Goal: Task Accomplishment & Management: Complete application form

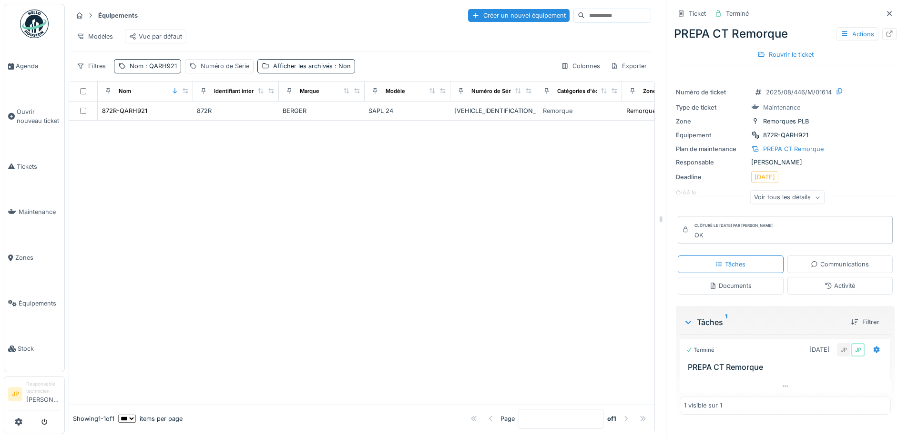
scroll to position [7, 0]
click at [26, 169] on link "Tickets" at bounding box center [34, 167] width 60 height 46
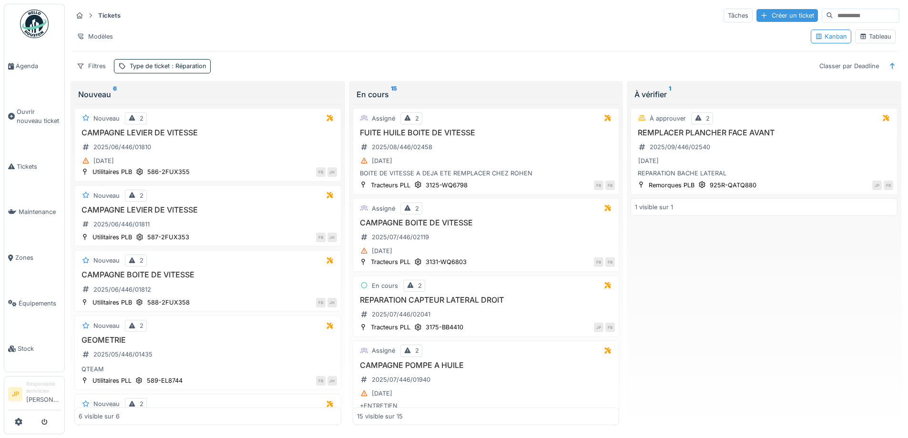
click at [757, 18] on div "Créer un ticket" at bounding box center [787, 15] width 61 height 13
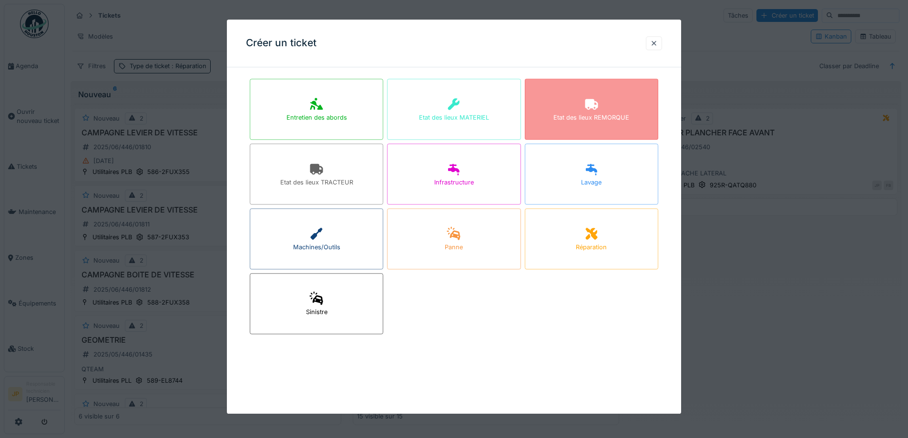
click at [583, 111] on div "Etat des lieux REMORQUE" at bounding box center [591, 109] width 133 height 61
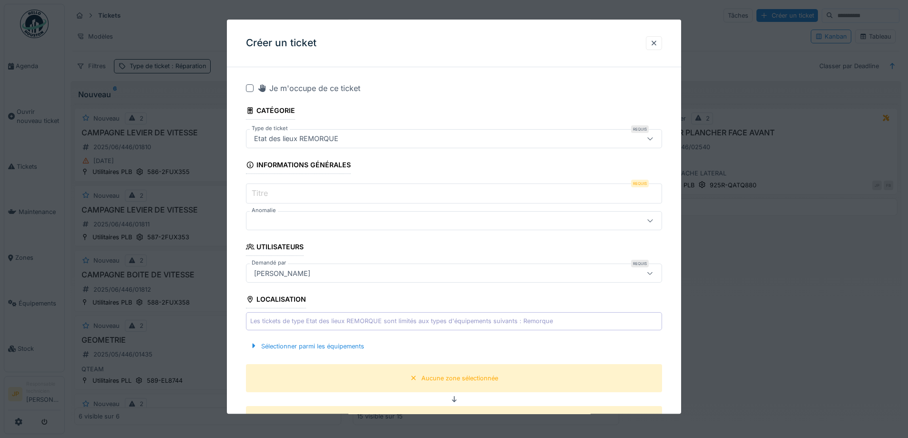
click at [251, 87] on div at bounding box center [250, 88] width 8 height 8
click at [275, 195] on input "Titre" at bounding box center [454, 194] width 416 height 20
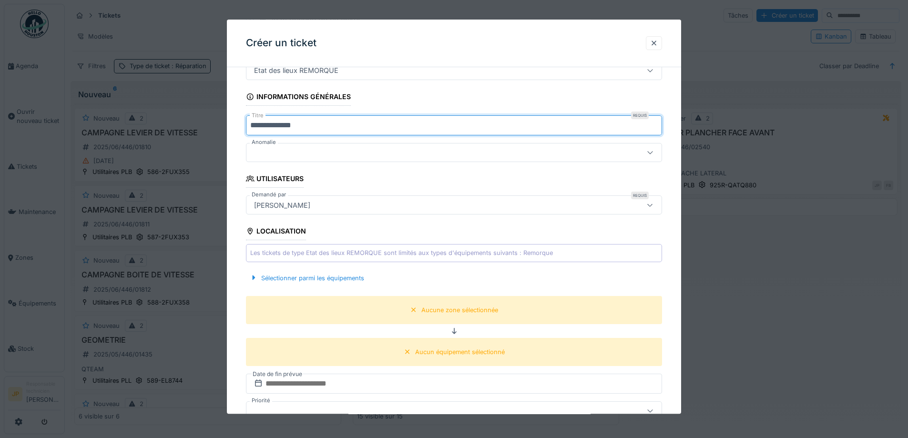
scroll to position [143, 0]
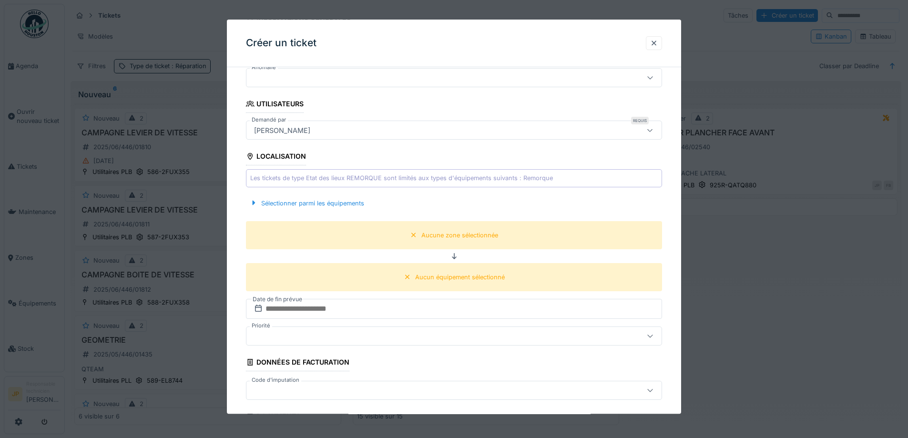
type input "**********"
click at [332, 210] on div "Sélectionner parmi les équipements" at bounding box center [454, 203] width 416 height 28
click at [334, 206] on div "Sélectionner parmi les équipements" at bounding box center [307, 203] width 122 height 13
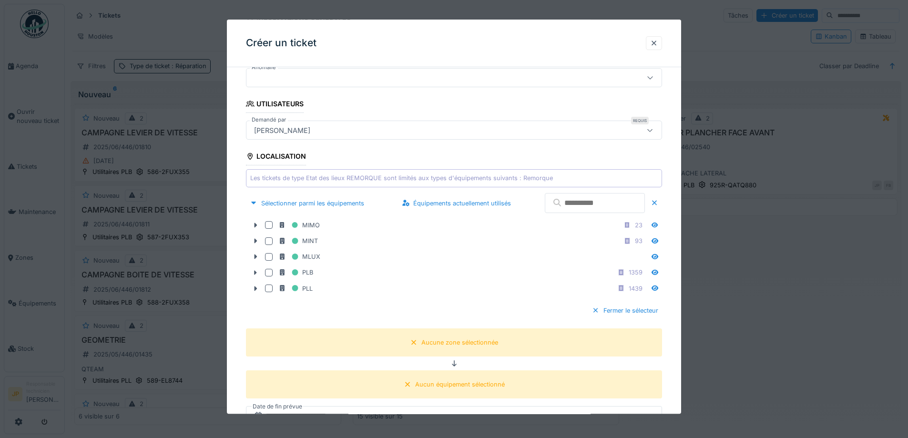
click at [598, 211] on input "text" at bounding box center [595, 204] width 100 height 20
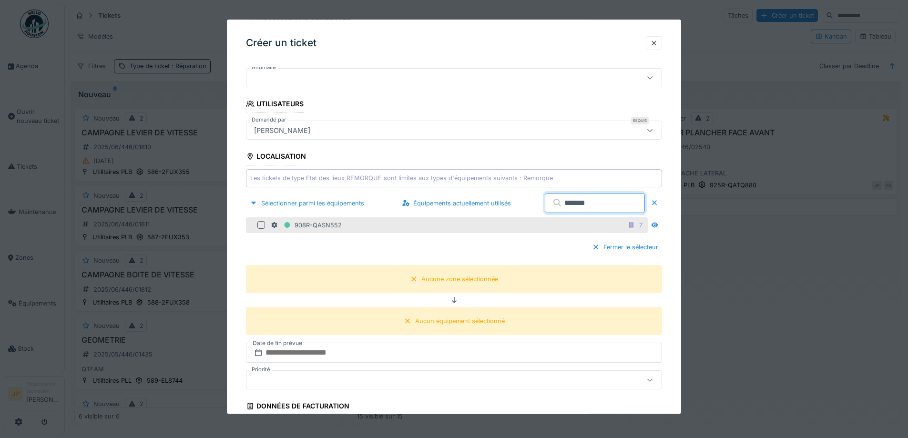
type input "*******"
drag, startPoint x: 259, startPoint y: 226, endPoint x: 269, endPoint y: 227, distance: 10.1
click at [260, 226] on div at bounding box center [261, 226] width 8 height 8
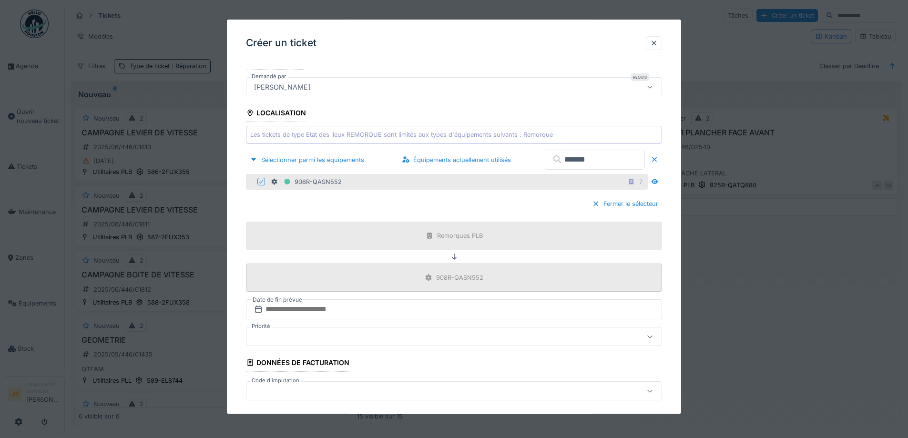
scroll to position [238, 0]
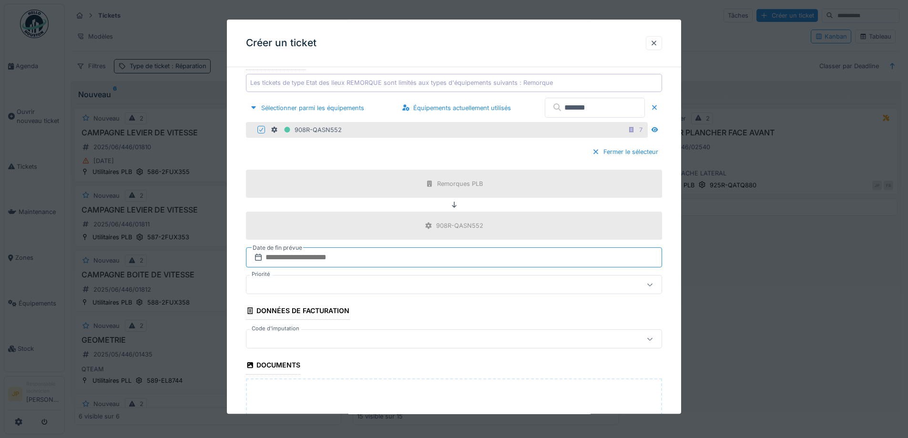
click at [334, 260] on input "text" at bounding box center [454, 258] width 416 height 20
click at [441, 322] on div "3" at bounding box center [440, 320] width 13 height 14
click at [328, 333] on div at bounding box center [454, 339] width 416 height 19
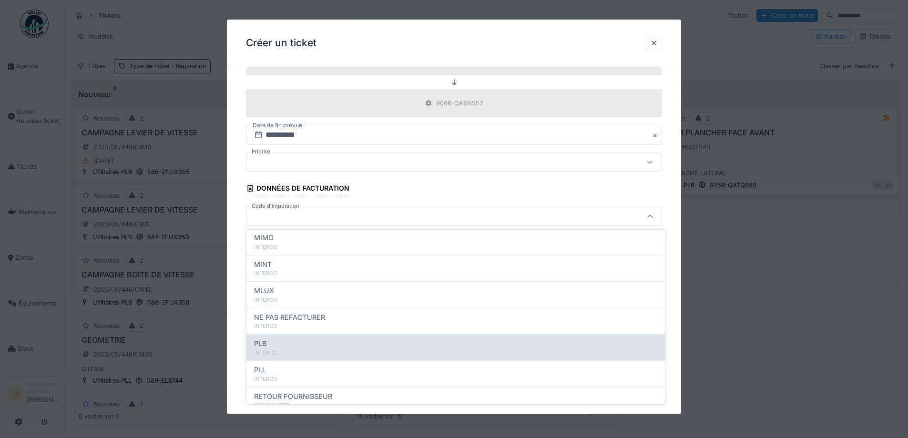
scroll to position [104, 0]
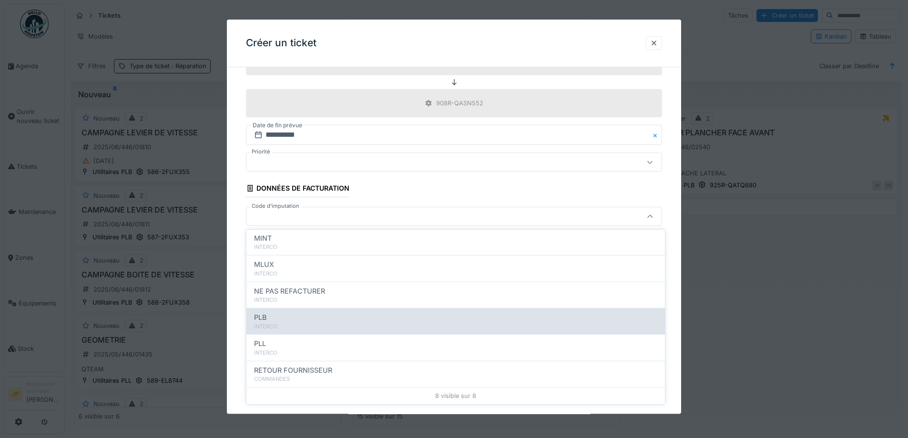
click at [295, 327] on div "INTERCO" at bounding box center [455, 327] width 403 height 8
type input "***"
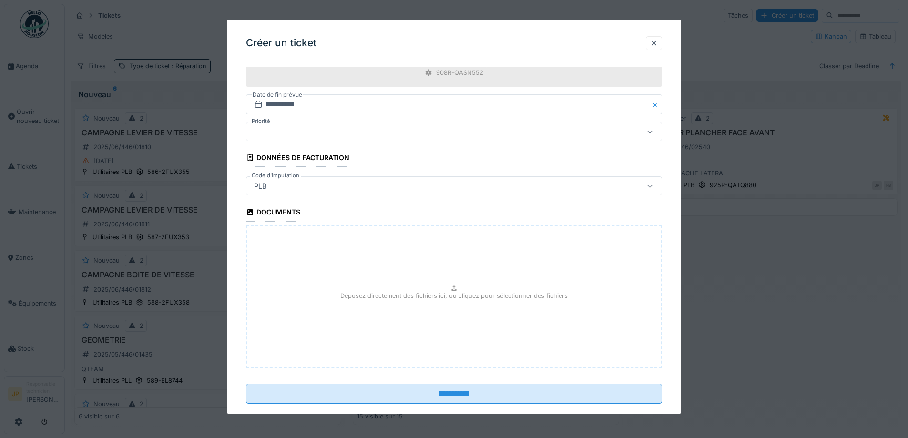
scroll to position [408, 0]
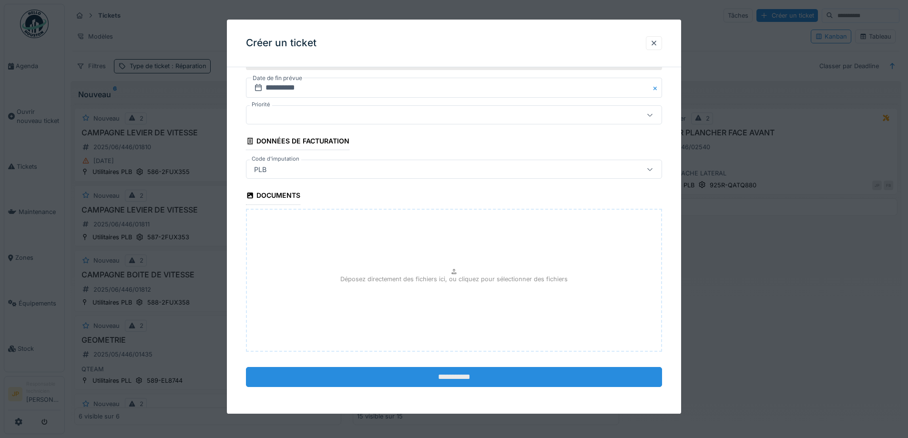
click at [452, 377] on input "**********" at bounding box center [454, 377] width 416 height 20
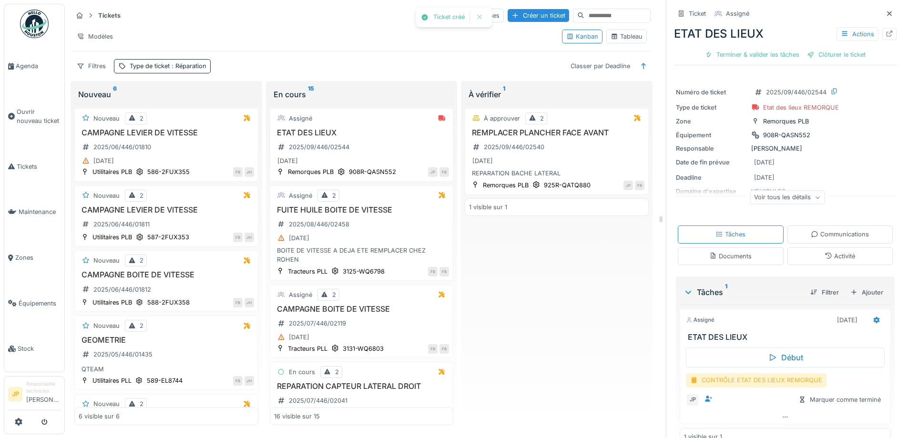
click at [746, 381] on div "CONTRÔLE ETAT DES LIEUX REMORQUE" at bounding box center [756, 380] width 141 height 14
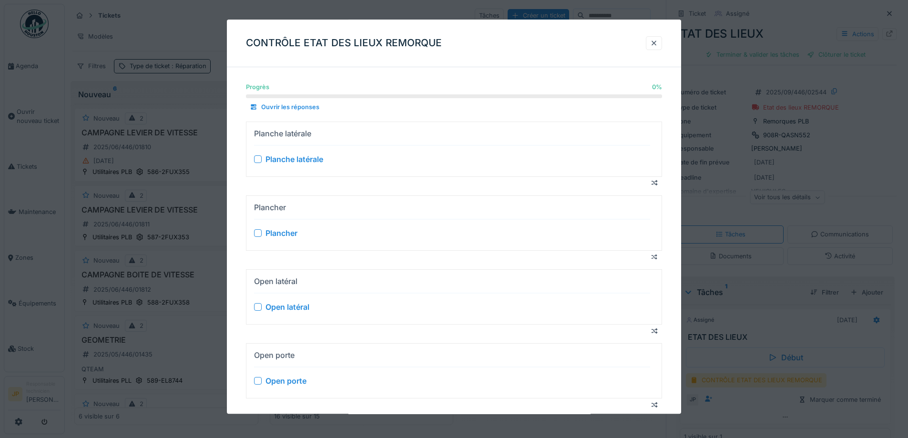
click at [260, 159] on div at bounding box center [258, 159] width 8 height 8
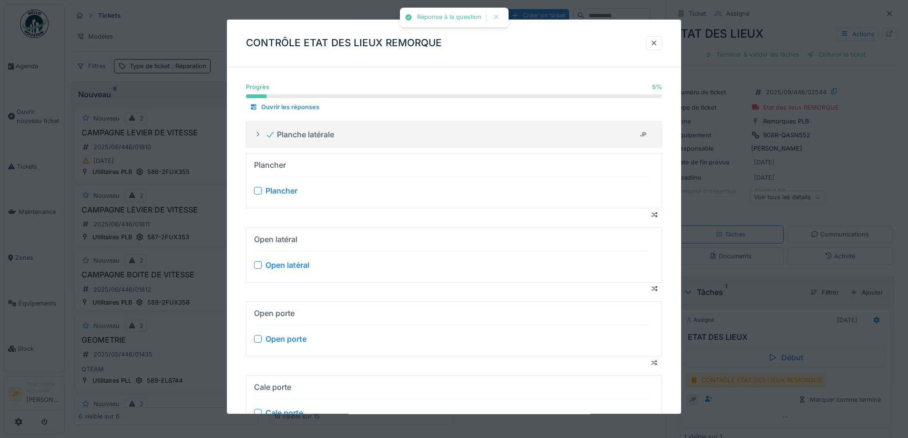
click at [259, 189] on div at bounding box center [258, 191] width 8 height 8
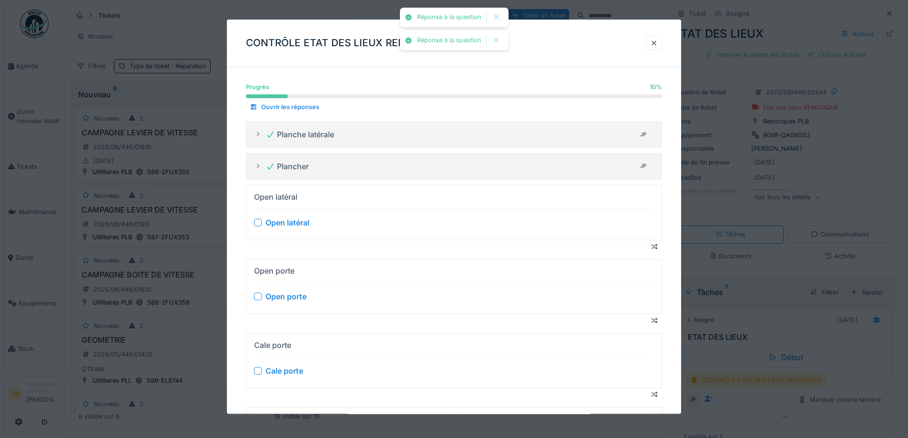
drag, startPoint x: 258, startPoint y: 220, endPoint x: 257, endPoint y: 232, distance: 11.9
click at [258, 220] on div at bounding box center [258, 223] width 8 height 8
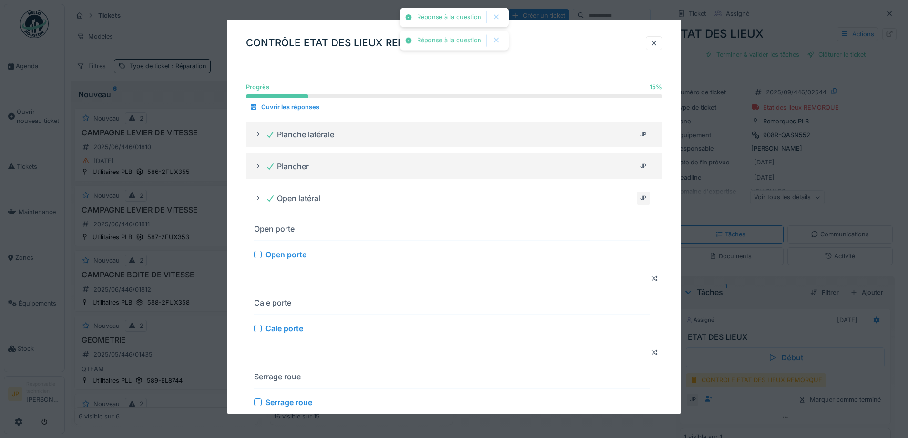
click at [259, 262] on div "Open porte Open porte" at bounding box center [452, 244] width 396 height 47
click at [256, 252] on div at bounding box center [258, 255] width 8 height 8
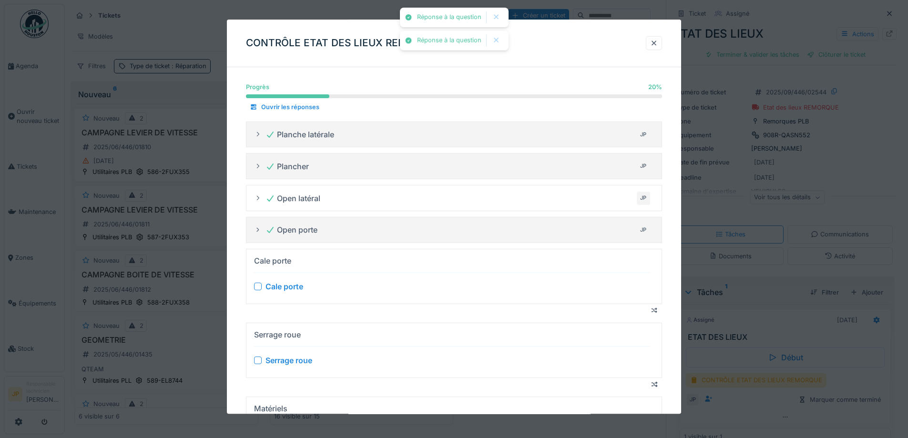
click at [256, 289] on div at bounding box center [258, 287] width 8 height 8
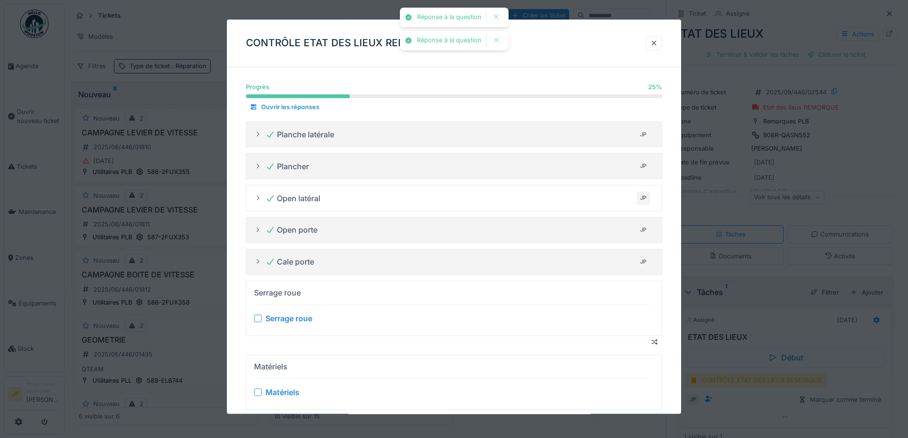
click at [256, 317] on div at bounding box center [258, 319] width 8 height 8
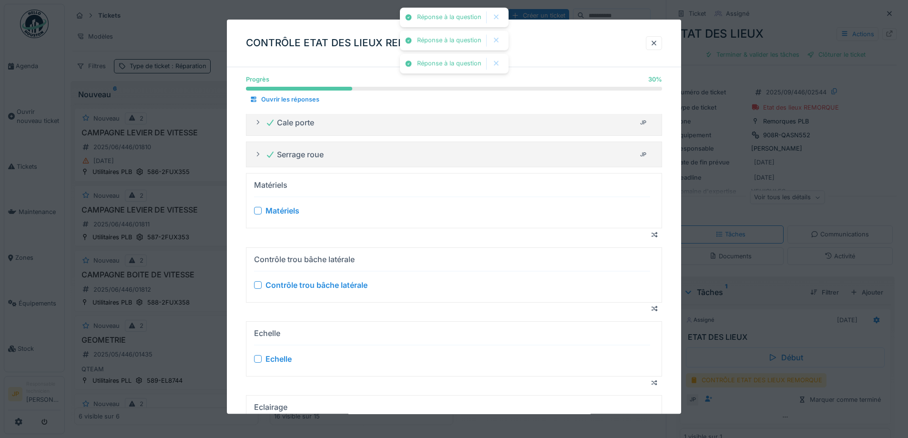
scroll to position [143, 0]
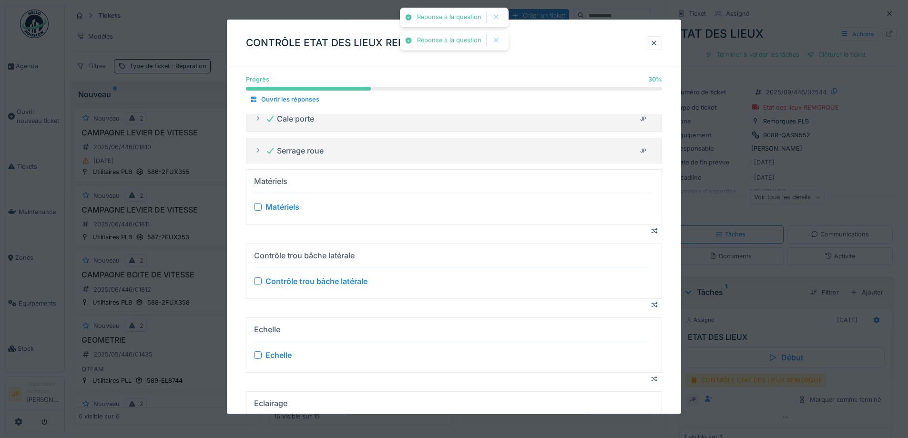
click at [256, 206] on div at bounding box center [258, 208] width 8 height 8
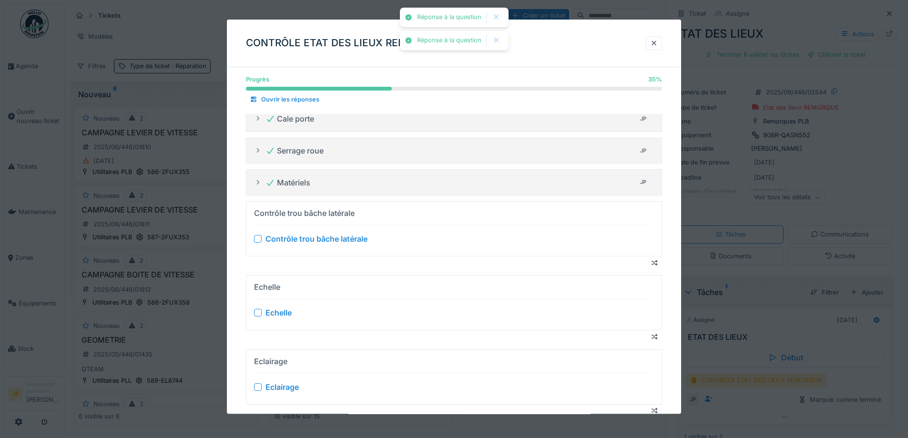
click at [257, 241] on div at bounding box center [258, 239] width 8 height 8
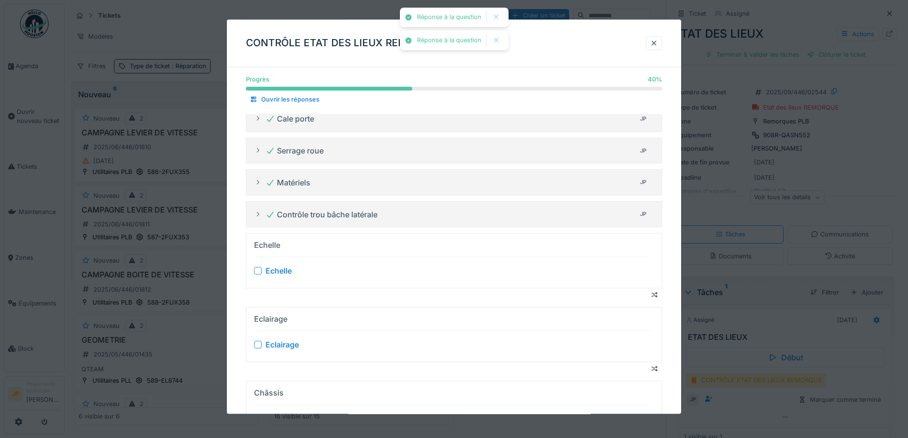
click at [260, 273] on div at bounding box center [258, 271] width 8 height 8
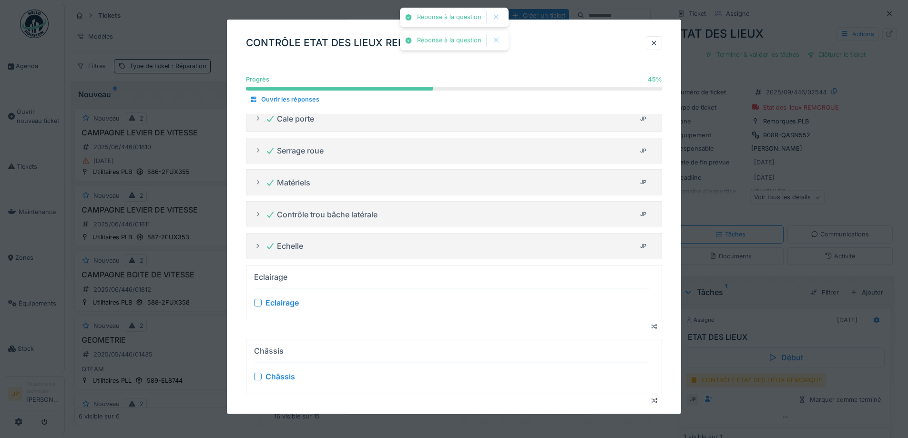
click at [259, 303] on div at bounding box center [258, 303] width 8 height 8
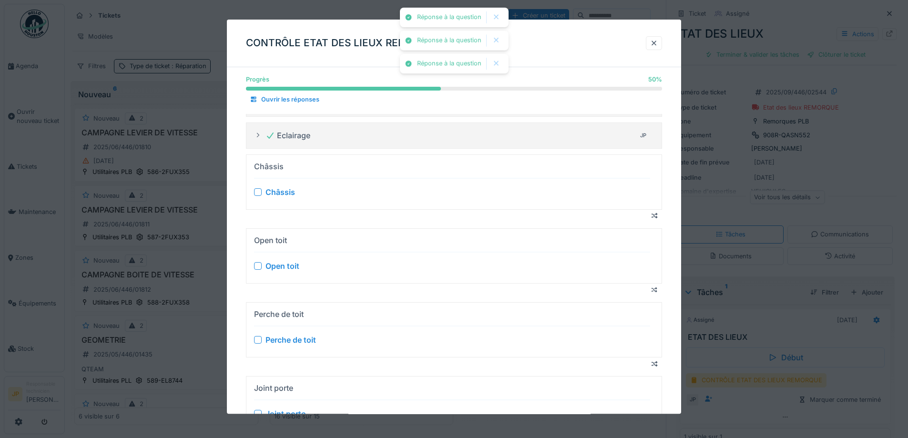
scroll to position [286, 0]
click at [260, 194] on div at bounding box center [258, 192] width 8 height 8
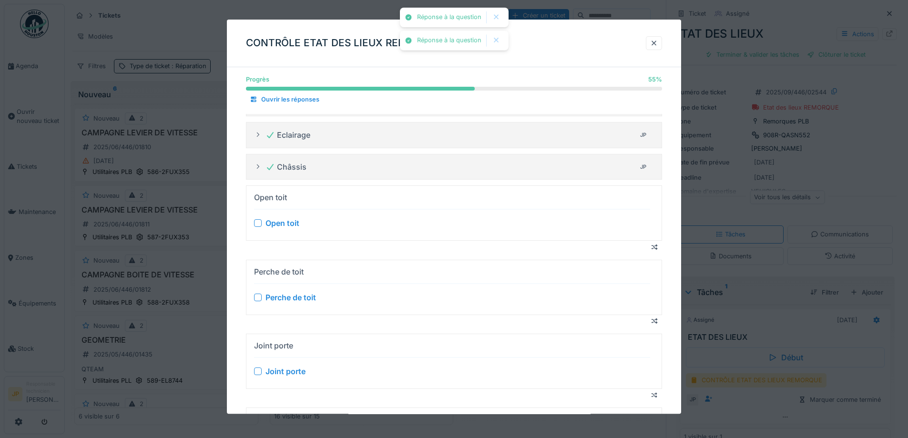
click at [256, 218] on div "Open toit" at bounding box center [452, 223] width 396 height 11
click at [257, 225] on div at bounding box center [258, 224] width 8 height 8
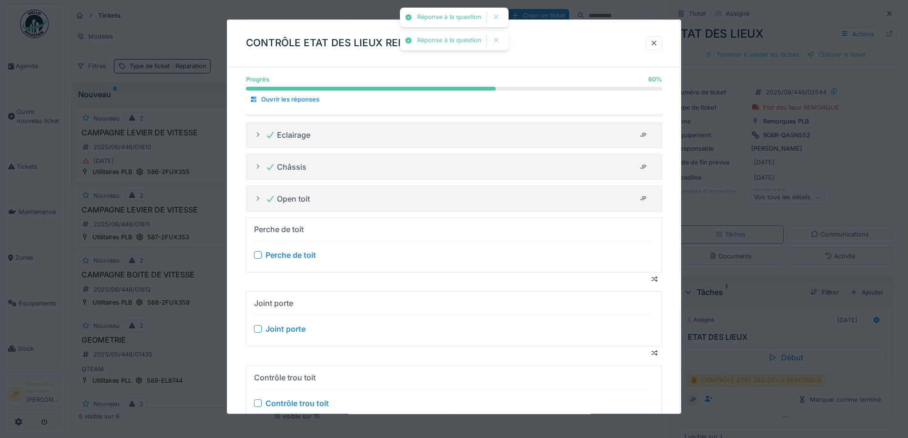
click at [257, 256] on div at bounding box center [258, 255] width 8 height 8
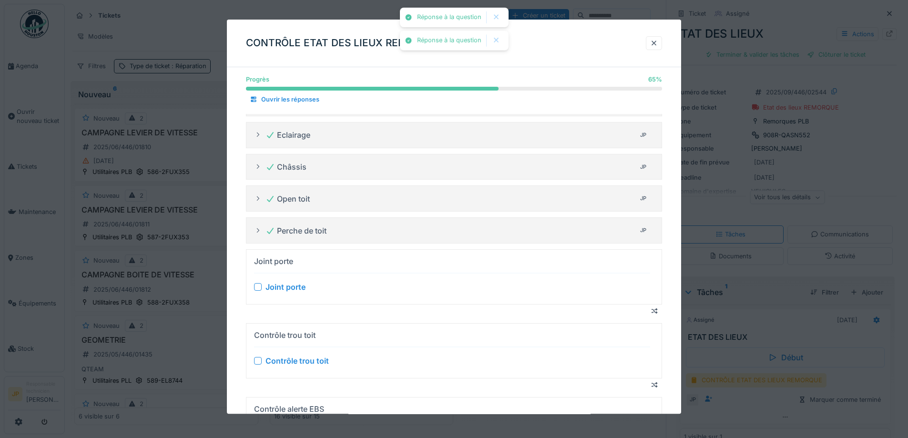
click at [257, 289] on div at bounding box center [258, 287] width 8 height 8
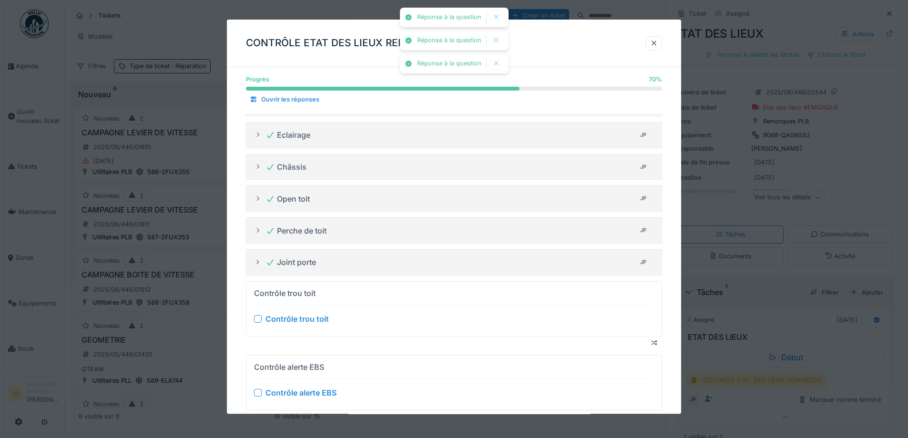
scroll to position [381, 0]
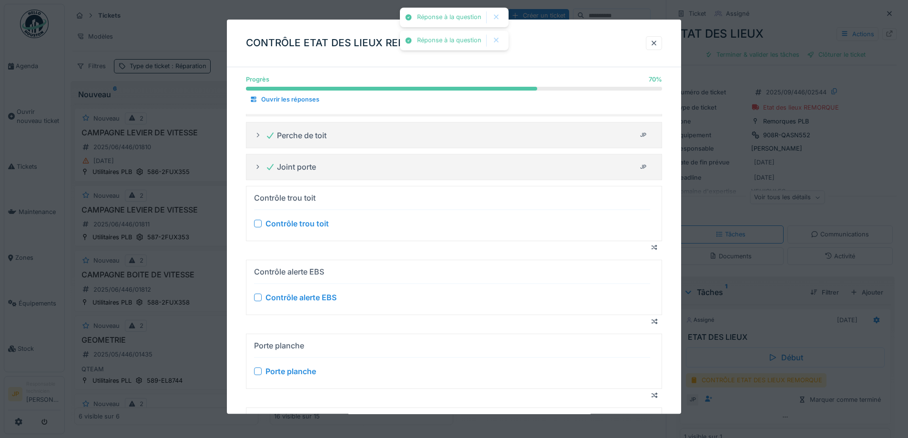
click at [257, 226] on div at bounding box center [258, 224] width 8 height 8
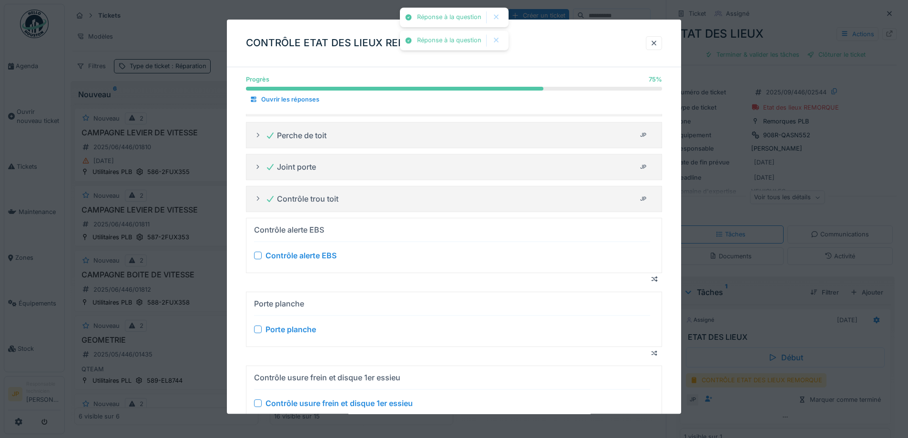
click at [259, 258] on div at bounding box center [258, 256] width 8 height 8
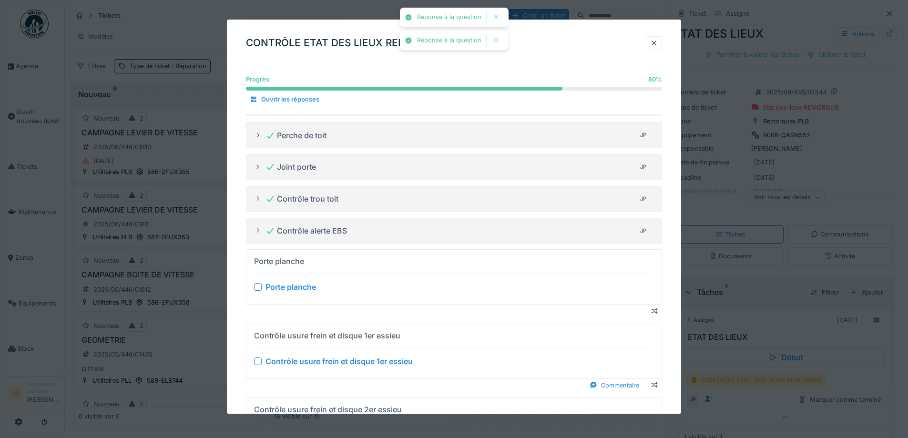
click at [259, 285] on div at bounding box center [258, 288] width 8 height 8
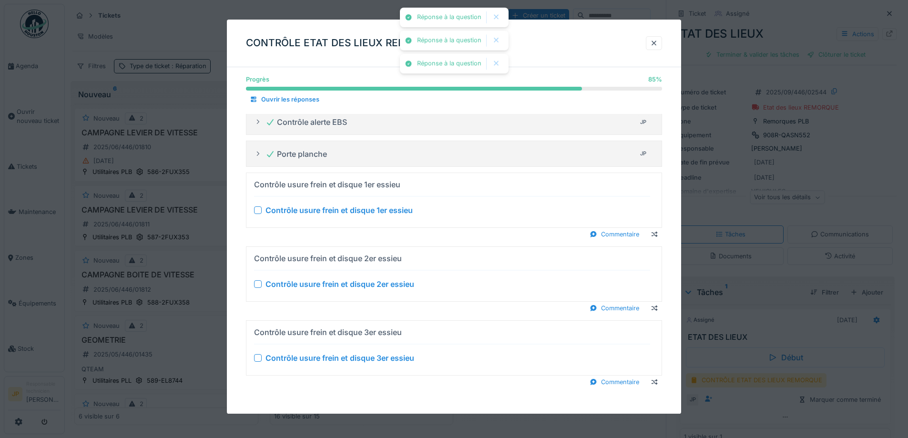
click at [259, 211] on div at bounding box center [258, 210] width 8 height 8
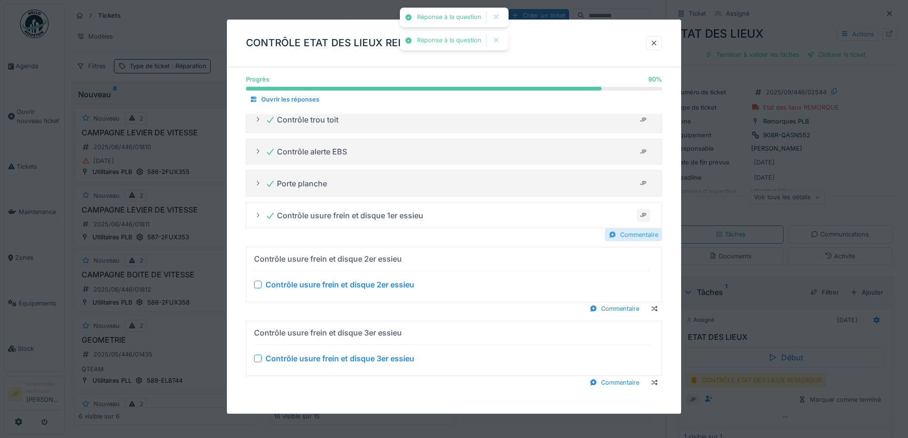
click at [658, 241] on div "Commentaire" at bounding box center [633, 234] width 57 height 13
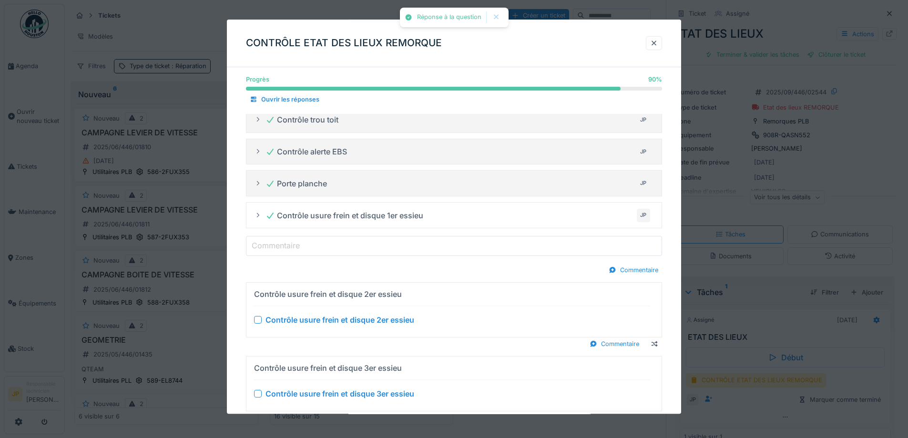
click at [442, 254] on input "Commentaire" at bounding box center [454, 246] width 416 height 20
type input "*******"
click at [259, 319] on div at bounding box center [258, 320] width 8 height 8
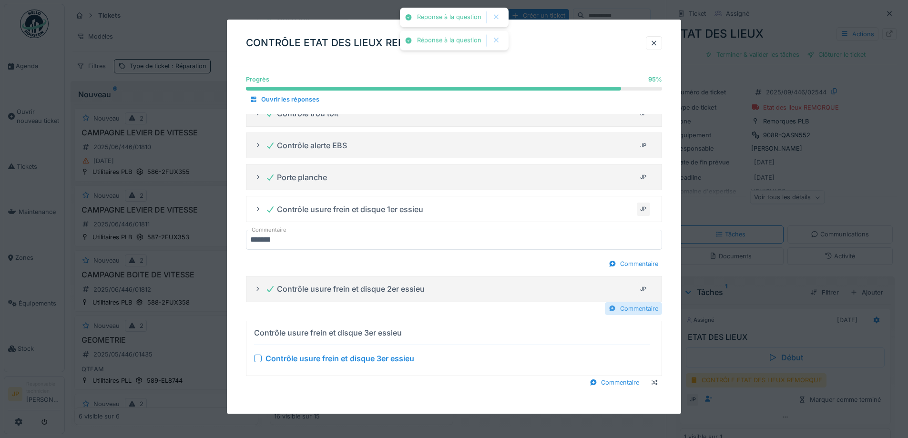
click at [625, 310] on div "Commentaire" at bounding box center [633, 308] width 57 height 13
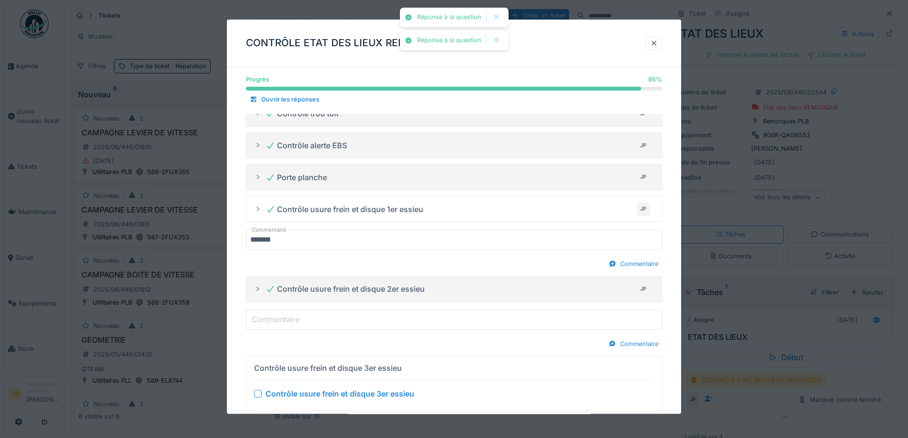
scroll to position [502, 0]
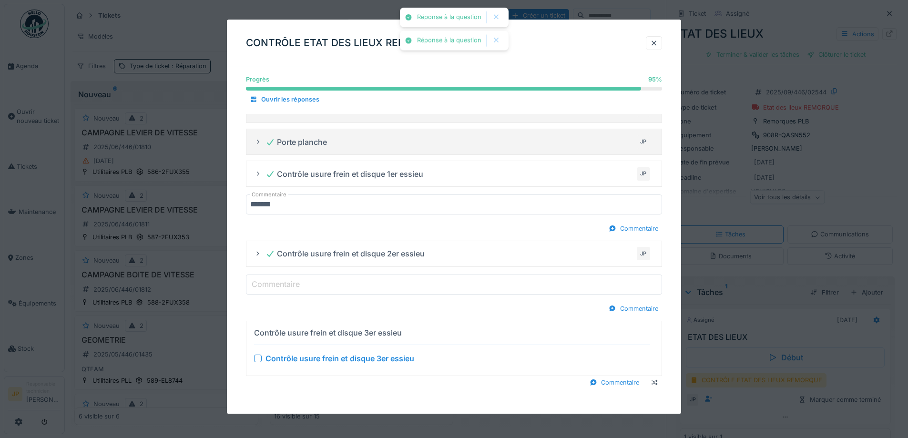
click at [329, 288] on input "Commentaire" at bounding box center [454, 285] width 416 height 20
type input "*******"
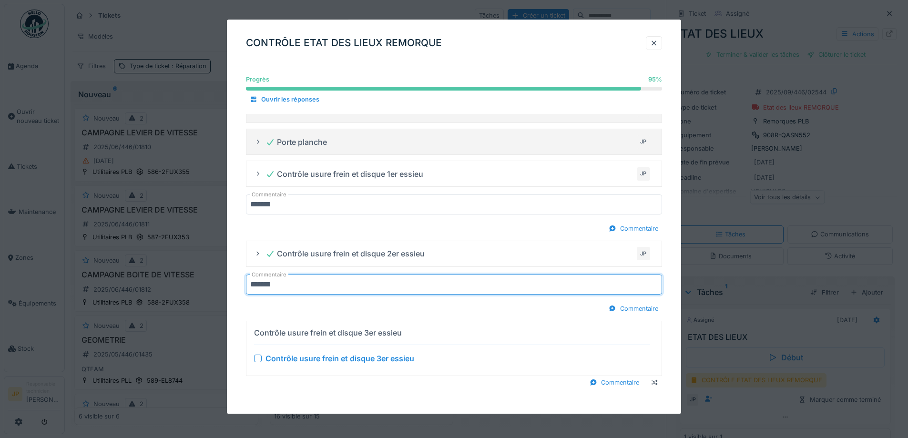
scroll to position [7, 0]
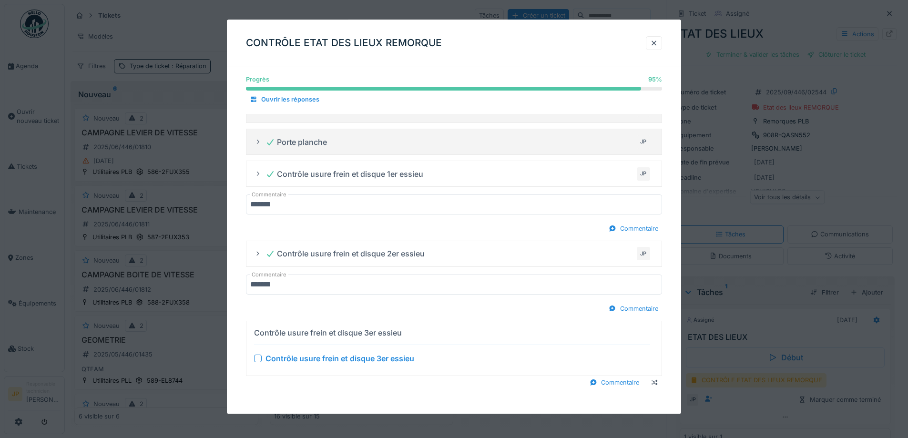
click at [256, 360] on div at bounding box center [258, 359] width 8 height 8
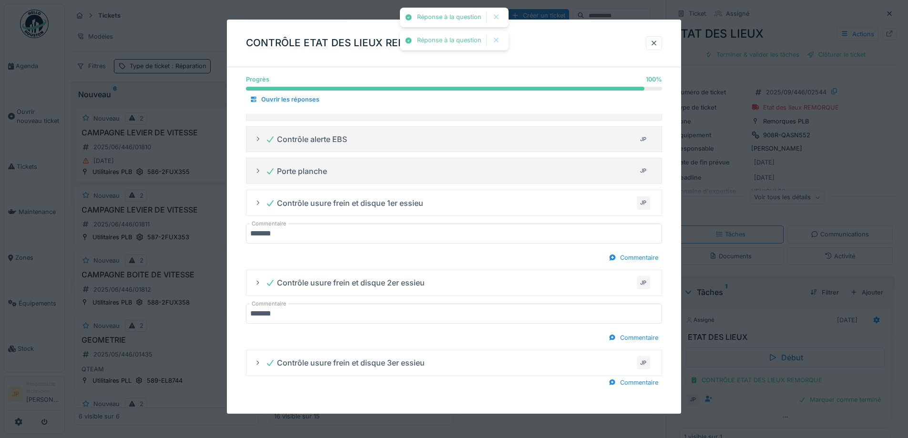
click at [614, 380] on div at bounding box center [613, 382] width 8 height 9
click at [273, 394] on label "Commentaire" at bounding box center [276, 393] width 52 height 11
click at [273, 394] on input "Commentaire" at bounding box center [454, 394] width 416 height 20
drag, startPoint x: 275, startPoint y: 392, endPoint x: 293, endPoint y: 391, distance: 18.2
click at [275, 392] on label "Commentaire" at bounding box center [276, 393] width 52 height 11
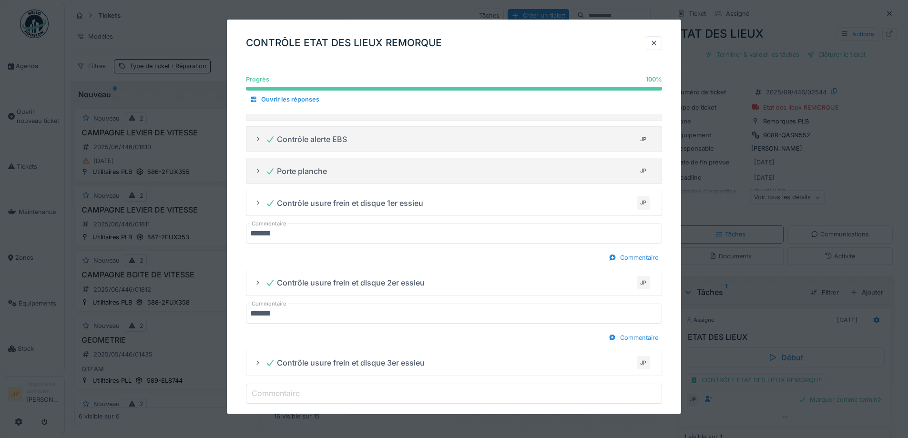
click at [275, 392] on input "Commentaire" at bounding box center [454, 394] width 416 height 20
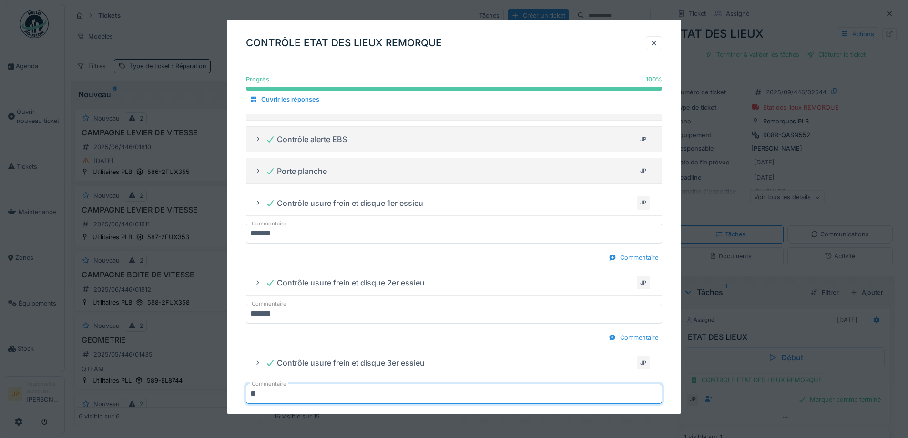
type input "*******"
click at [501, 37] on div "CONTRÔLE ETAT DES LIEUX REMORQUE" at bounding box center [454, 44] width 454 height 48
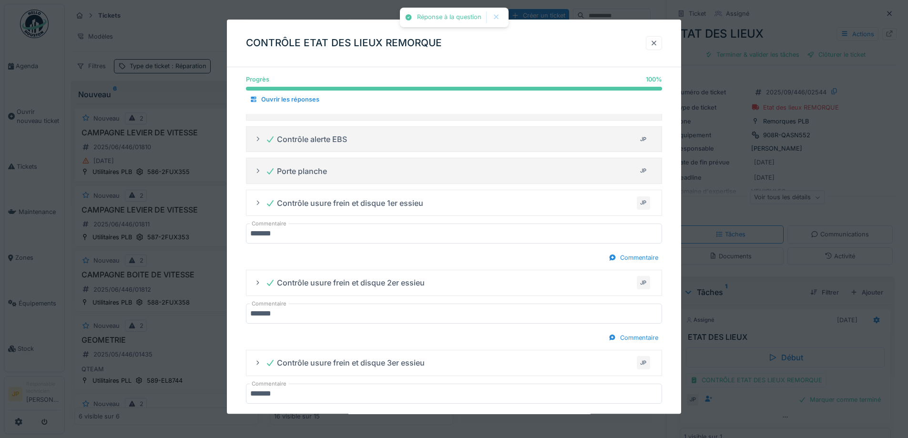
click at [657, 41] on div at bounding box center [654, 43] width 8 height 9
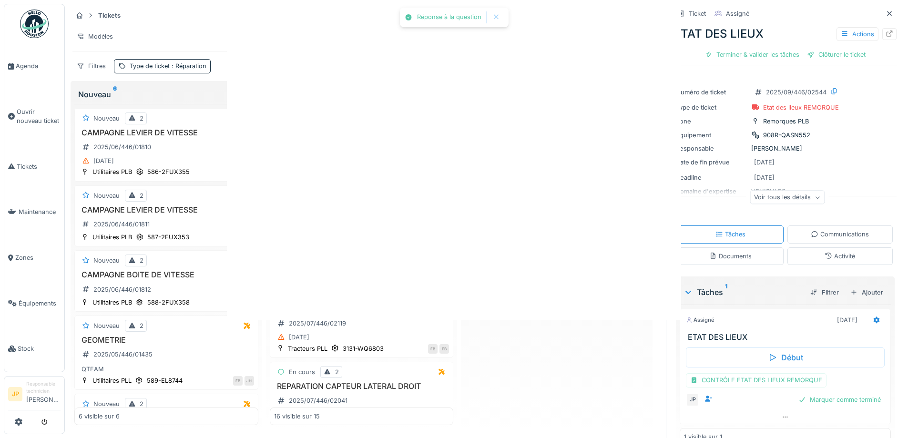
scroll to position [0, 0]
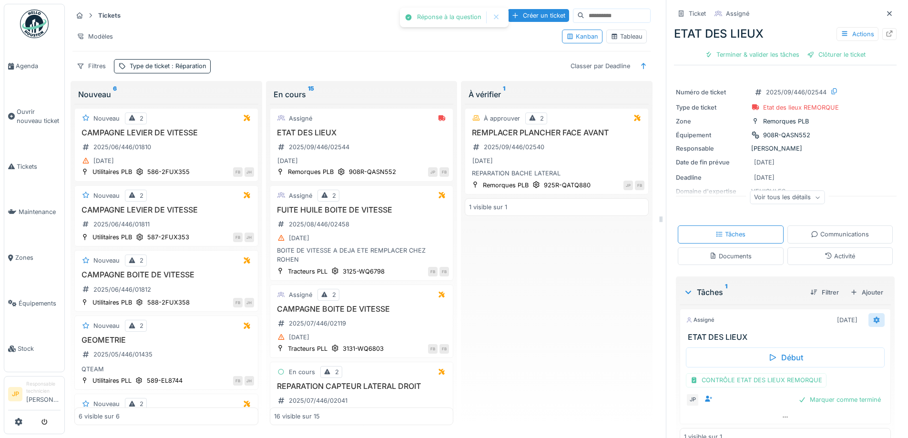
click at [869, 313] on div at bounding box center [877, 320] width 16 height 14
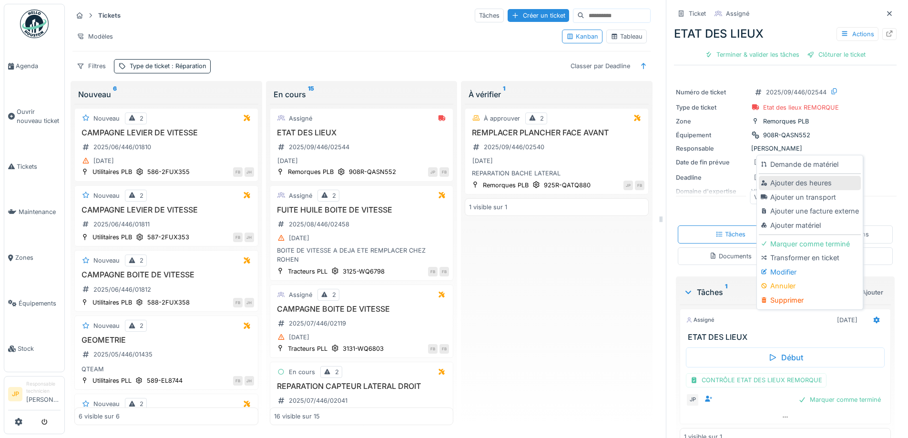
click at [798, 176] on div "Ajouter des heures" at bounding box center [810, 183] width 102 height 14
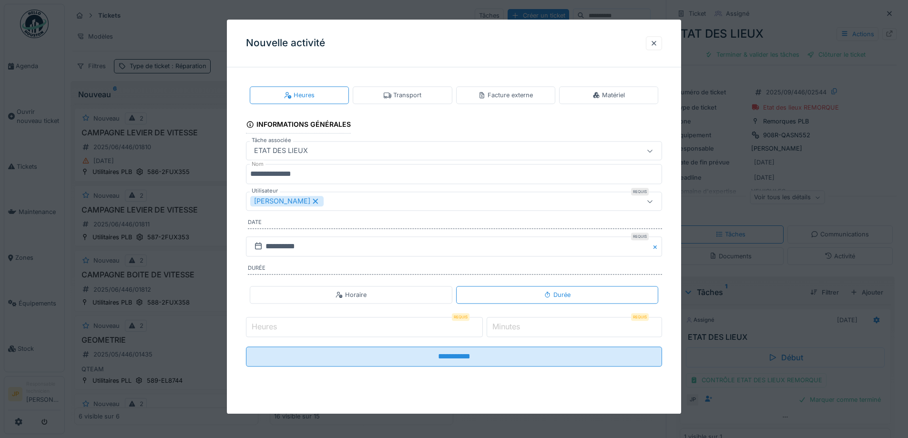
click at [282, 336] on input "Heures" at bounding box center [364, 327] width 237 height 20
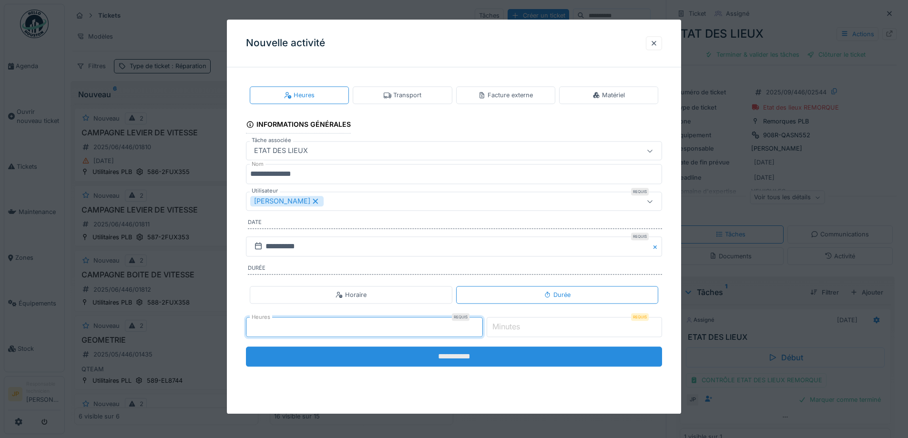
type input "*"
click at [417, 358] on input "**********" at bounding box center [454, 357] width 416 height 20
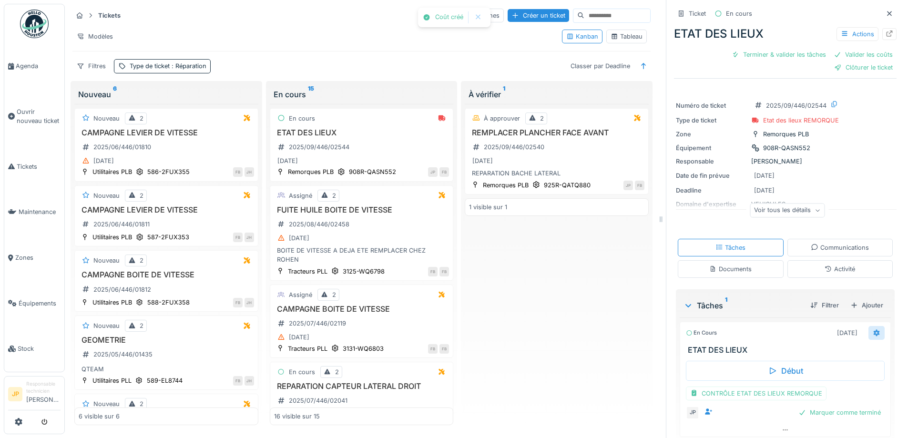
click at [873, 330] on icon at bounding box center [877, 333] width 8 height 6
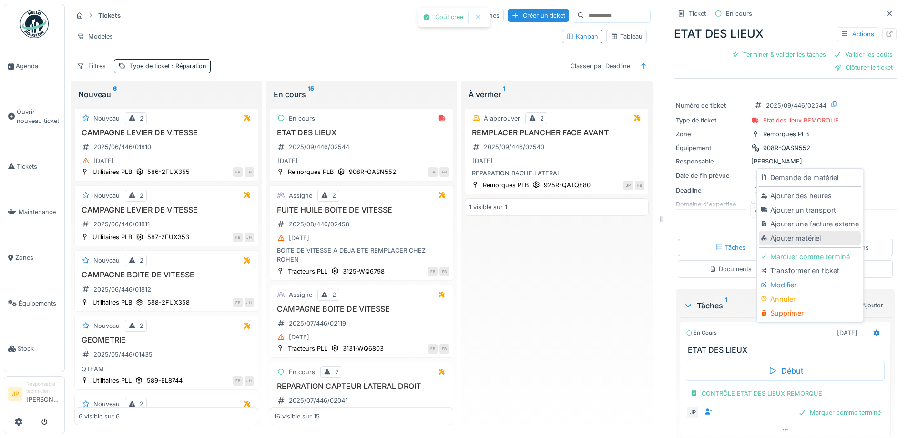
click at [779, 231] on div "Ajouter matériel" at bounding box center [810, 238] width 102 height 14
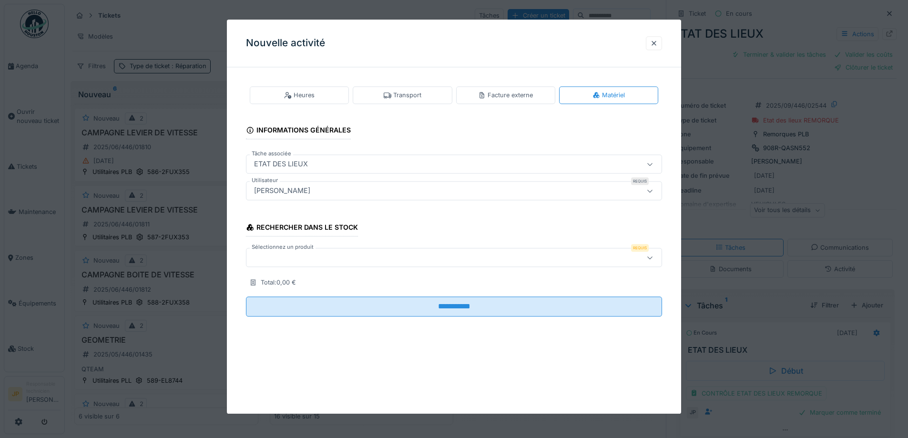
click at [295, 256] on div at bounding box center [429, 258] width 359 height 10
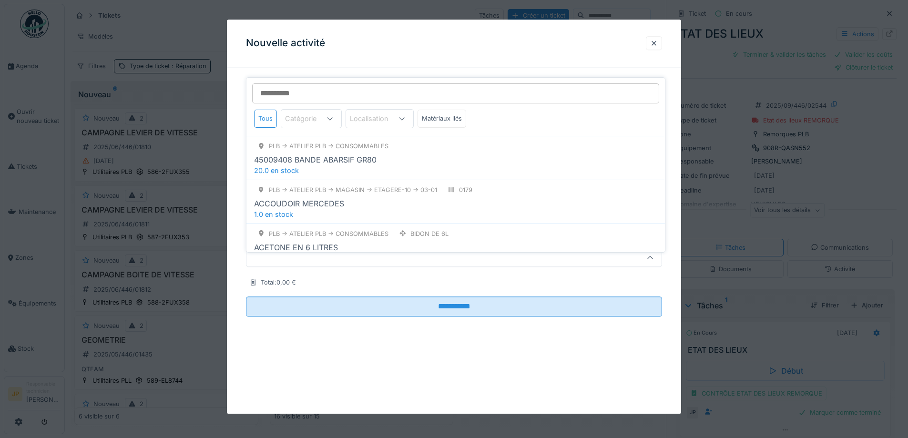
click at [299, 91] on input "Sélectionnez un produit" at bounding box center [455, 93] width 407 height 20
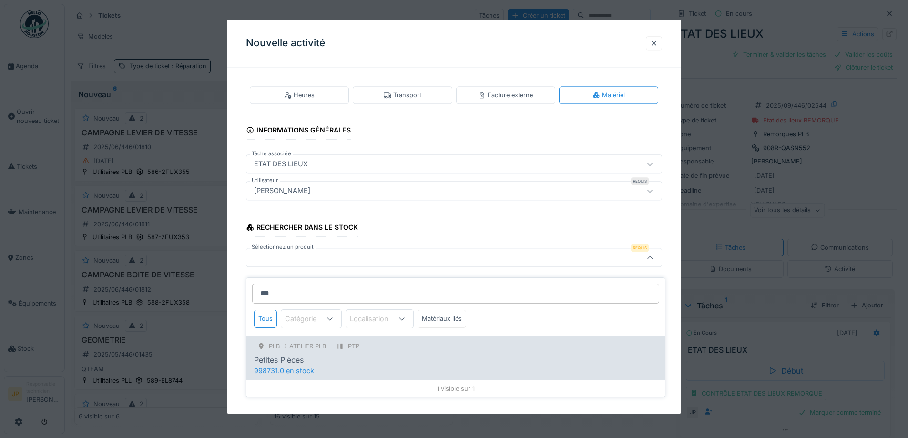
type input "***"
click at [430, 344] on div "PLB -> Atelier PLB PTP" at bounding box center [455, 346] width 403 height 12
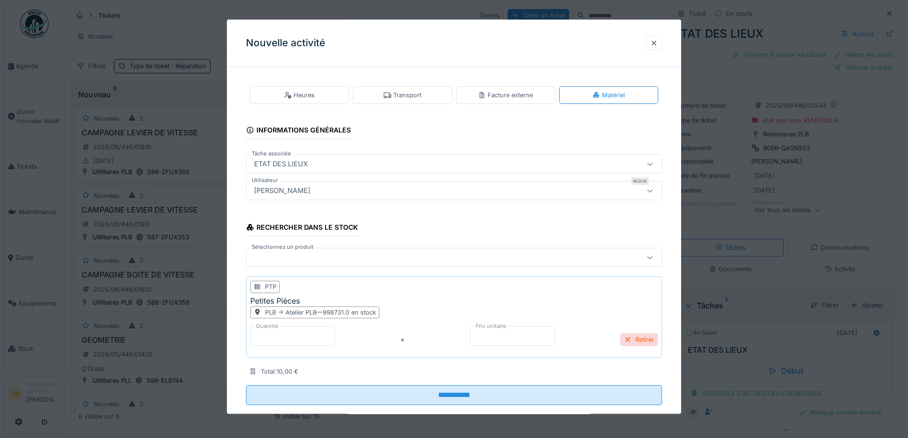
click at [285, 259] on div at bounding box center [429, 258] width 359 height 10
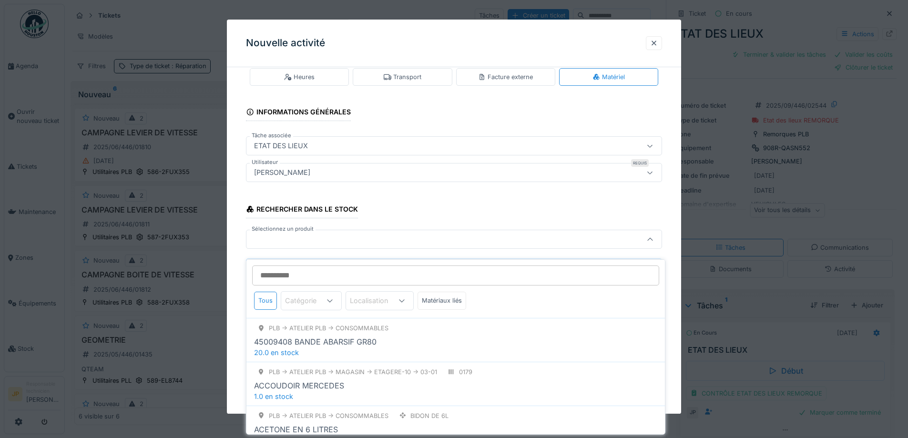
click at [286, 266] on input "Sélectionnez un produit" at bounding box center [455, 276] width 407 height 20
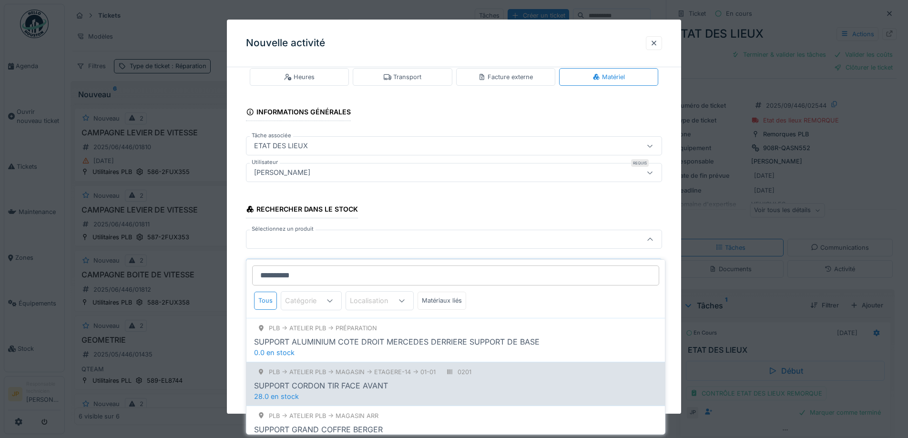
type input "**********"
click at [409, 372] on div "PLB -> Atelier PLB -> MAGASIN -> ETAGERE-14 -> 01-01 0201 SUPPORT CORDON TIR FA…" at bounding box center [455, 378] width 403 height 25
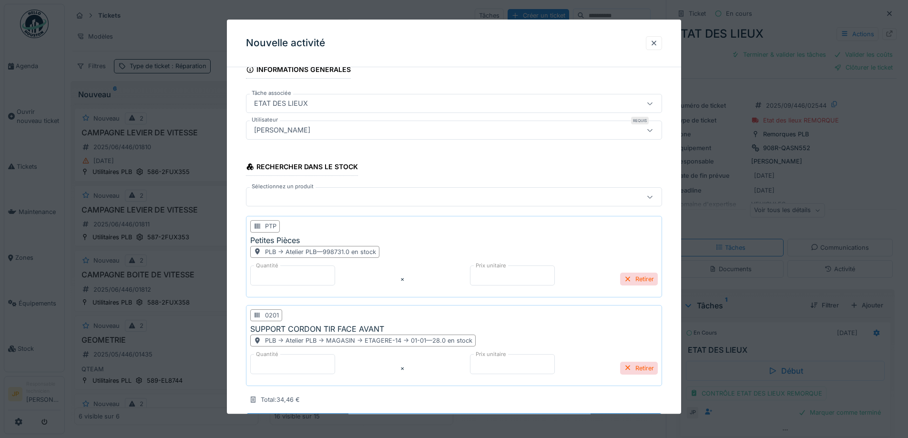
scroll to position [107, 0]
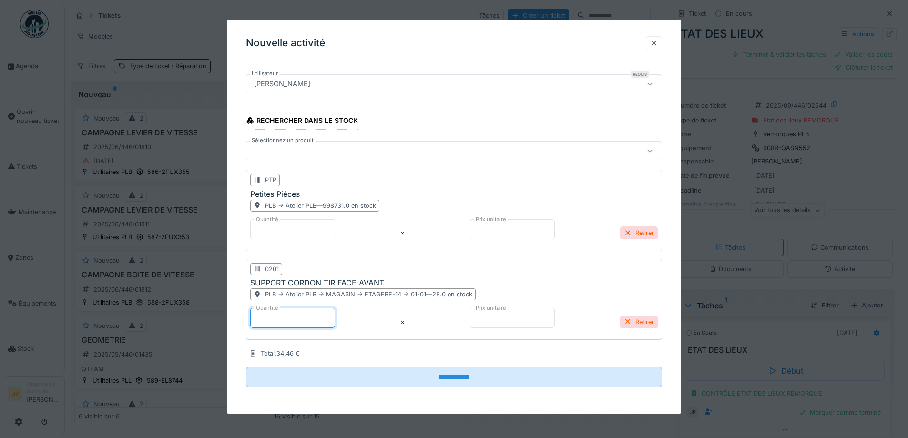
drag, startPoint x: 241, startPoint y: 324, endPoint x: 235, endPoint y: 324, distance: 5.7
click at [238, 324] on div "**********" at bounding box center [454, 191] width 454 height 446
type input "*"
click at [416, 331] on div "Quantité * × Prix unitaire ***** Retirer" at bounding box center [454, 322] width 408 height 28
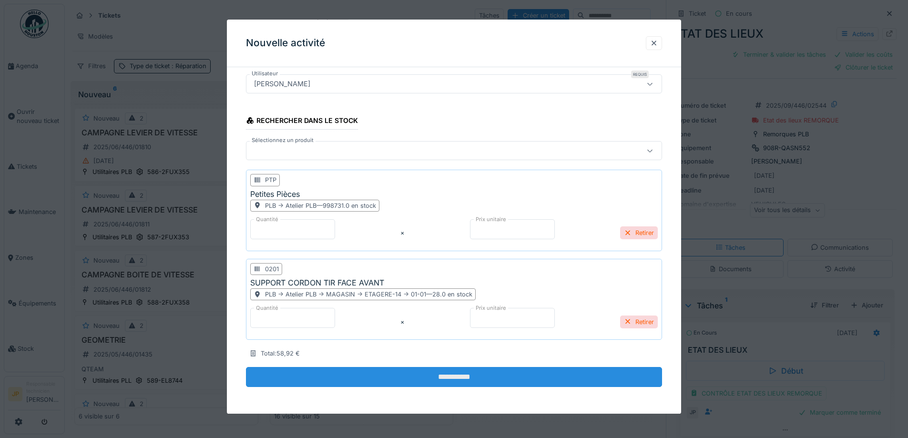
click at [452, 376] on input "**********" at bounding box center [454, 378] width 416 height 20
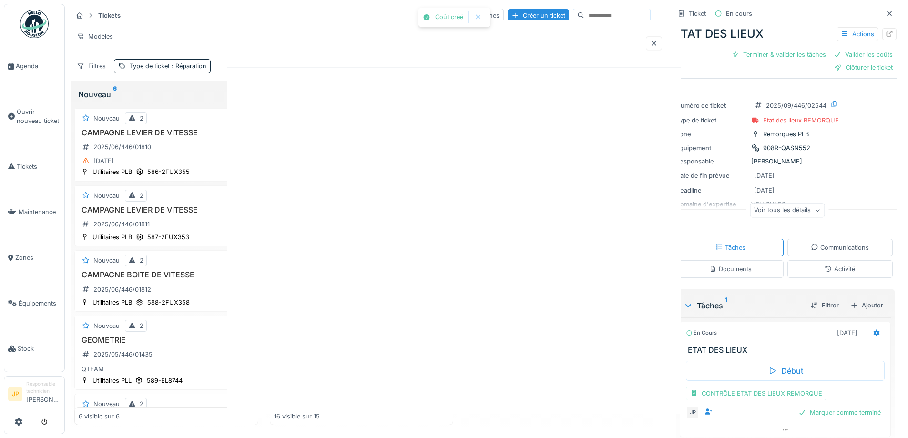
scroll to position [0, 0]
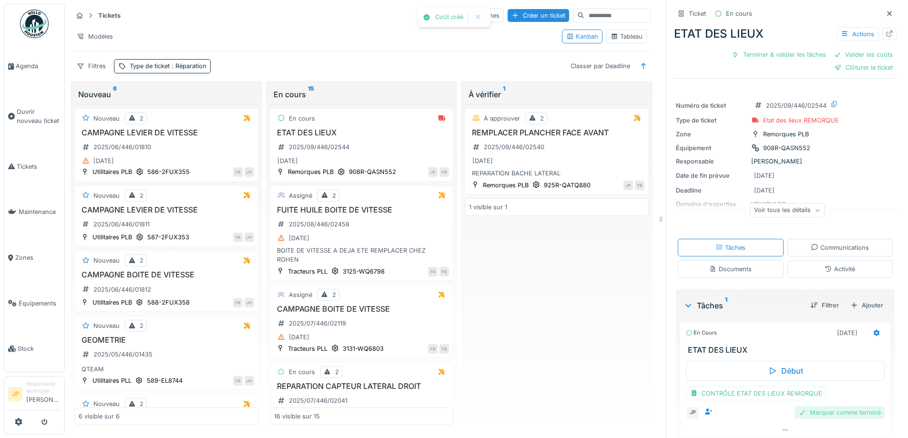
click at [837, 407] on div "Marquer comme terminé" at bounding box center [840, 412] width 90 height 13
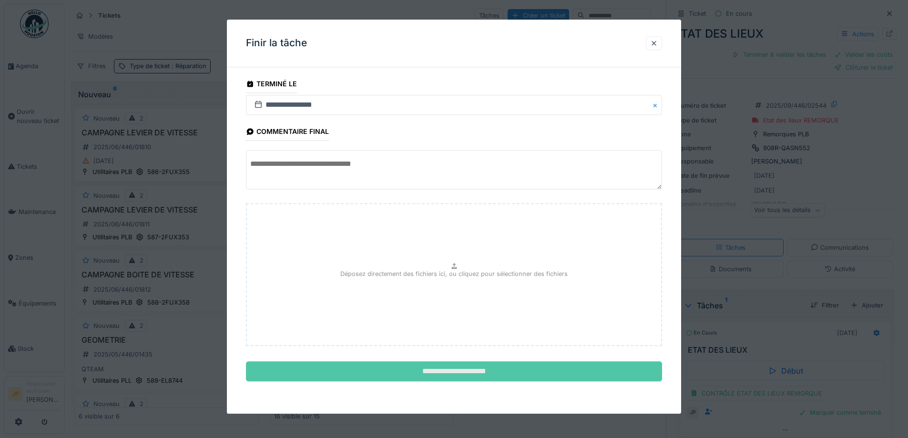
click at [460, 376] on input "**********" at bounding box center [454, 372] width 416 height 20
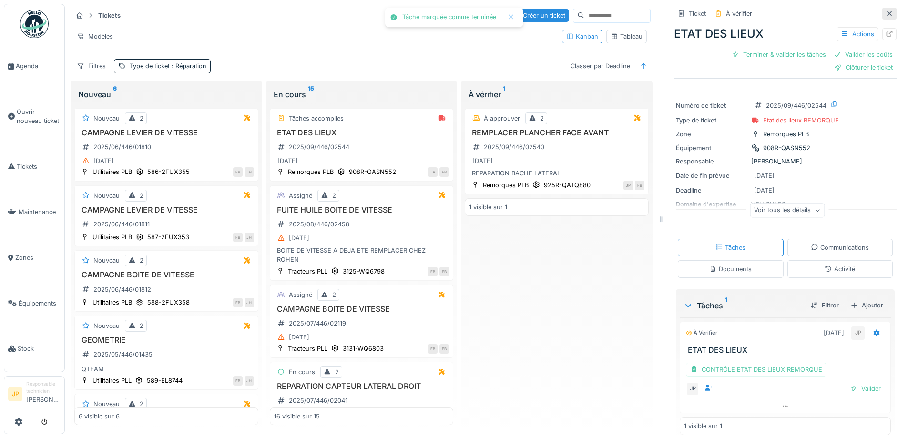
click at [886, 10] on icon at bounding box center [890, 13] width 8 height 6
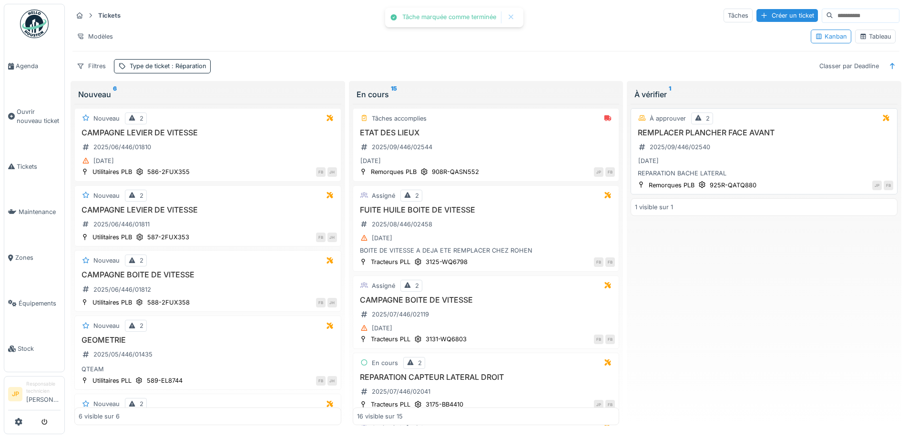
scroll to position [6, 0]
click at [28, 165] on span "Tickets" at bounding box center [39, 166] width 44 height 9
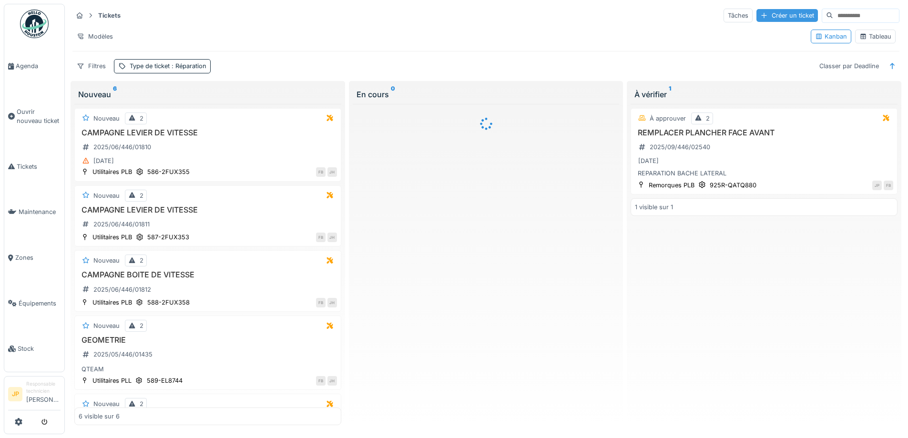
click at [759, 19] on div "Créer un ticket" at bounding box center [787, 15] width 61 height 13
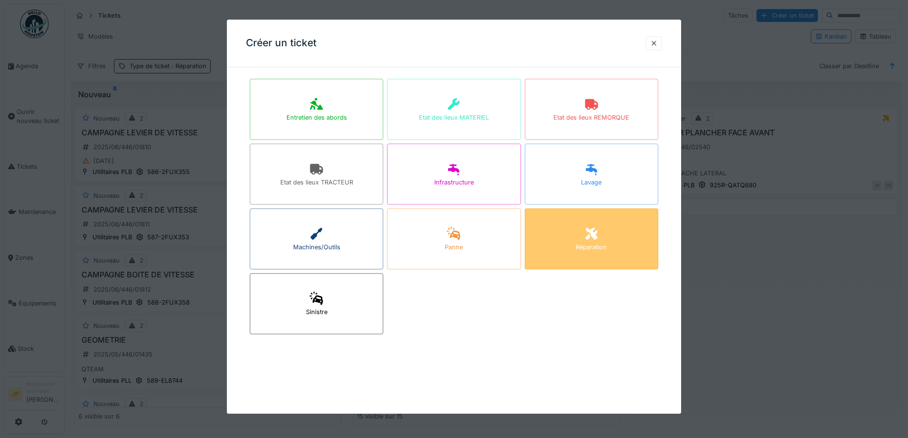
click at [573, 246] on div "Réparation" at bounding box center [591, 238] width 133 height 61
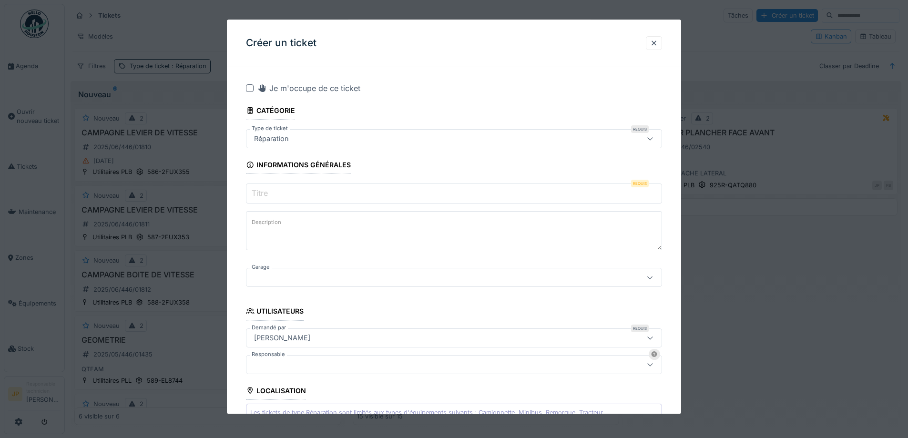
click at [263, 189] on label "Titre" at bounding box center [260, 193] width 20 height 11
click at [263, 189] on input "Titre" at bounding box center [454, 194] width 416 height 20
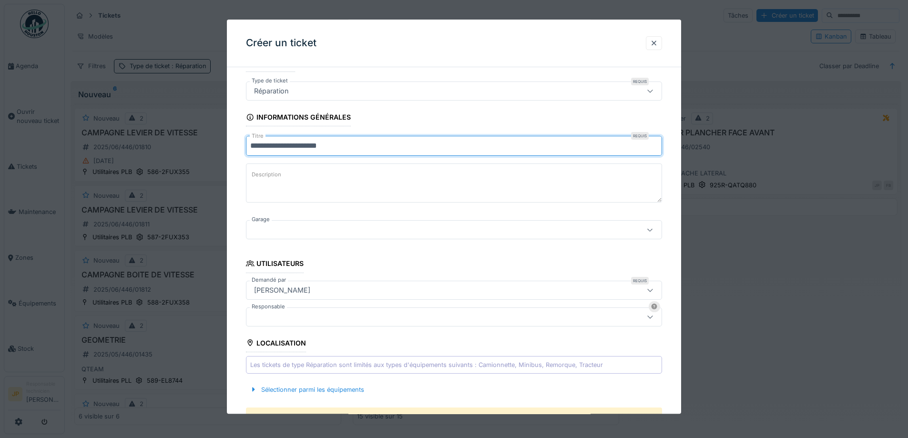
type input "**********"
click at [332, 235] on div at bounding box center [429, 230] width 359 height 10
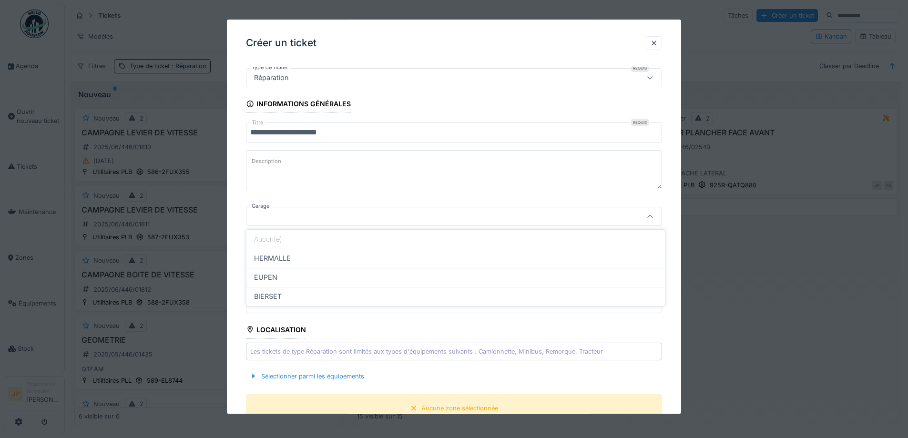
drag, startPoint x: 323, startPoint y: 253, endPoint x: 335, endPoint y: 253, distance: 11.9
click at [324, 253] on div "HERMALLE" at bounding box center [455, 258] width 419 height 19
type input "********"
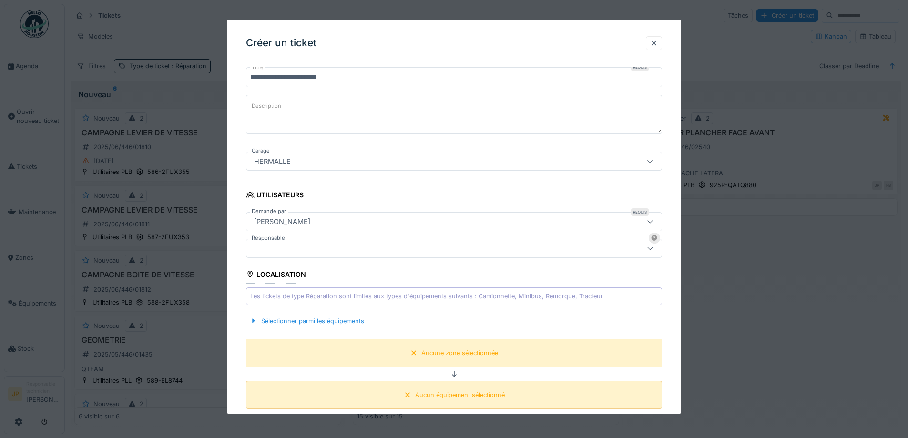
scroll to position [204, 0]
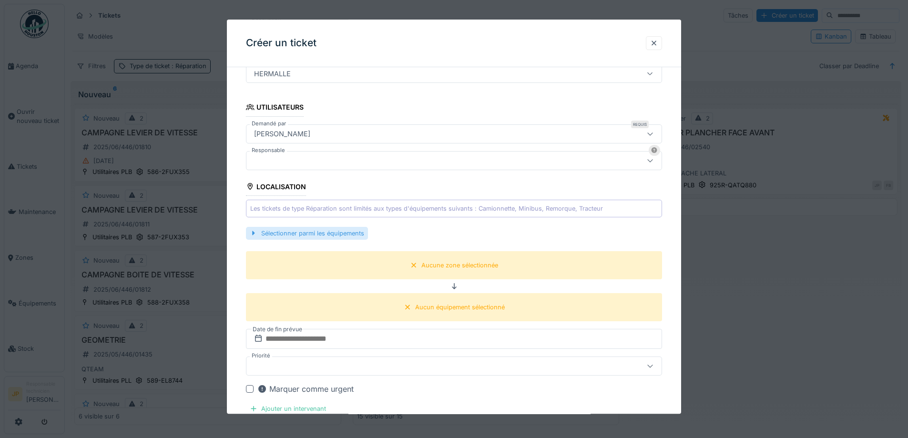
click at [335, 231] on div "Sélectionner parmi les équipements" at bounding box center [307, 233] width 122 height 13
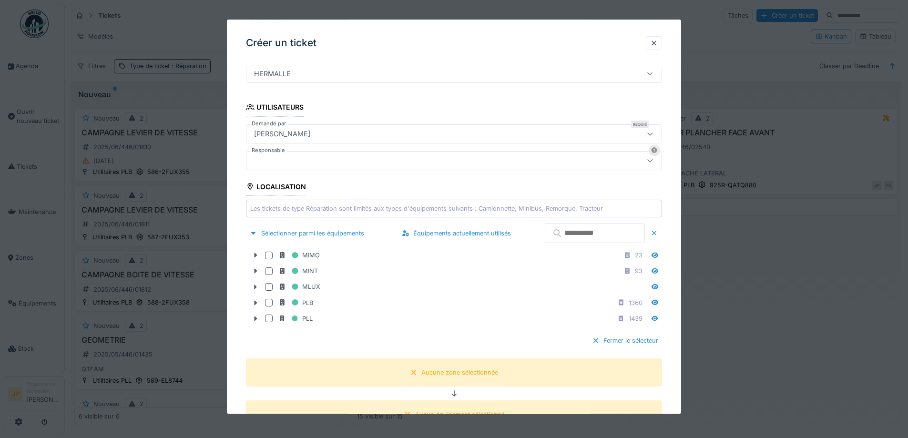
click at [591, 236] on input "text" at bounding box center [595, 234] width 100 height 20
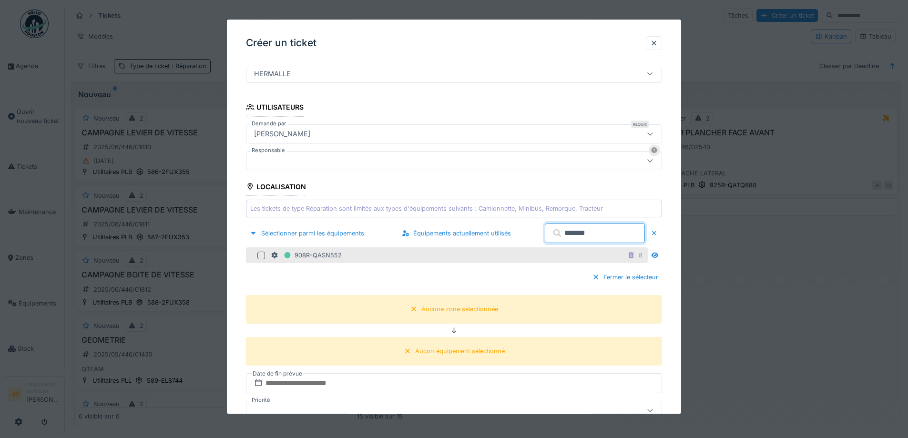
type input "*******"
click at [255, 255] on div "908R-QASN552 8" at bounding box center [447, 255] width 402 height 16
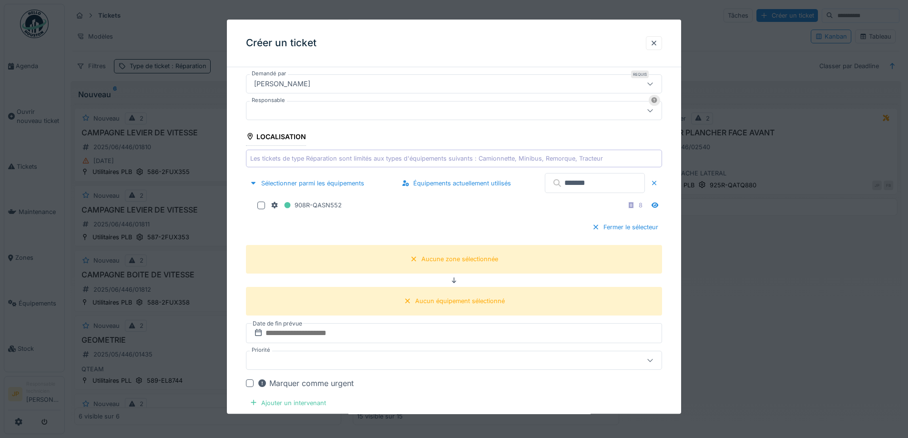
scroll to position [299, 0]
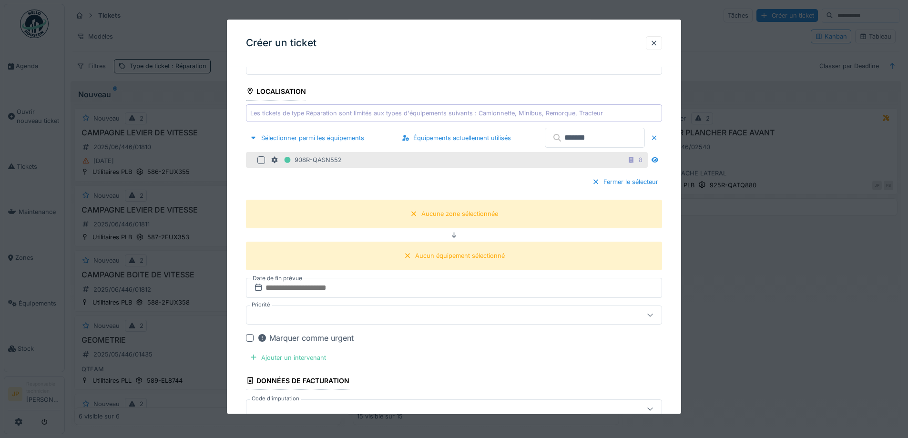
click at [258, 160] on div at bounding box center [261, 160] width 8 height 8
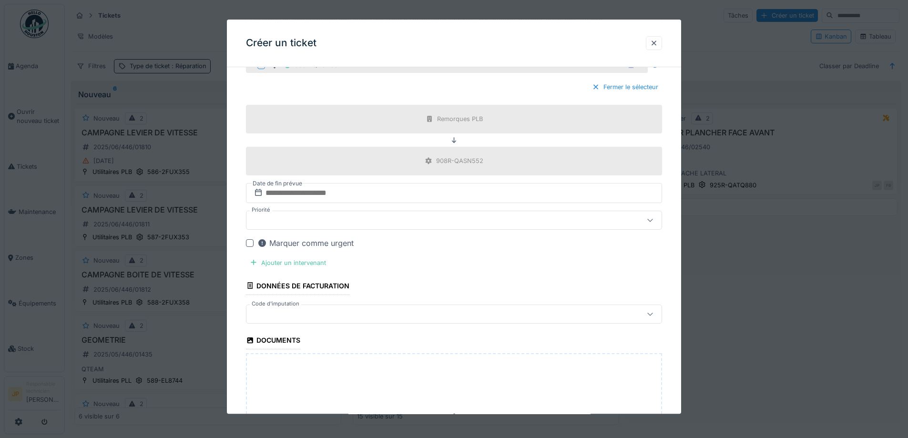
scroll to position [395, 0]
click at [324, 197] on input "text" at bounding box center [454, 193] width 416 height 20
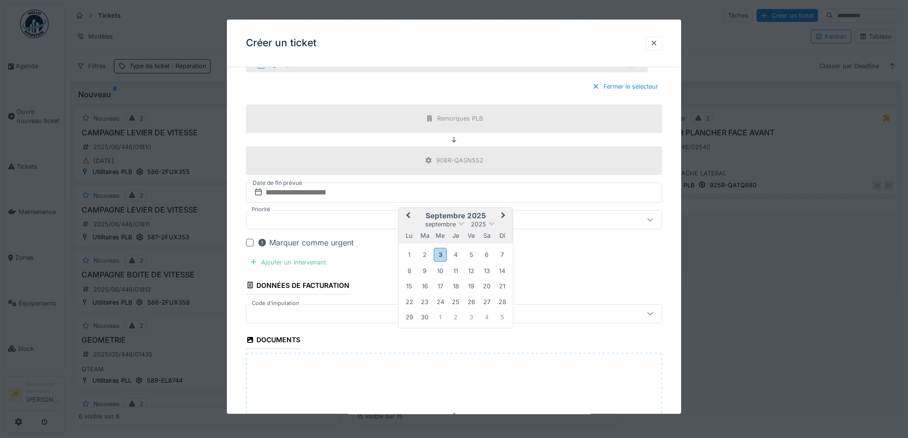
drag, startPoint x: 471, startPoint y: 257, endPoint x: 462, endPoint y: 258, distance: 8.2
click at [471, 257] on div "5" at bounding box center [471, 255] width 13 height 13
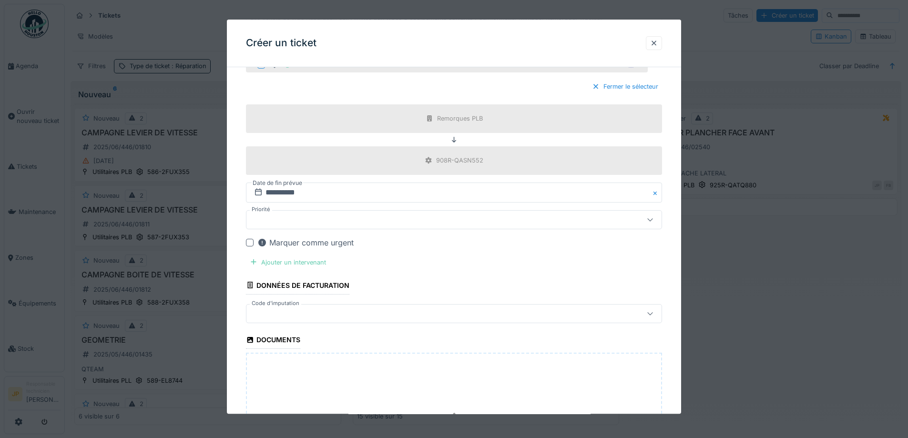
click at [315, 260] on div "Ajouter un intervenant" at bounding box center [288, 262] width 84 height 13
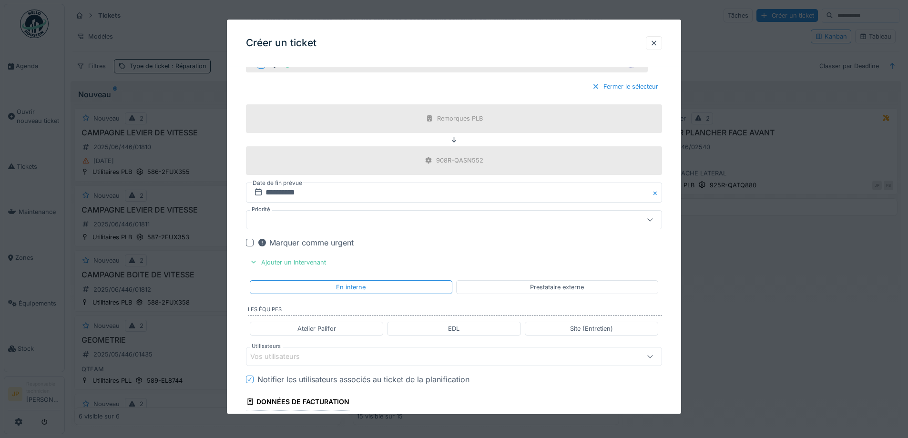
click at [325, 358] on div "Vos utilisateurs" at bounding box center [429, 356] width 359 height 10
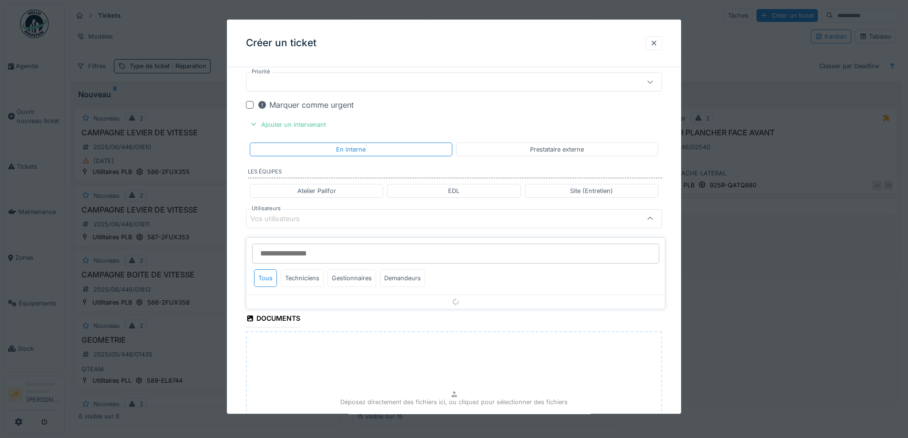
scroll to position [534, 0]
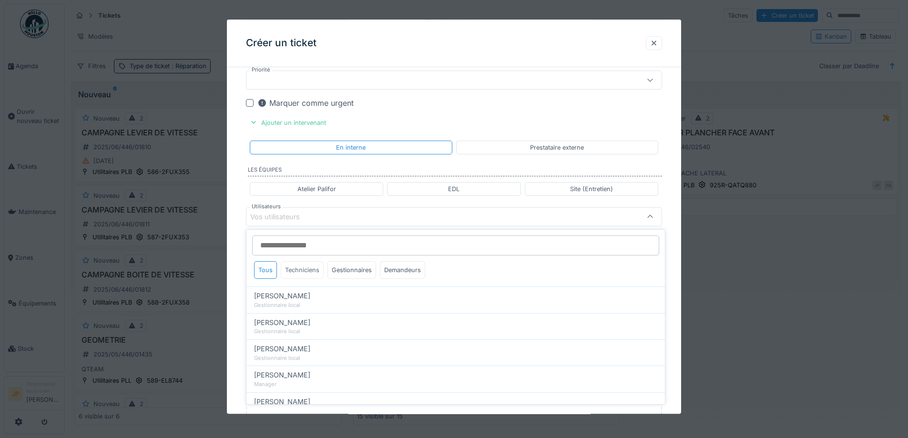
click at [311, 272] on div "Techniciens" at bounding box center [302, 270] width 43 height 18
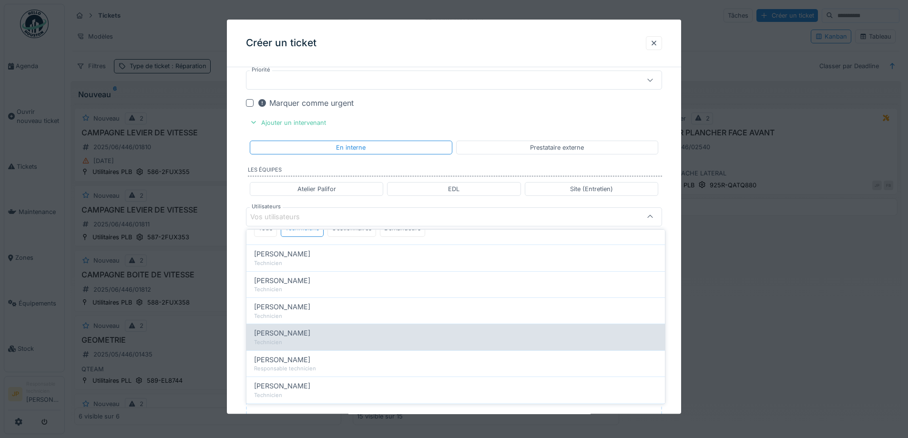
scroll to position [84, 0]
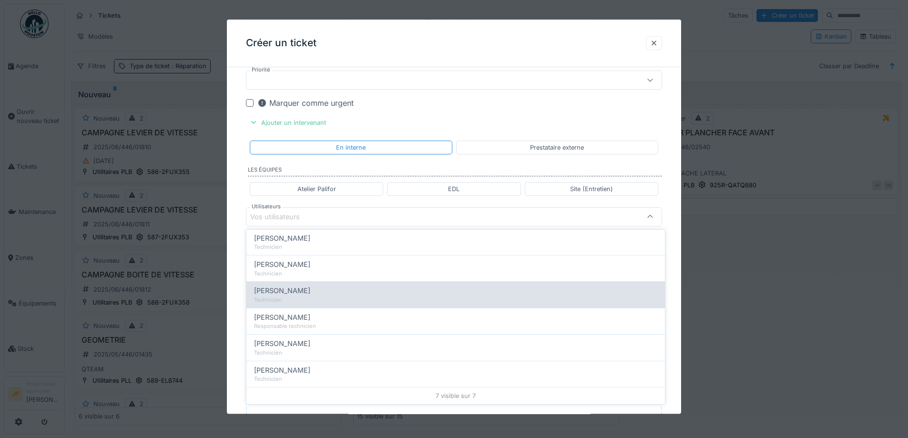
click at [315, 299] on div "Technicien" at bounding box center [455, 300] width 403 height 8
type input "*****"
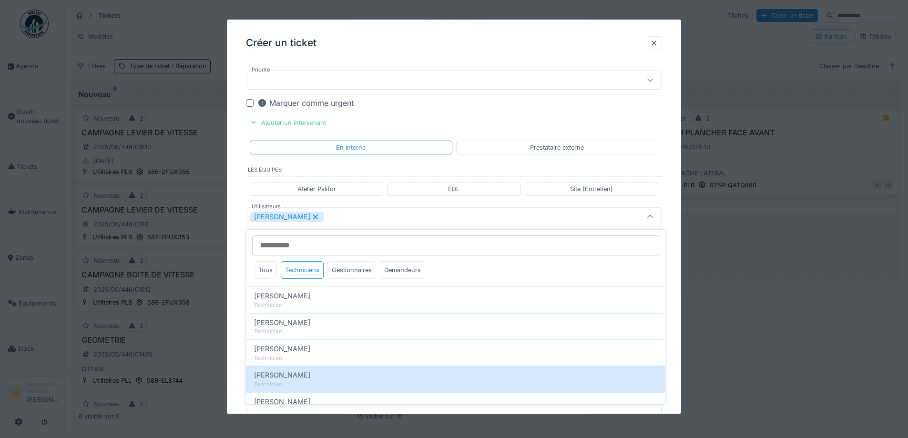
click at [469, 33] on div "Créer un ticket" at bounding box center [454, 44] width 454 height 48
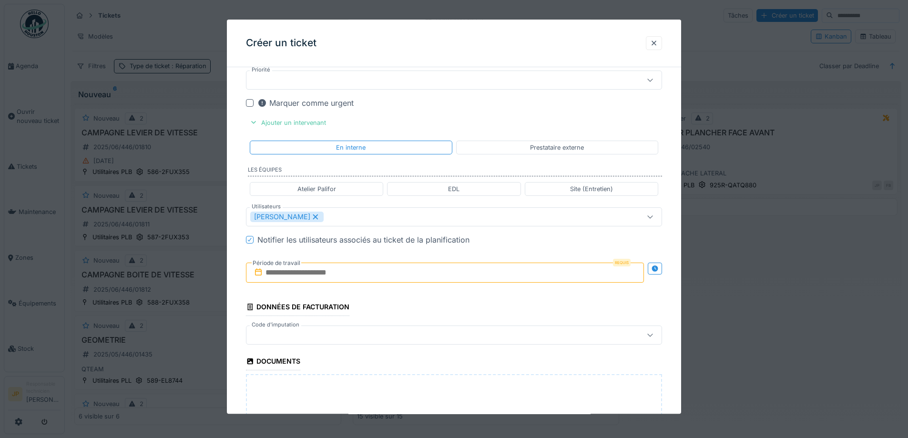
click at [318, 278] on input "text" at bounding box center [445, 273] width 398 height 20
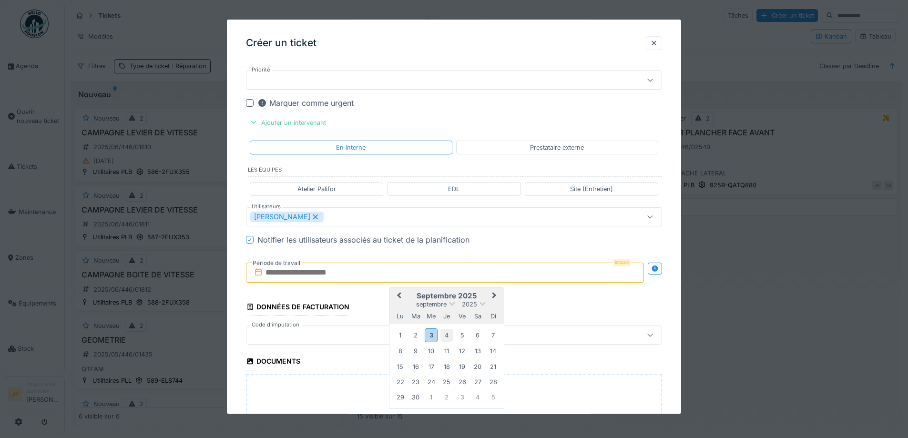
click at [446, 338] on div "4" at bounding box center [446, 335] width 13 height 13
click at [449, 337] on div "4" at bounding box center [446, 335] width 13 height 13
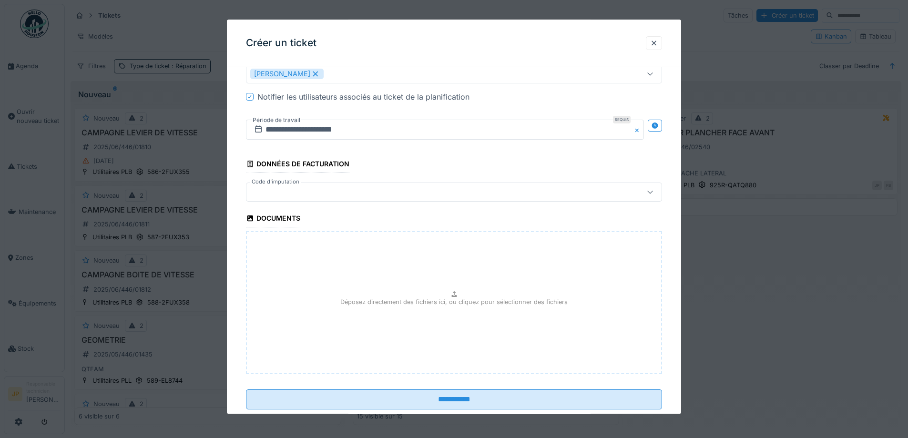
click at [344, 197] on div at bounding box center [429, 192] width 359 height 10
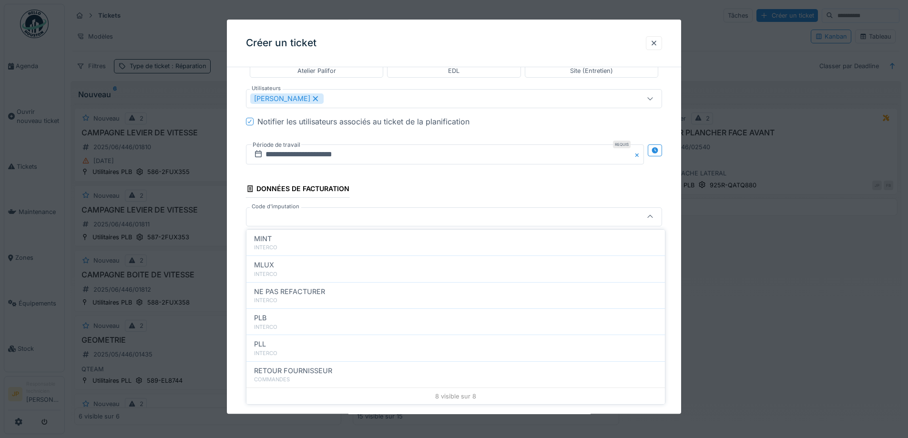
scroll to position [104, 0]
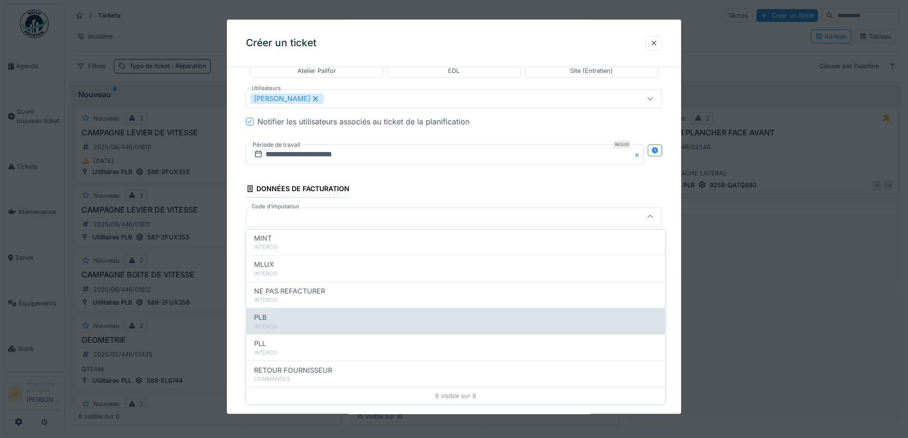
click at [333, 328] on div "INTERCO" at bounding box center [455, 327] width 403 height 8
type input "***"
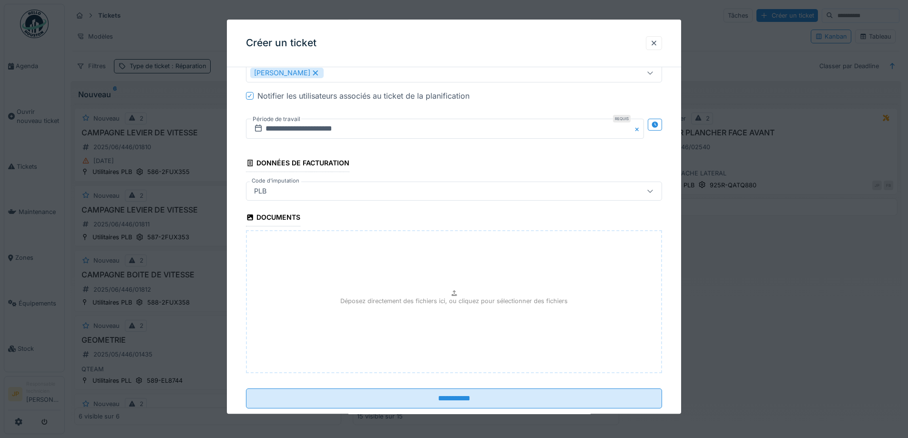
scroll to position [700, 0]
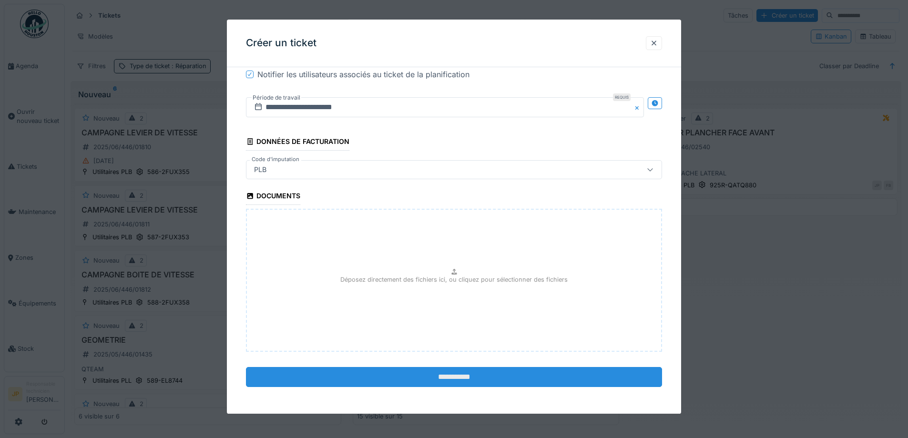
click at [450, 377] on input "**********" at bounding box center [454, 377] width 416 height 20
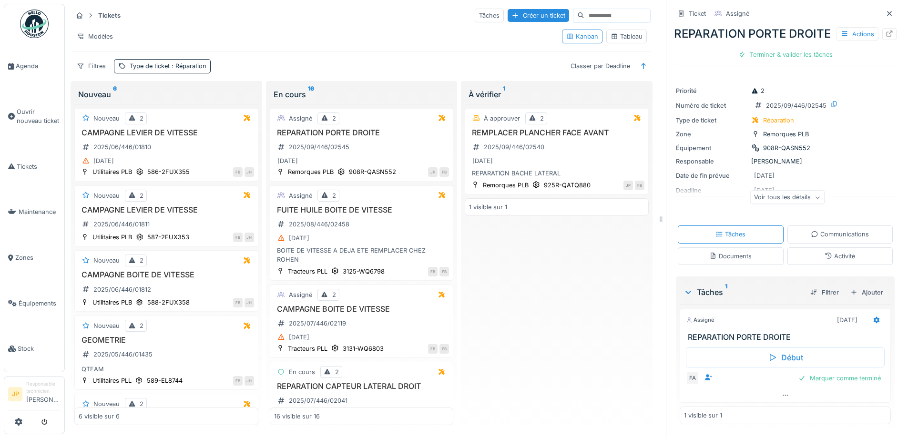
click at [744, 265] on div "Documents" at bounding box center [731, 256] width 106 height 18
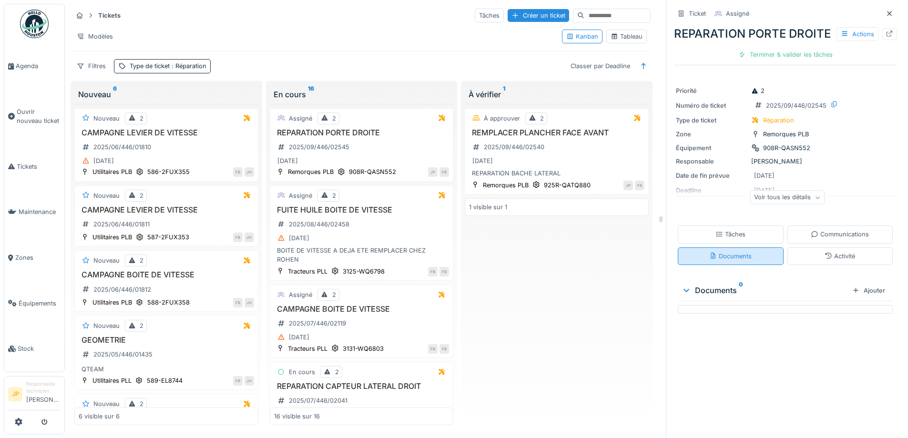
scroll to position [7, 0]
click at [860, 297] on div "Ajouter" at bounding box center [869, 290] width 41 height 13
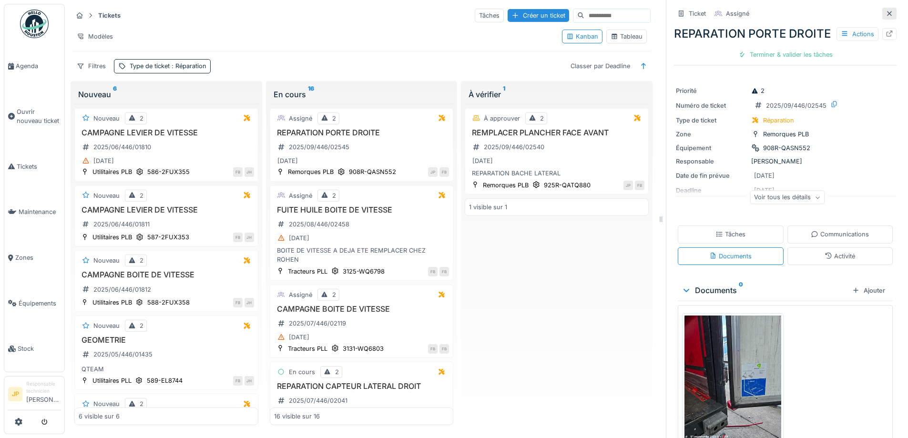
click at [886, 10] on div at bounding box center [890, 13] width 8 height 9
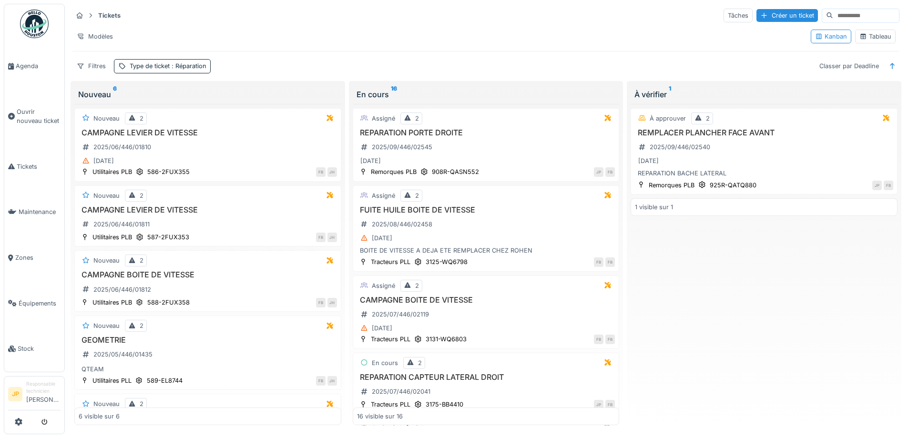
scroll to position [6, 0]
click at [24, 299] on span "Équipements" at bounding box center [40, 303] width 42 height 9
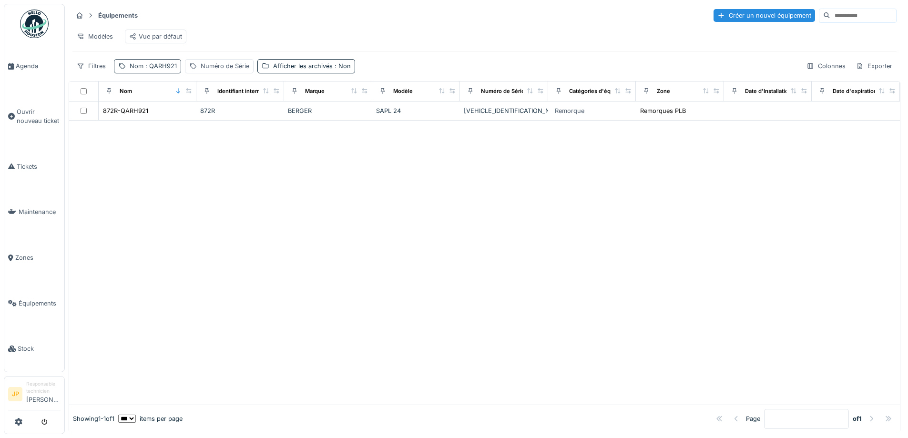
click at [168, 70] on span ": QARH921" at bounding box center [159, 65] width 33 height 7
click at [170, 115] on input "*******" at bounding box center [165, 119] width 95 height 20
type input "*******"
click at [419, 235] on div at bounding box center [484, 263] width 831 height 284
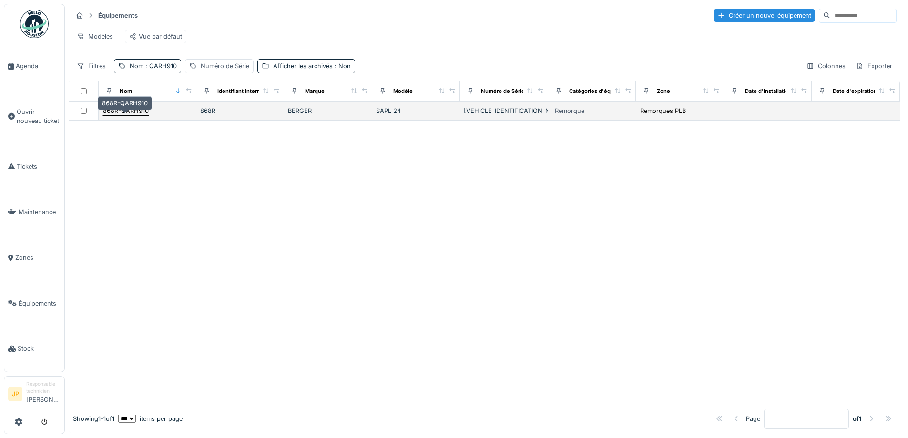
click at [115, 115] on div "868R-QARH910" at bounding box center [126, 110] width 46 height 9
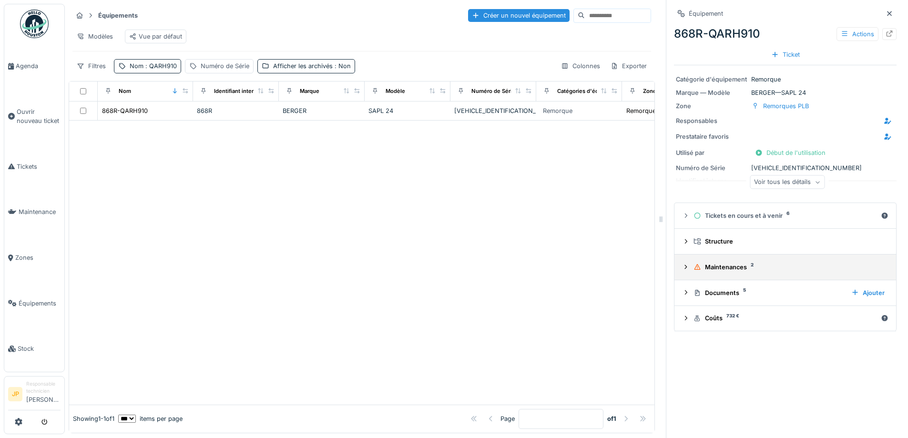
click at [726, 272] on div "Maintenances 2" at bounding box center [789, 267] width 191 height 9
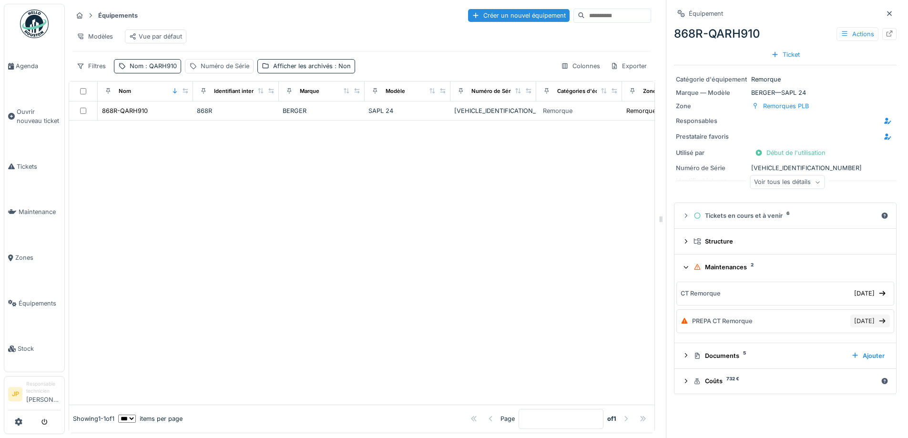
click at [851, 325] on div "04/08/2025" at bounding box center [870, 321] width 40 height 13
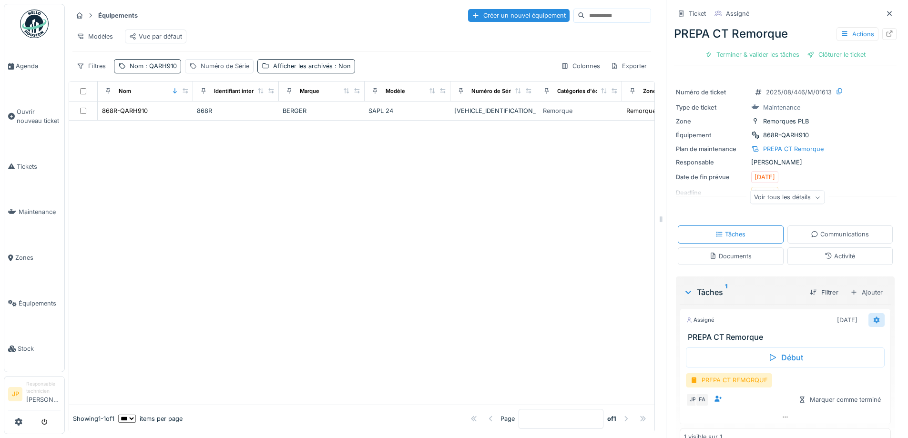
click at [873, 321] on icon at bounding box center [877, 320] width 8 height 6
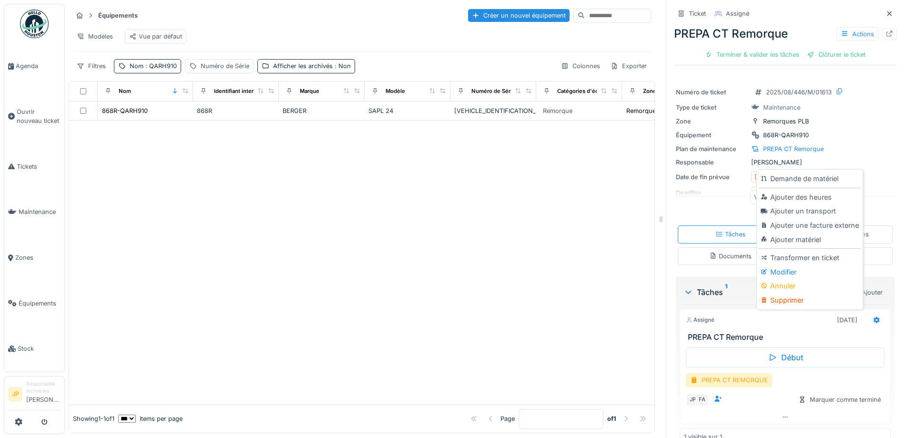
click at [824, 383] on div "PREPA CT REMORQUE" at bounding box center [785, 380] width 199 height 14
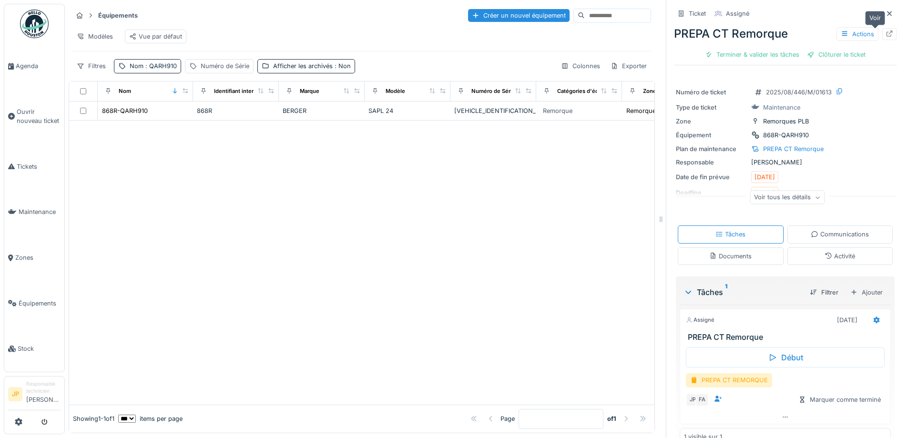
click at [887, 34] on icon at bounding box center [890, 34] width 6 height 6
click at [28, 164] on span "Tickets" at bounding box center [39, 166] width 44 height 9
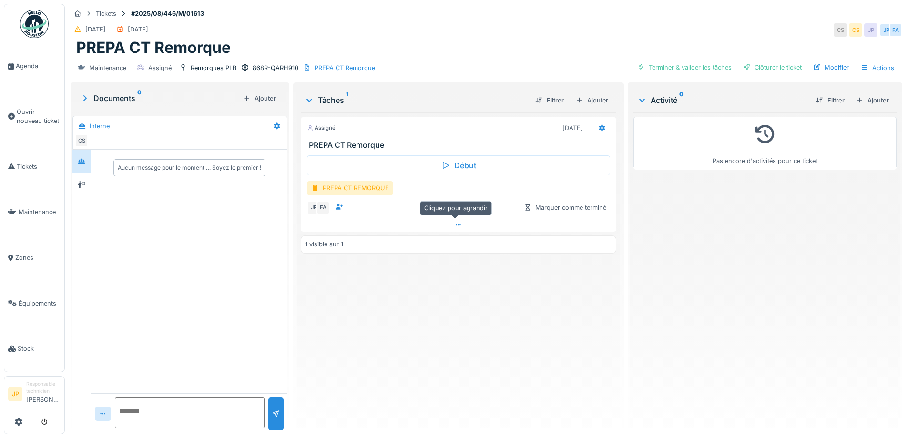
click at [453, 220] on div at bounding box center [458, 225] width 315 height 14
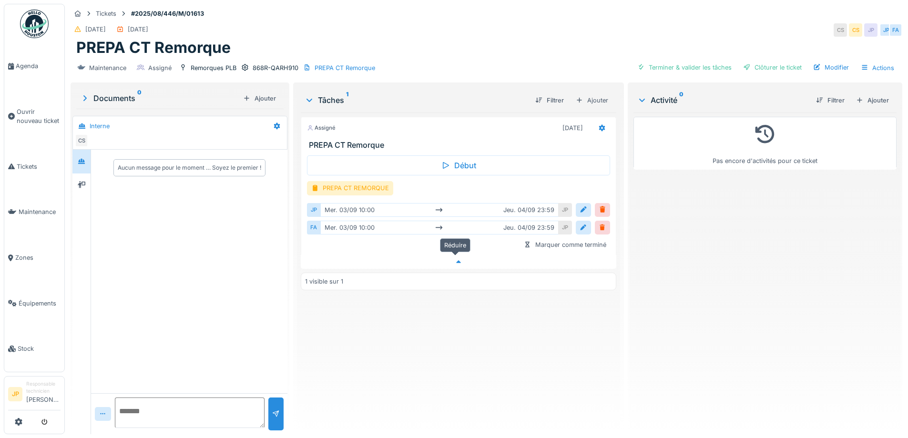
click at [458, 259] on icon at bounding box center [459, 262] width 8 height 6
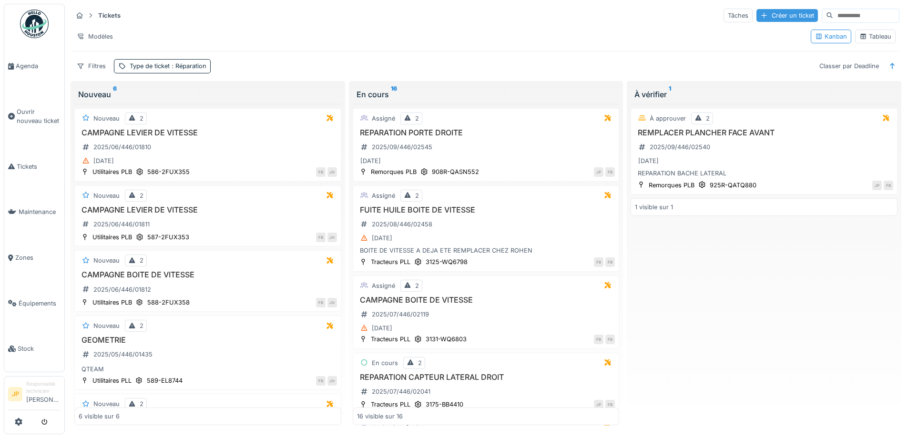
click at [762, 19] on div "Créer un ticket" at bounding box center [787, 15] width 61 height 13
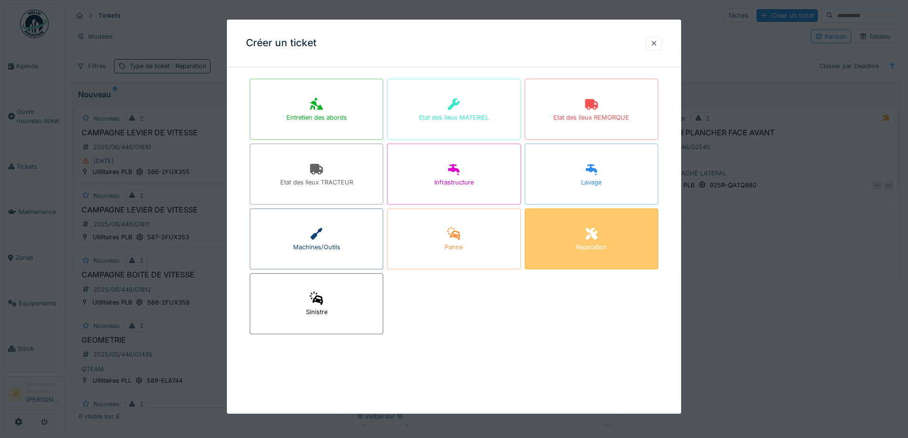
click at [574, 237] on div "Réparation" at bounding box center [591, 238] width 133 height 61
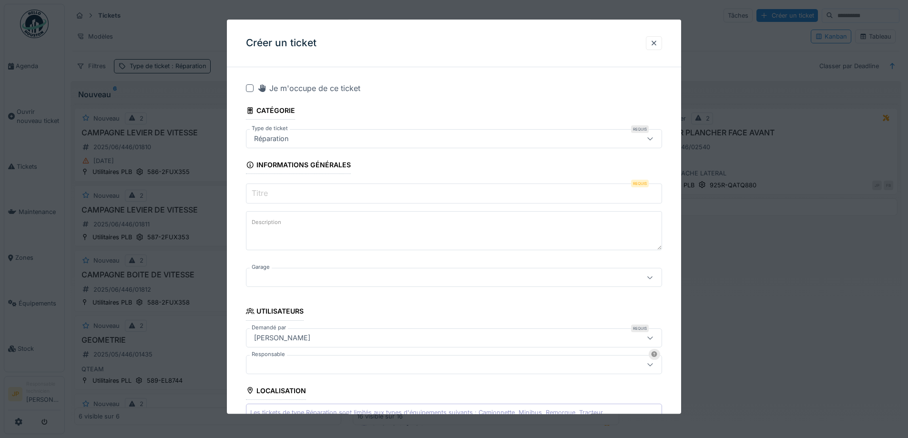
click at [279, 191] on input "Titre" at bounding box center [454, 194] width 416 height 20
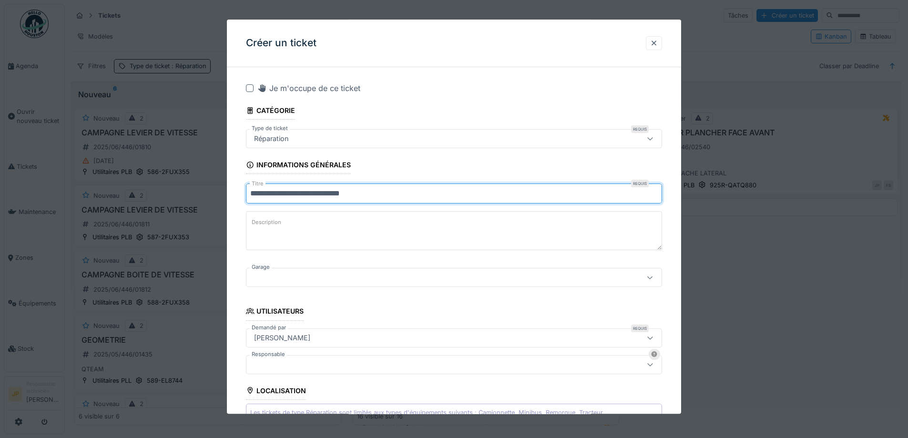
type input "**********"
click at [302, 287] on div at bounding box center [454, 277] width 416 height 19
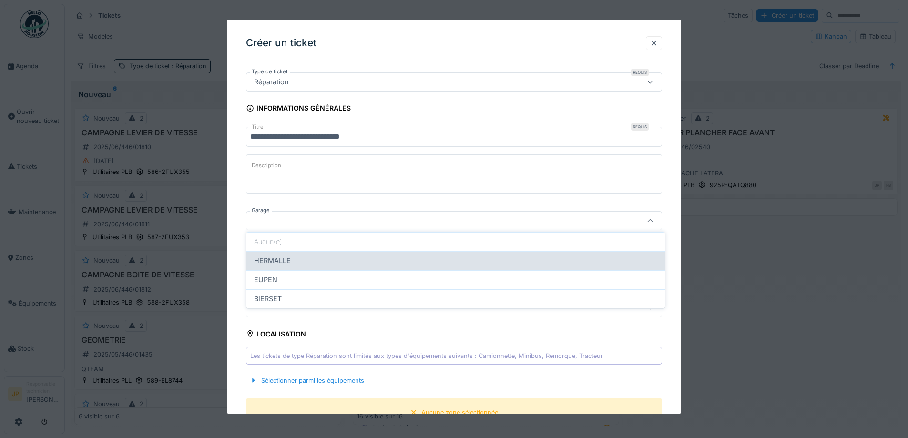
scroll to position [61, 0]
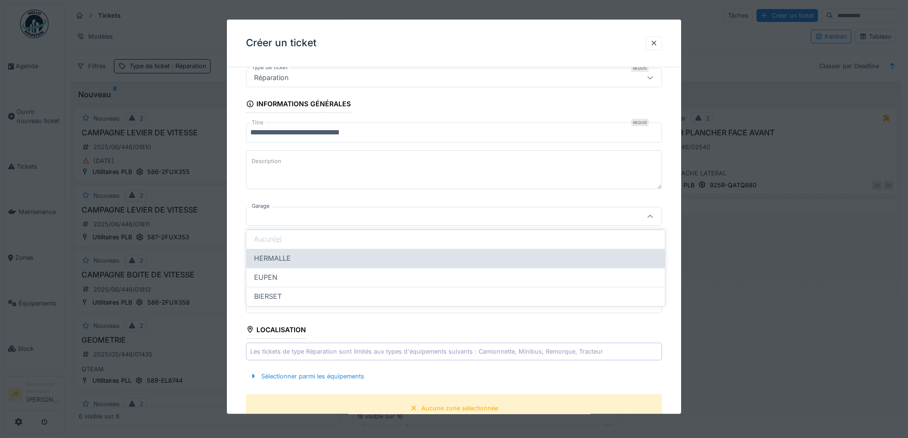
click at [302, 255] on div "HERMALLE" at bounding box center [455, 258] width 403 height 10
type input "********"
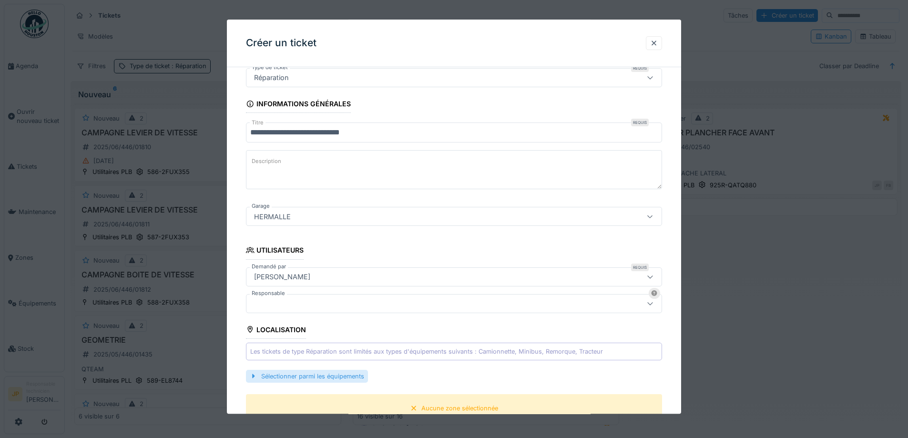
click at [301, 376] on div "Sélectionner parmi les équipements" at bounding box center [307, 376] width 122 height 13
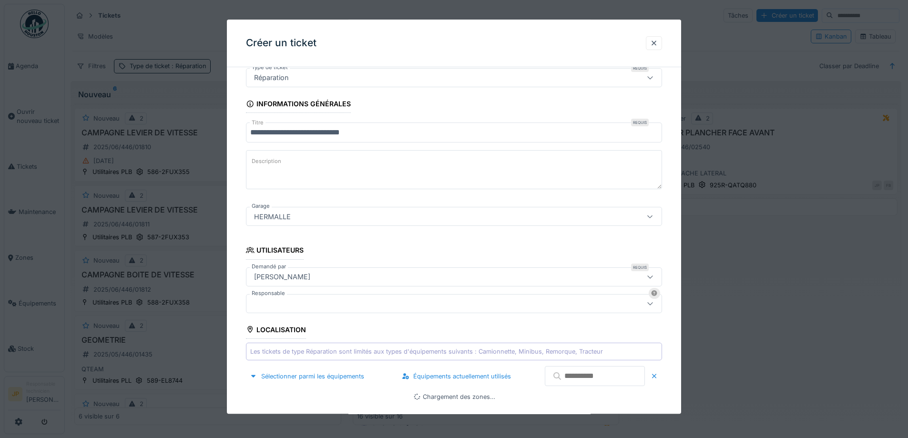
click at [584, 379] on input "text" at bounding box center [595, 377] width 100 height 20
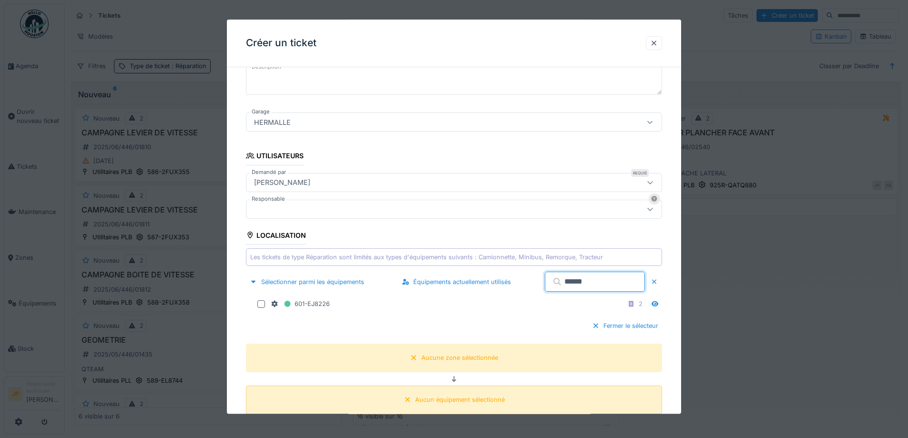
scroll to position [252, 0]
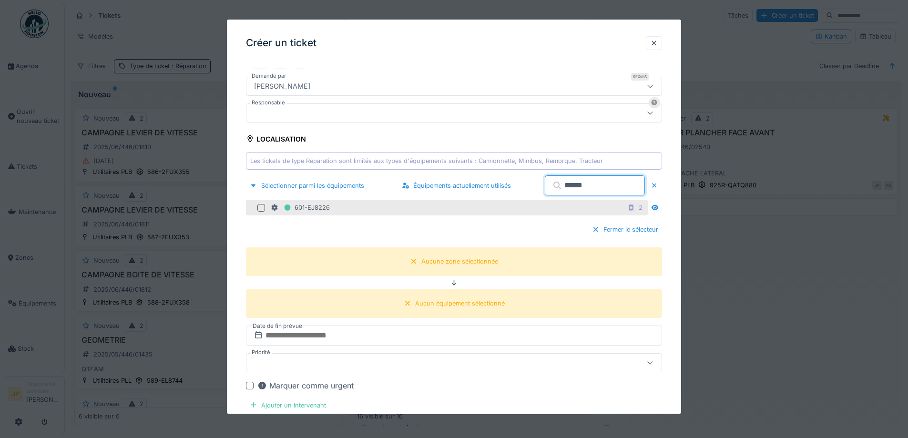
type input "******"
click at [263, 211] on div at bounding box center [261, 208] width 8 height 8
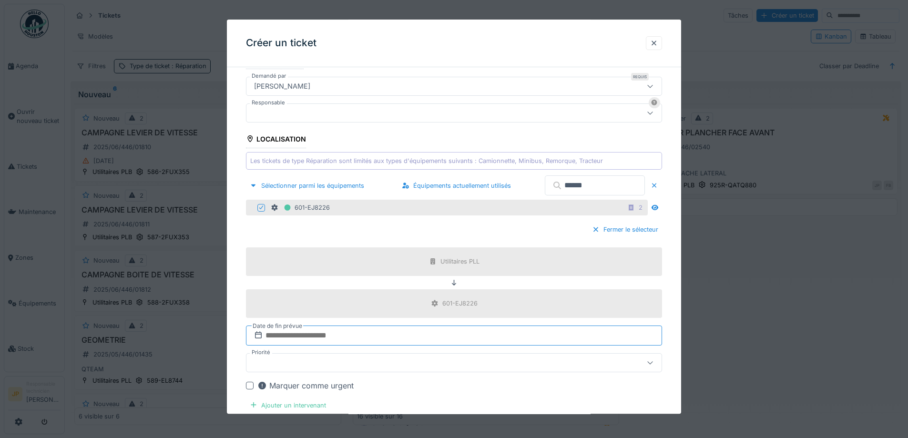
click at [347, 335] on input "text" at bounding box center [454, 336] width 416 height 20
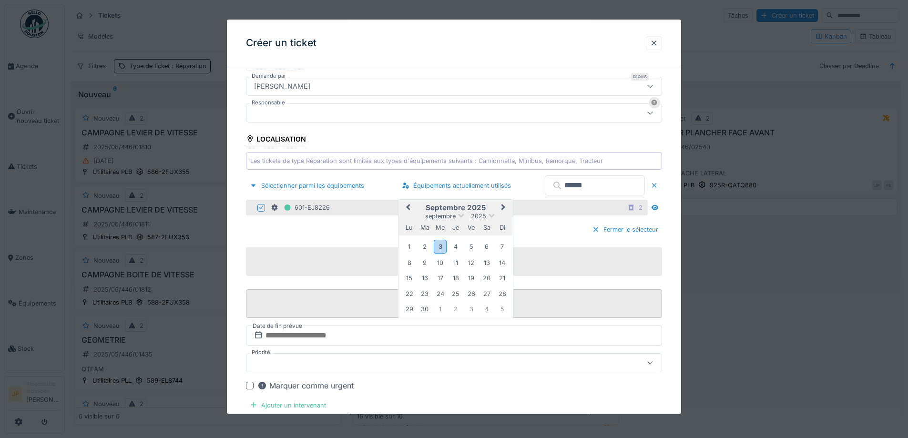
drag, startPoint x: 471, startPoint y: 250, endPoint x: 443, endPoint y: 299, distance: 57.2
click at [471, 250] on div "5" at bounding box center [471, 247] width 13 height 13
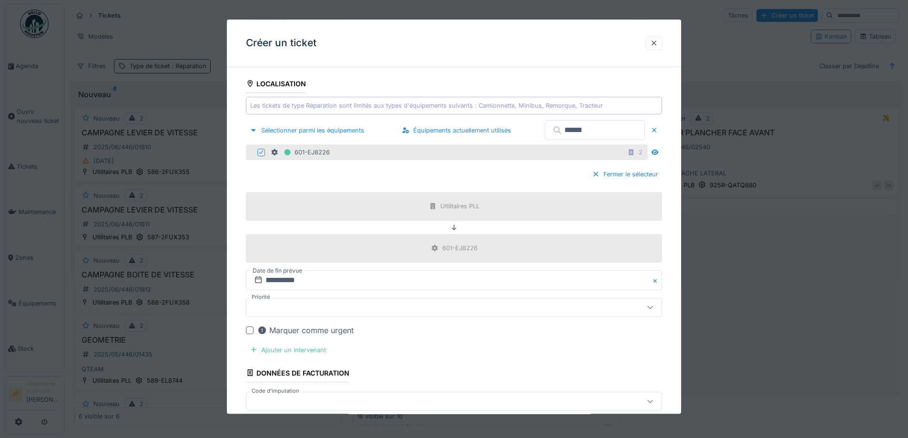
scroll to position [395, 0]
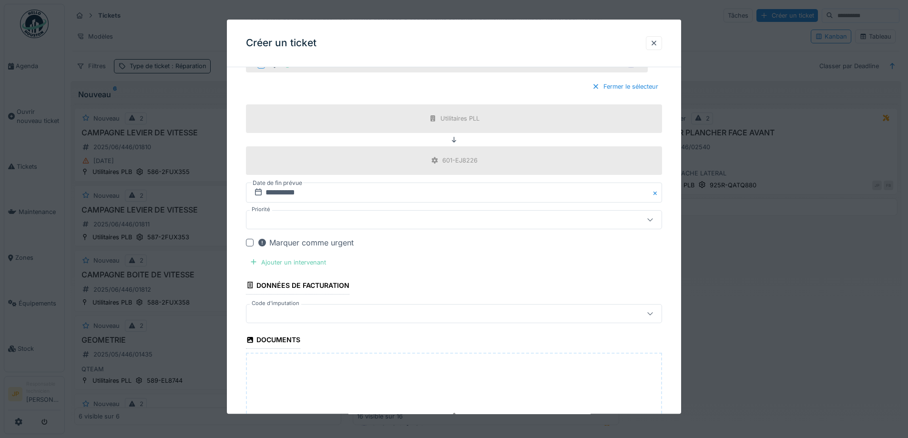
click at [302, 262] on div "Ajouter un intervenant" at bounding box center [288, 262] width 84 height 13
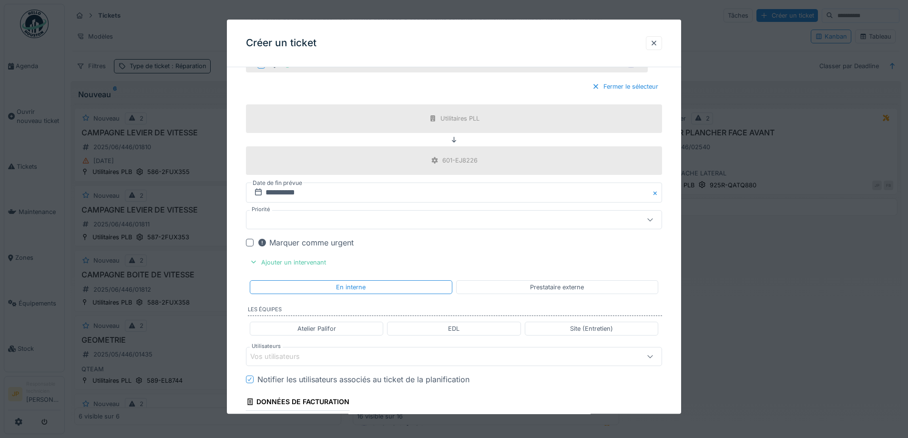
click at [316, 350] on div "Vos utilisateurs" at bounding box center [454, 356] width 416 height 19
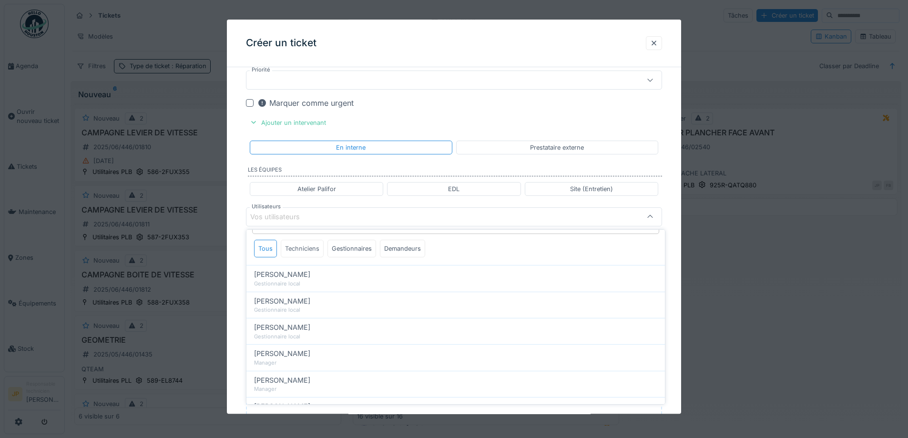
scroll to position [0, 0]
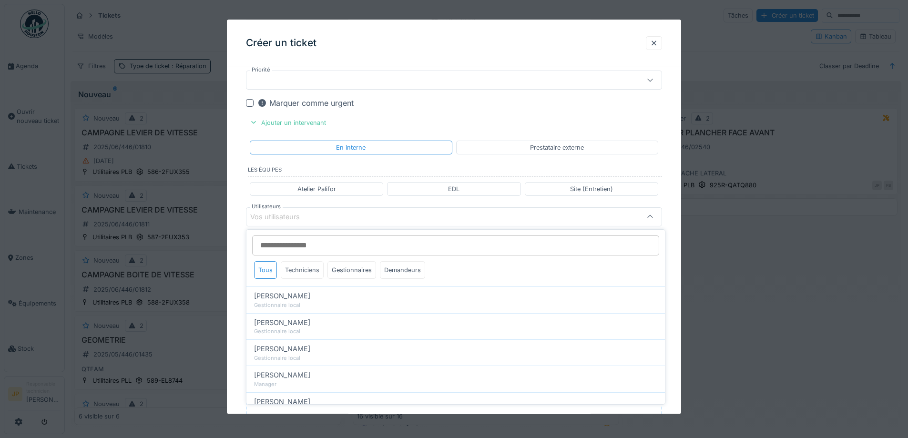
click at [307, 274] on div "Techniciens" at bounding box center [302, 270] width 43 height 18
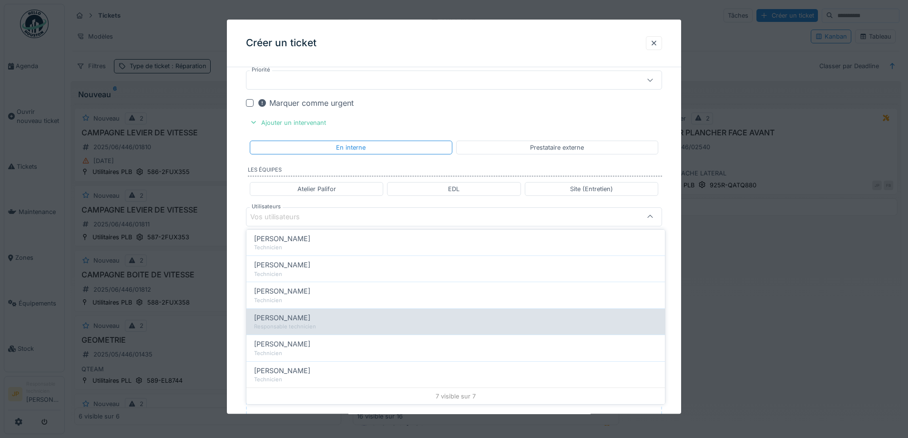
scroll to position [84, 0]
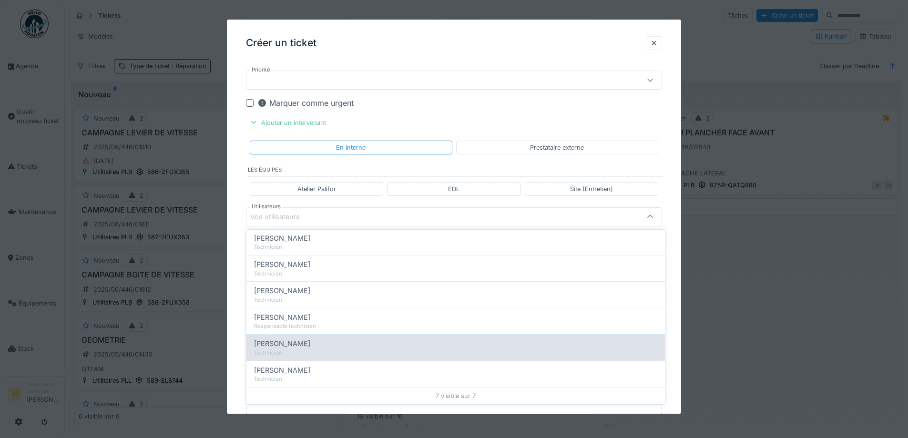
click at [317, 349] on div "Technicien" at bounding box center [455, 353] width 403 height 8
type input "*****"
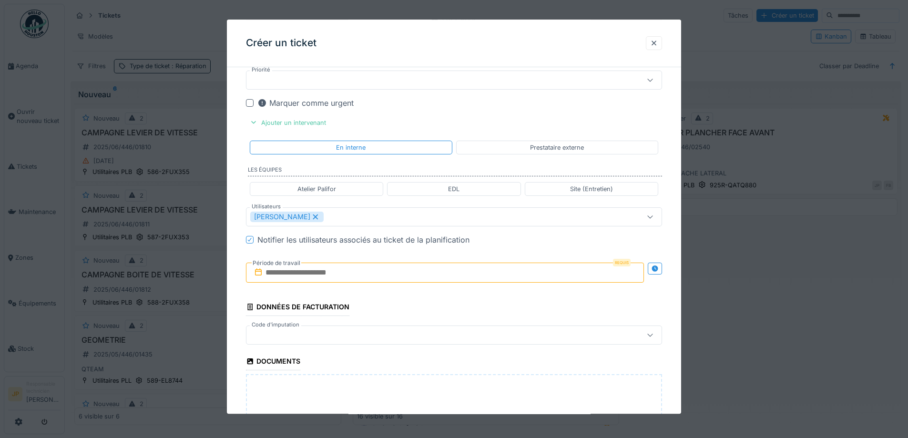
click at [496, 55] on div "Créer un ticket" at bounding box center [454, 44] width 454 height 48
click at [358, 276] on input "text" at bounding box center [445, 273] width 398 height 20
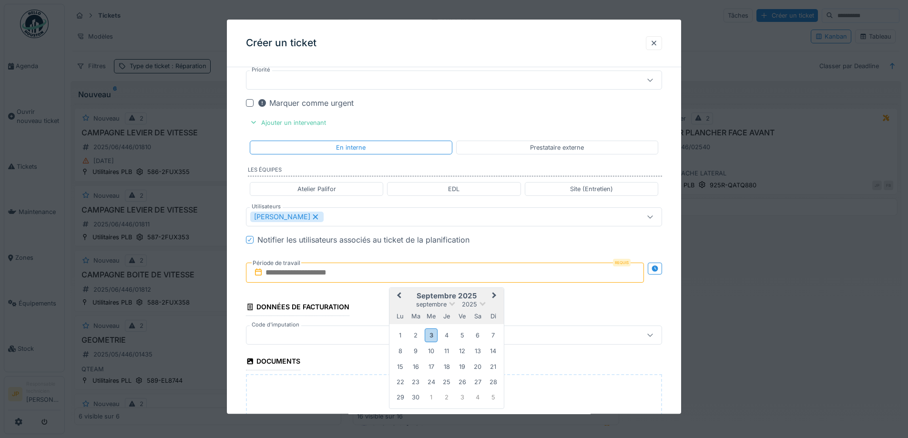
drag, startPoint x: 447, startPoint y: 335, endPoint x: 455, endPoint y: 336, distance: 8.2
click at [447, 335] on div "4" at bounding box center [446, 335] width 13 height 13
click at [463, 338] on div "5" at bounding box center [462, 335] width 13 height 13
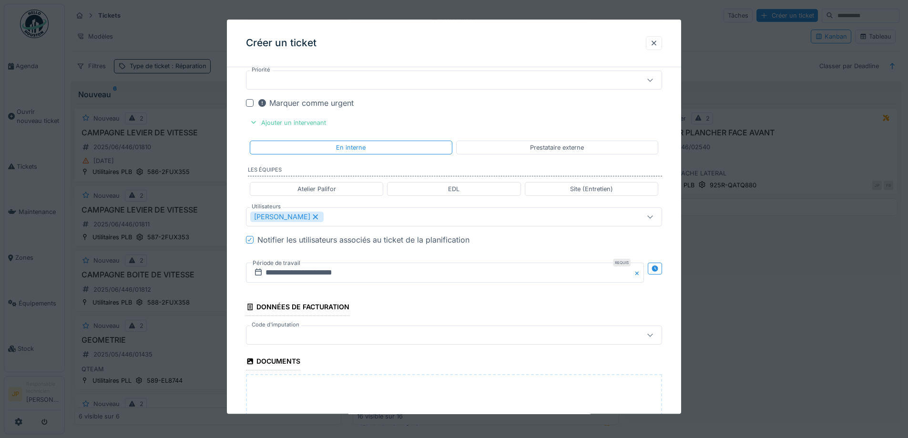
click at [343, 332] on div at bounding box center [429, 335] width 359 height 10
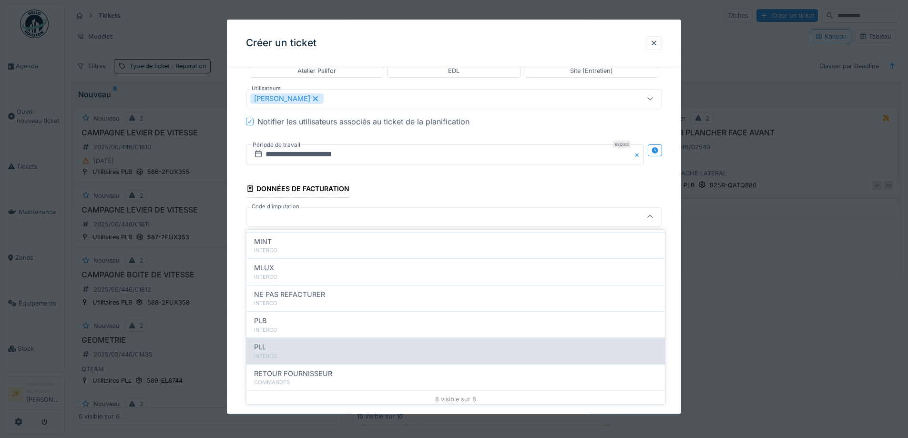
scroll to position [104, 0]
click at [317, 345] on div "PLL" at bounding box center [455, 343] width 403 height 10
type input "***"
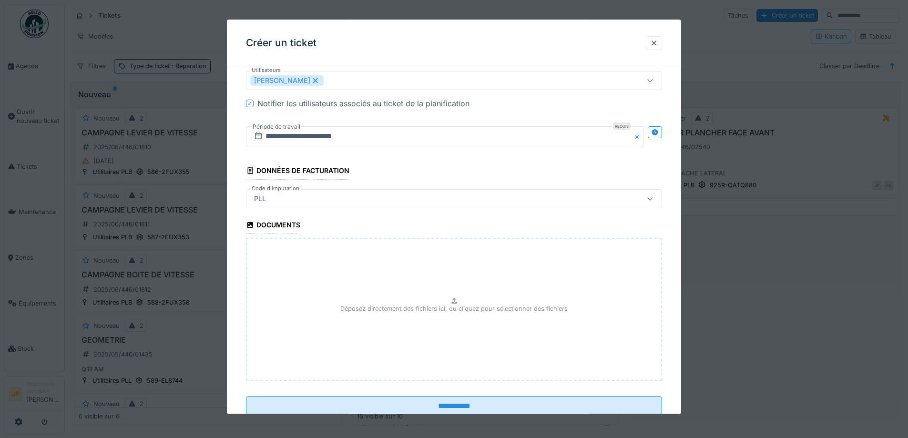
scroll to position [700, 0]
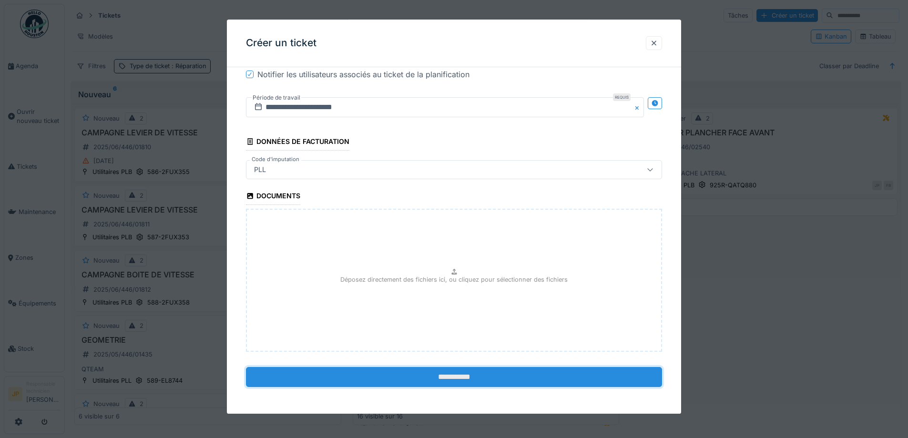
click at [459, 383] on input "**********" at bounding box center [454, 377] width 416 height 20
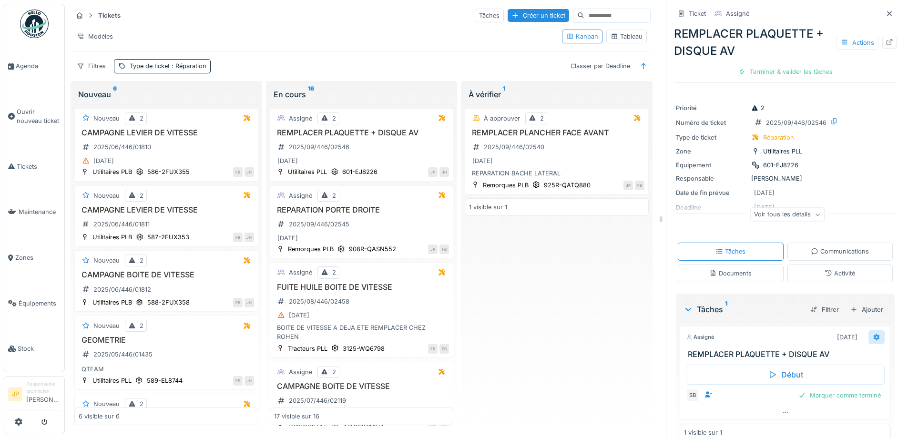
click at [873, 342] on div at bounding box center [877, 337] width 8 height 9
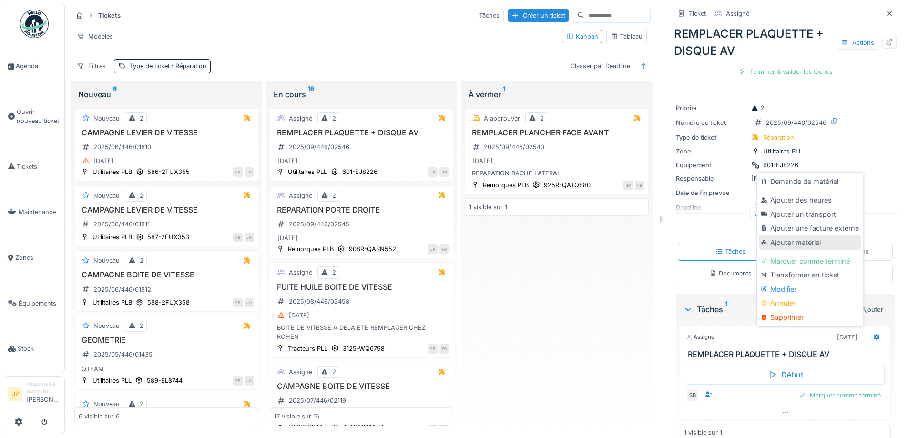
click at [795, 242] on div "Ajouter matériel" at bounding box center [810, 242] width 102 height 14
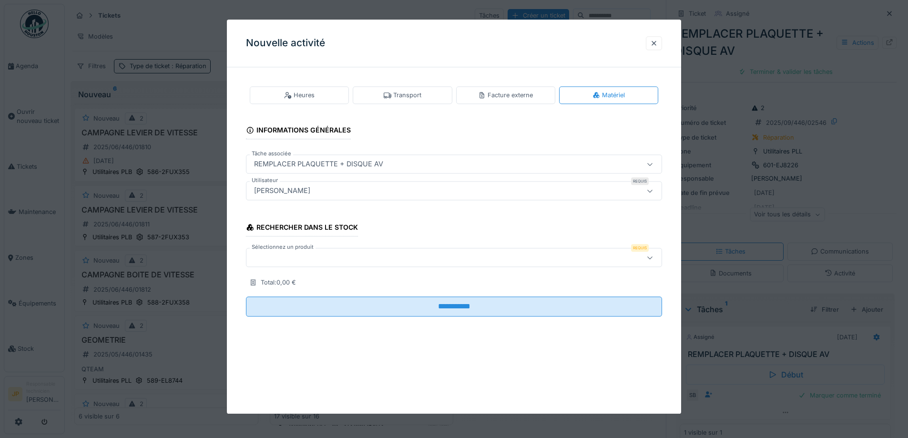
click at [306, 191] on div "[PERSON_NAME]" at bounding box center [429, 191] width 359 height 10
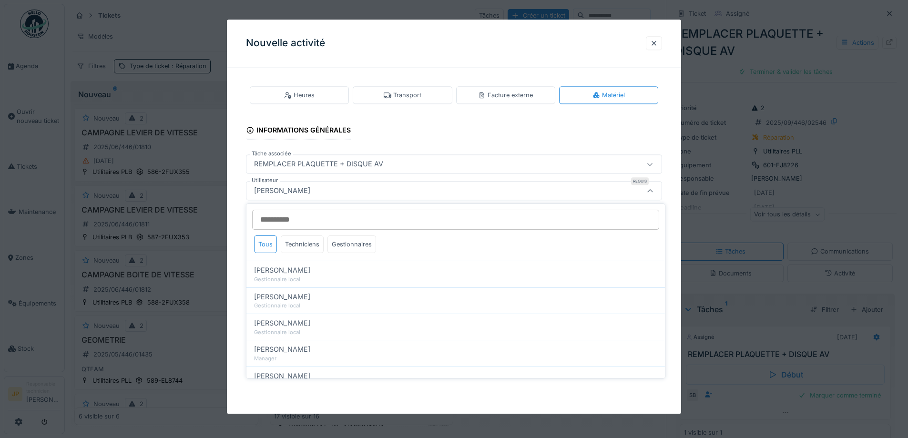
click at [395, 46] on div "Nouvelle activité" at bounding box center [454, 44] width 454 height 48
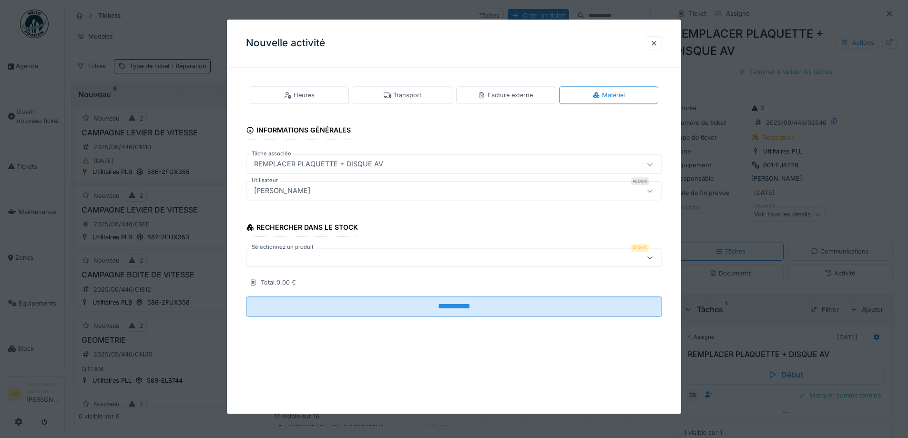
click at [288, 262] on div at bounding box center [429, 258] width 359 height 10
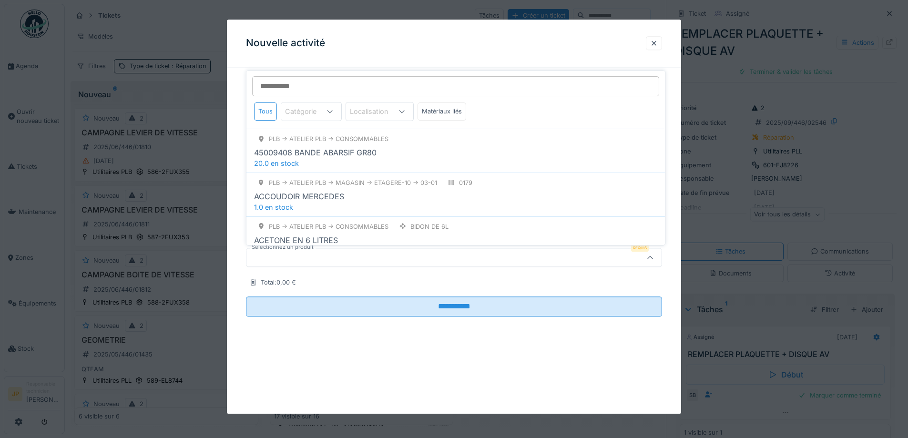
click at [310, 86] on input "Sélectionnez un produit" at bounding box center [455, 86] width 407 height 20
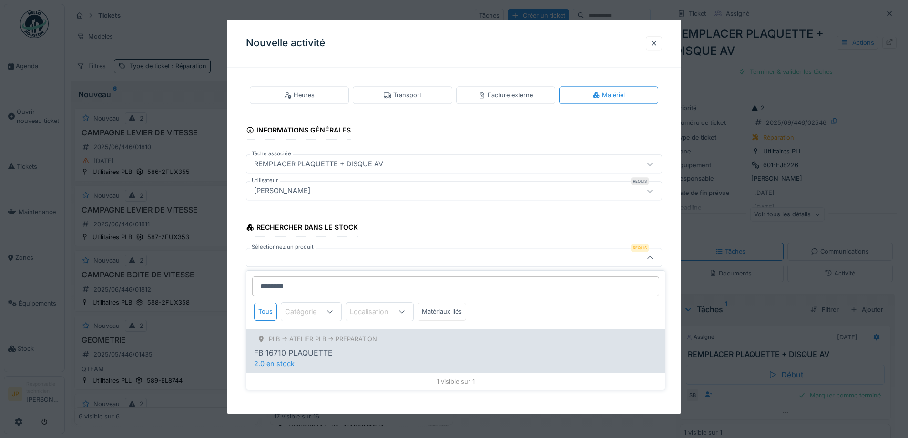
type input "********"
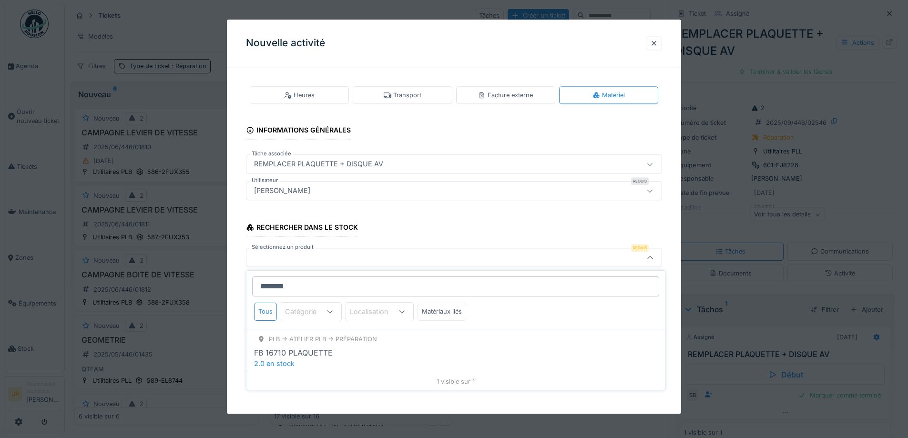
click at [325, 349] on div "FB 16710 PLAQUETTE" at bounding box center [293, 352] width 79 height 11
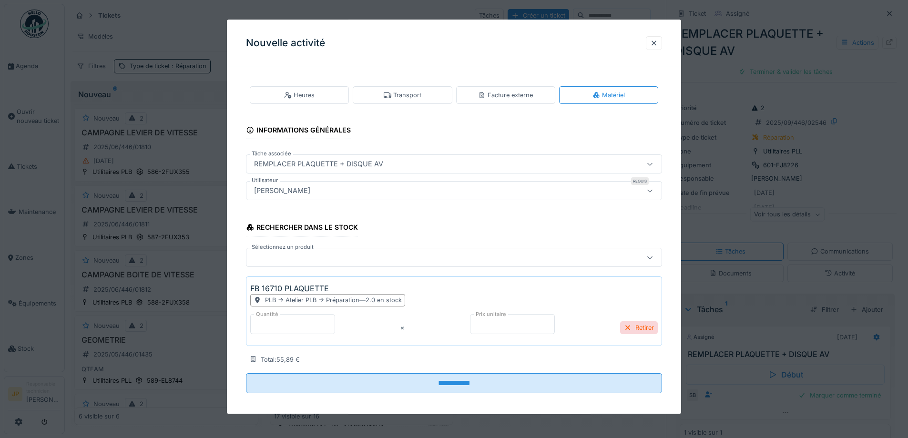
click at [302, 253] on div at bounding box center [429, 258] width 359 height 10
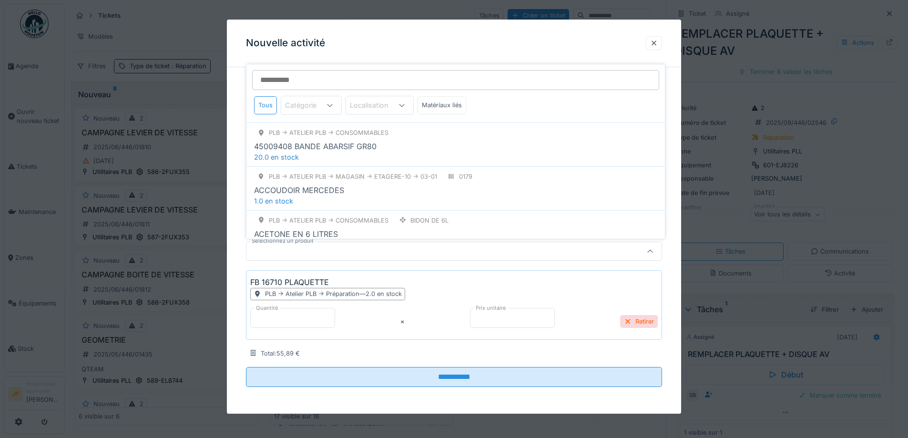
click at [281, 83] on input "Sélectionnez un produit" at bounding box center [455, 80] width 407 height 20
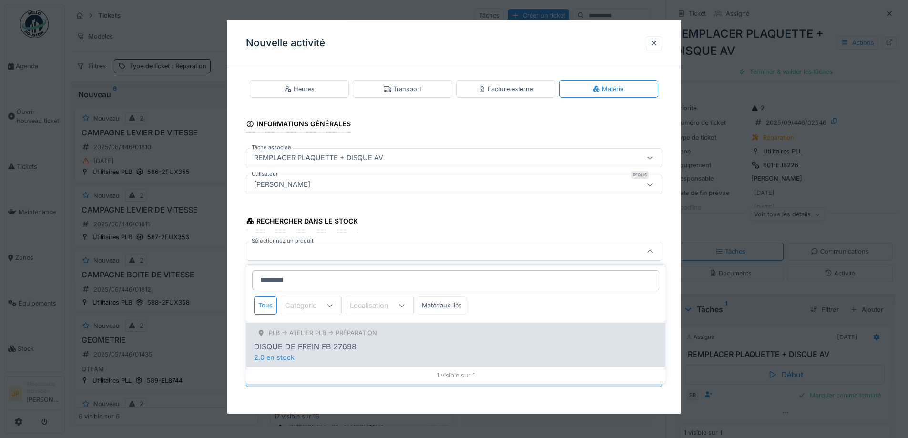
type input "********"
click at [322, 355] on div "PLB -> Atelier PLB -> Préparation DISQUE DE FREIN FB 27698 2.0 en stock" at bounding box center [455, 345] width 419 height 44
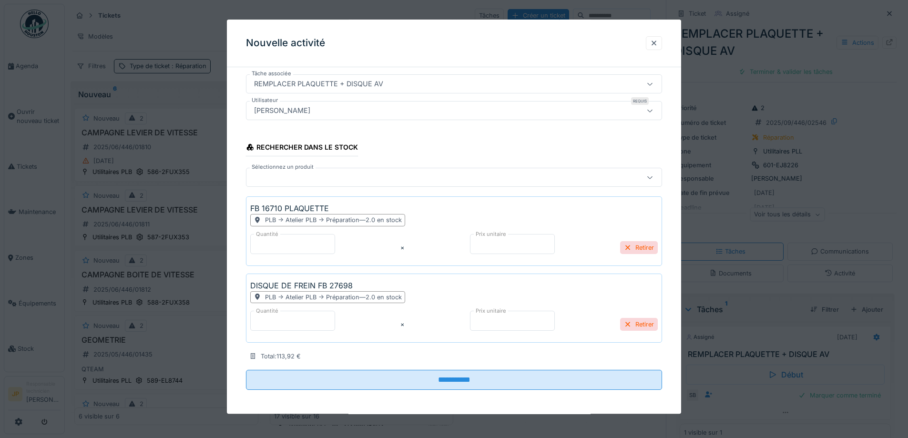
scroll to position [83, 0]
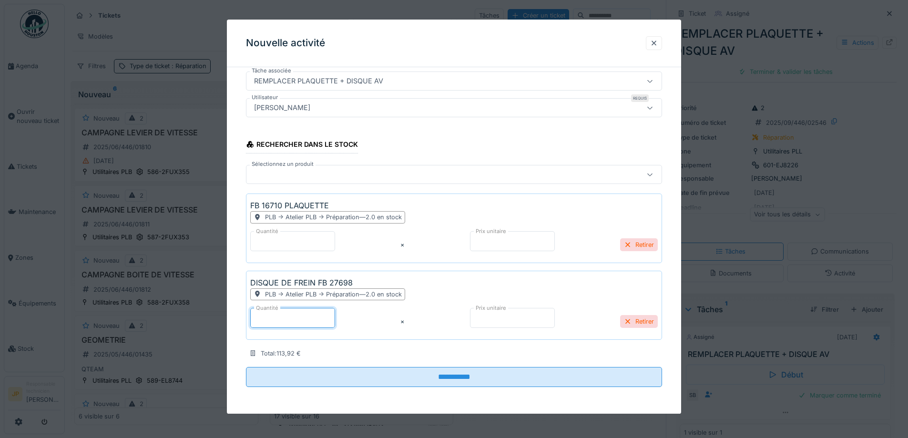
drag, startPoint x: 278, startPoint y: 317, endPoint x: 221, endPoint y: 319, distance: 56.8
click at [221, 319] on div "**********" at bounding box center [486, 219] width 843 height 438
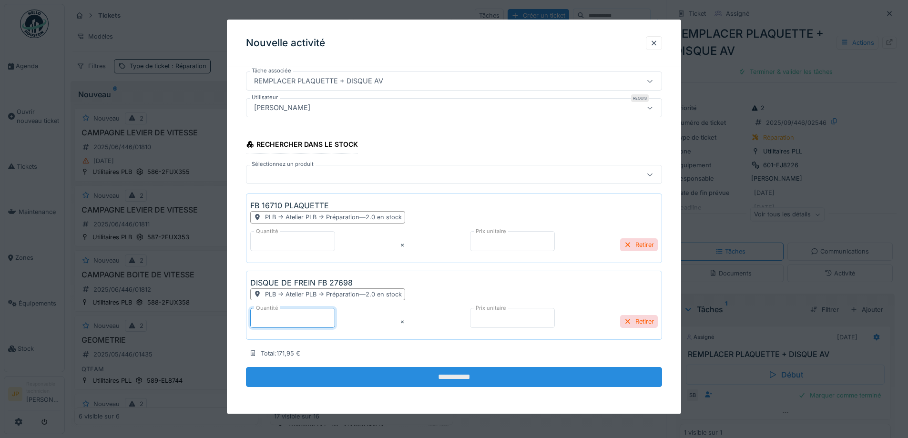
type input "*"
click at [449, 373] on input "**********" at bounding box center [454, 377] width 416 height 20
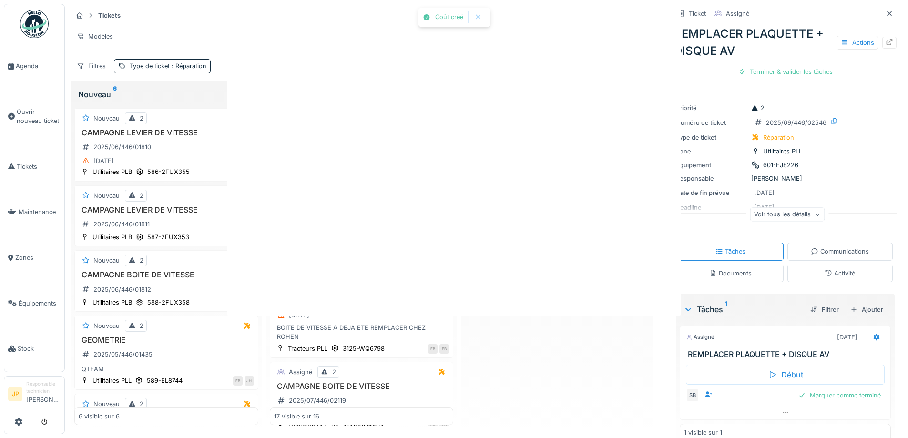
scroll to position [0, 0]
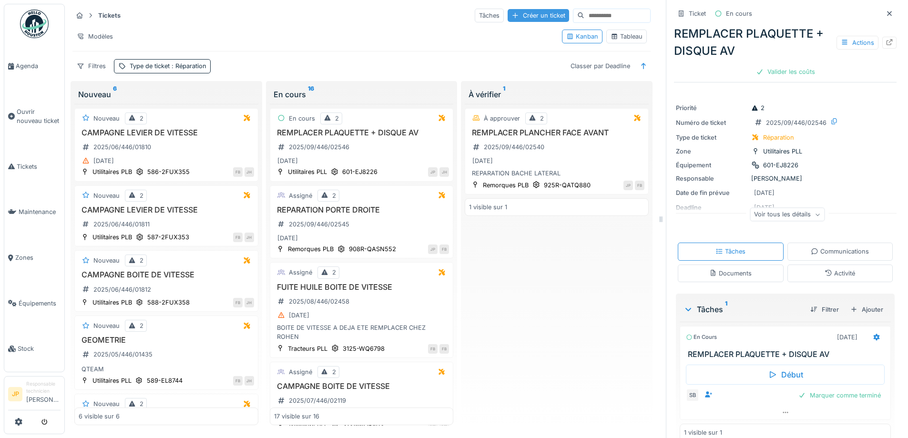
click at [508, 11] on div "Créer un ticket" at bounding box center [538, 15] width 61 height 13
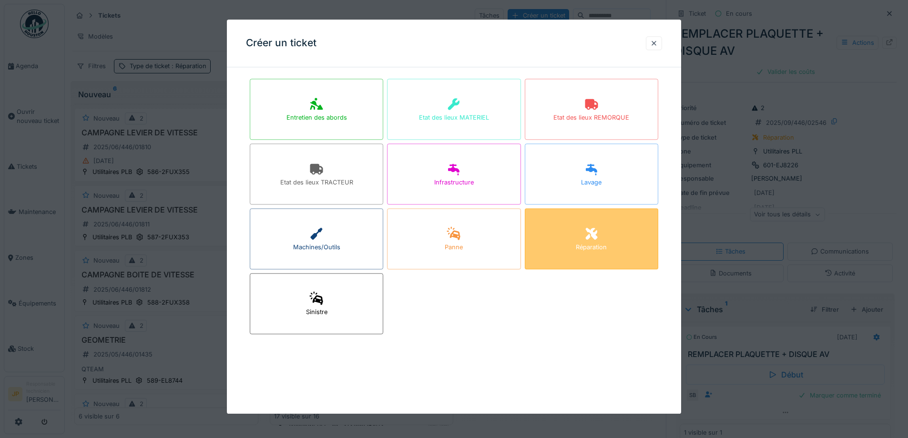
click at [599, 232] on icon at bounding box center [591, 233] width 14 height 11
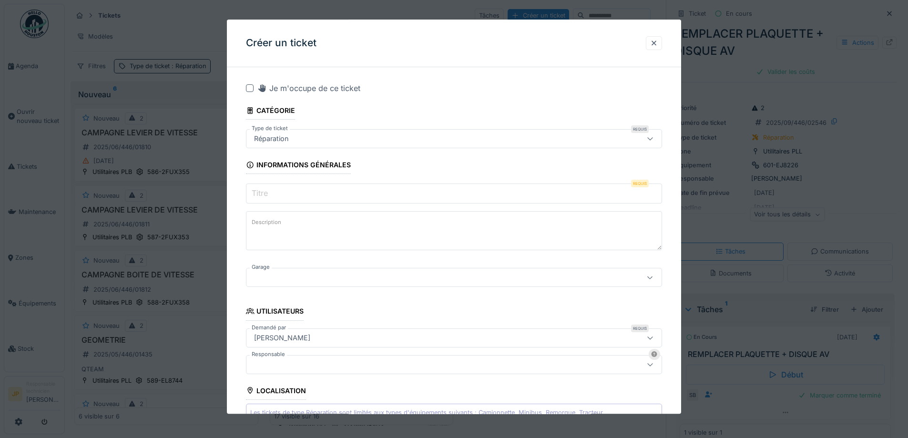
click at [287, 145] on div "Réparation" at bounding box center [454, 138] width 416 height 19
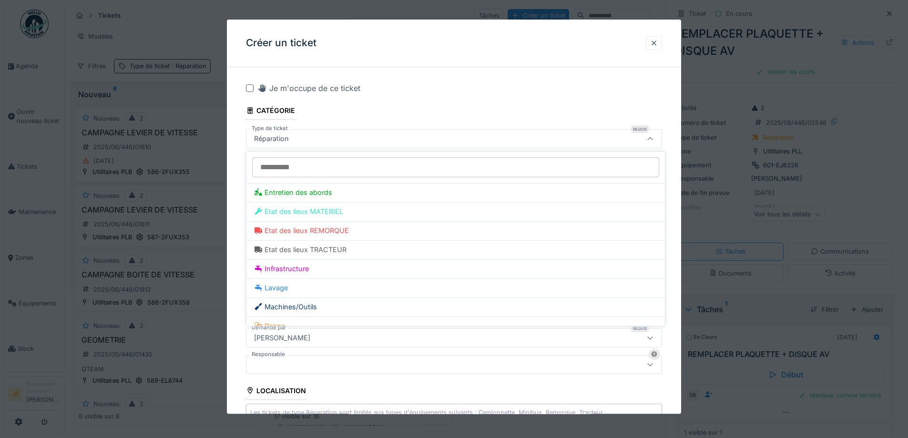
click at [444, 51] on div "Créer un ticket" at bounding box center [454, 44] width 454 height 48
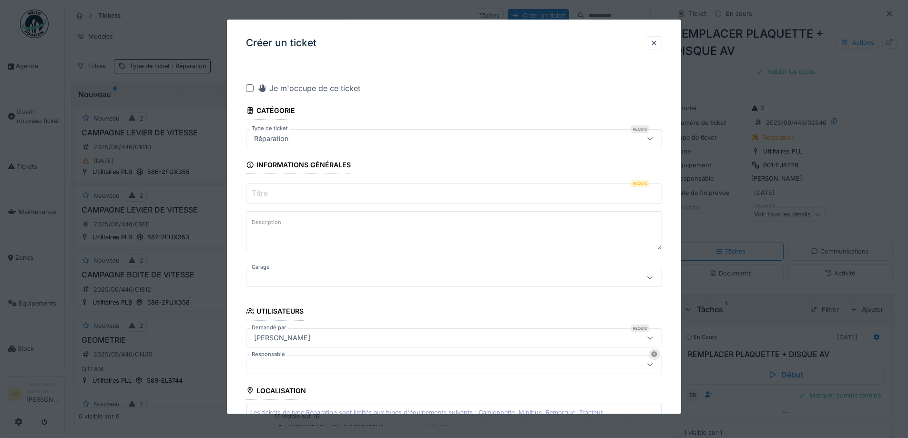
drag, startPoint x: 279, startPoint y: 189, endPoint x: 376, endPoint y: 203, distance: 97.8
click at [279, 190] on input "Titre" at bounding box center [454, 194] width 416 height 20
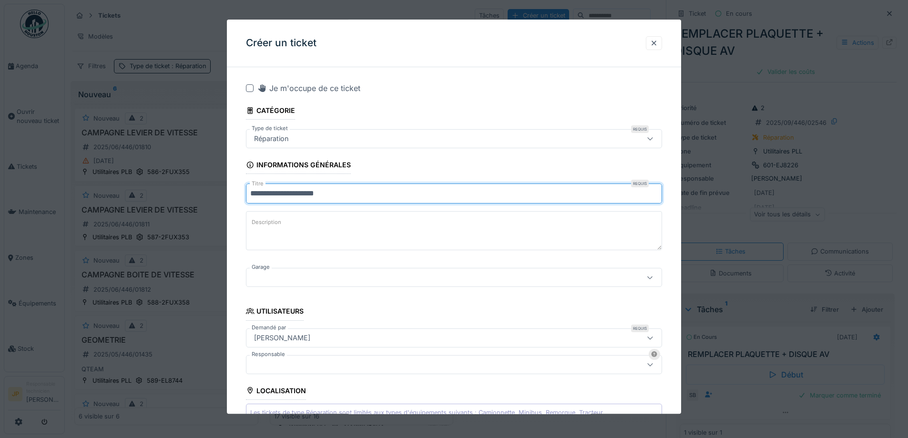
type input "**********"
click at [297, 279] on div at bounding box center [429, 278] width 359 height 10
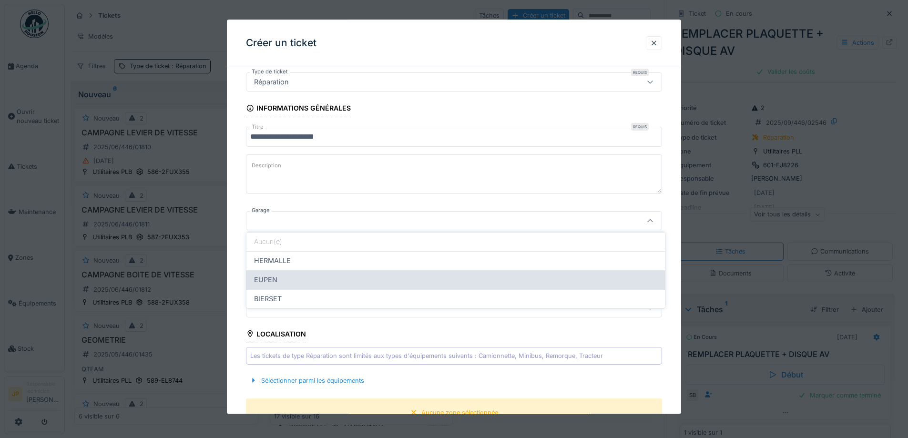
scroll to position [61, 0]
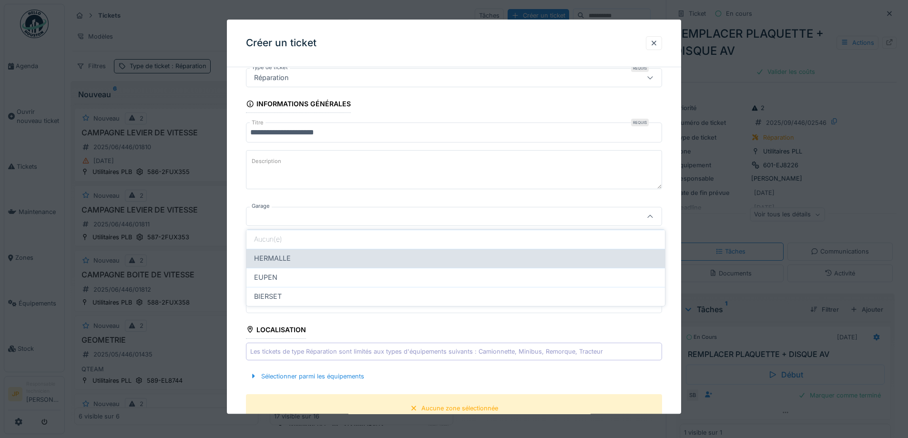
click at [298, 252] on div "HERMALLE" at bounding box center [455, 258] width 419 height 19
type input "********"
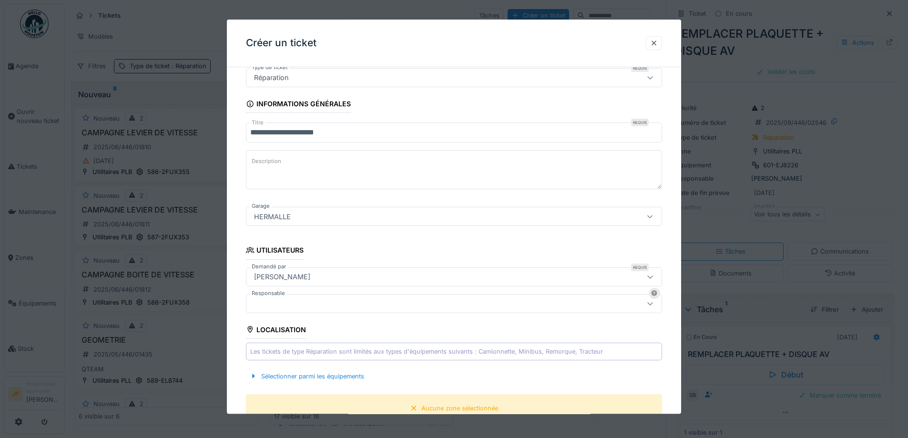
click at [296, 309] on div at bounding box center [454, 303] width 416 height 19
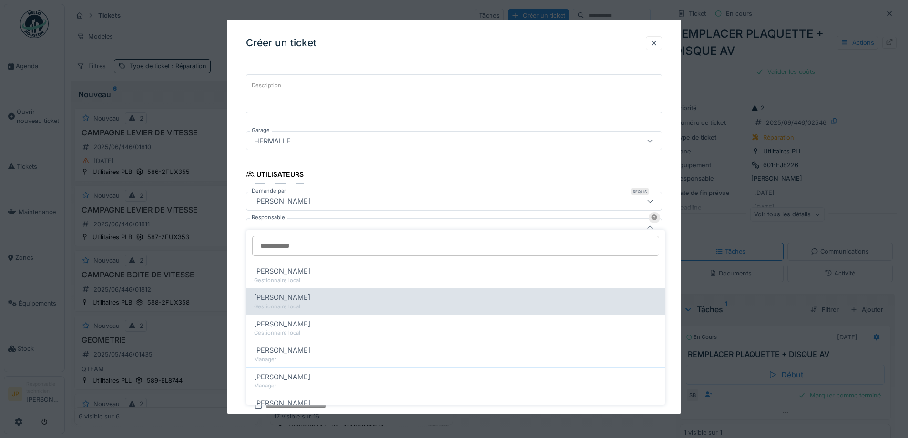
scroll to position [148, 0]
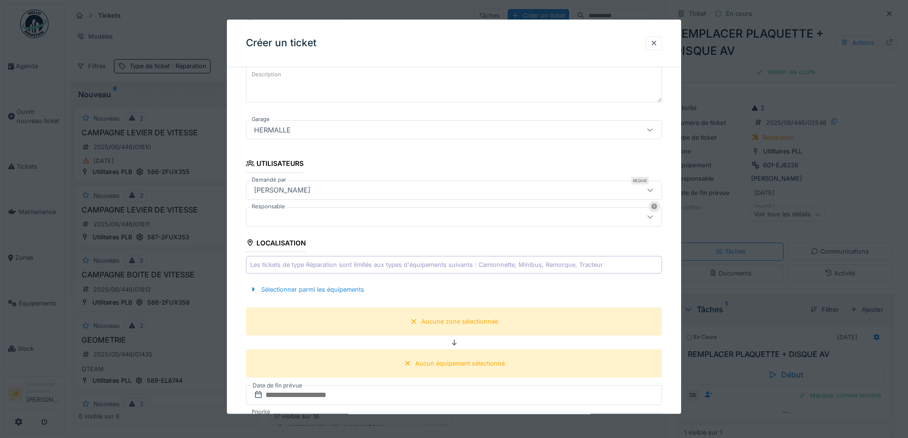
drag, startPoint x: 388, startPoint y: 161, endPoint x: 338, endPoint y: 238, distance: 92.4
click at [388, 161] on fieldset "**********" at bounding box center [454, 334] width 416 height 815
click at [315, 292] on div "Sélectionner parmi les équipements" at bounding box center [307, 289] width 122 height 13
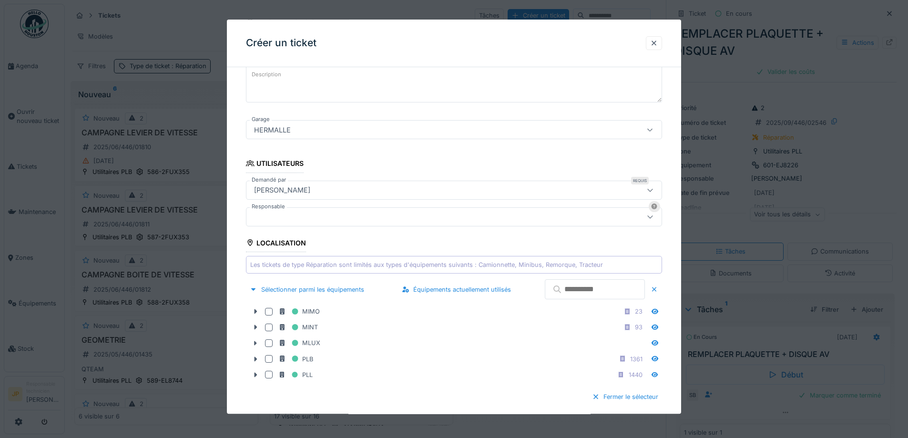
click at [576, 286] on input "text" at bounding box center [595, 290] width 100 height 20
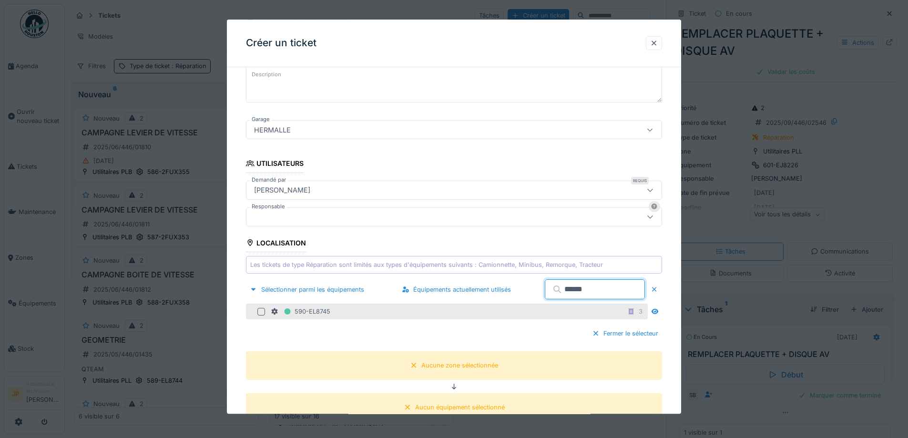
type input "******"
click at [266, 314] on div at bounding box center [262, 312] width 11 height 8
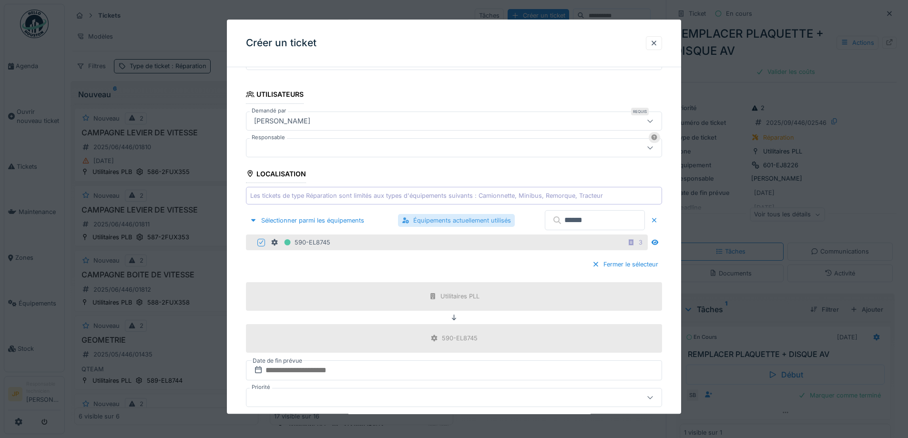
scroll to position [291, 0]
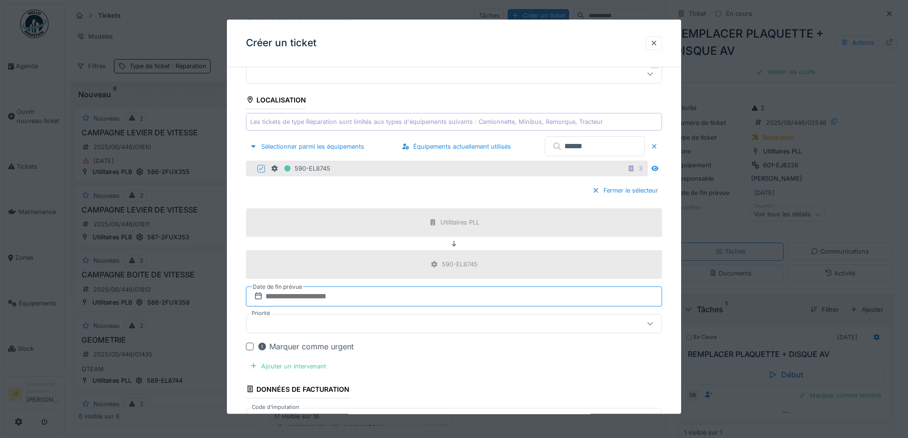
click at [343, 296] on input "text" at bounding box center [454, 297] width 416 height 20
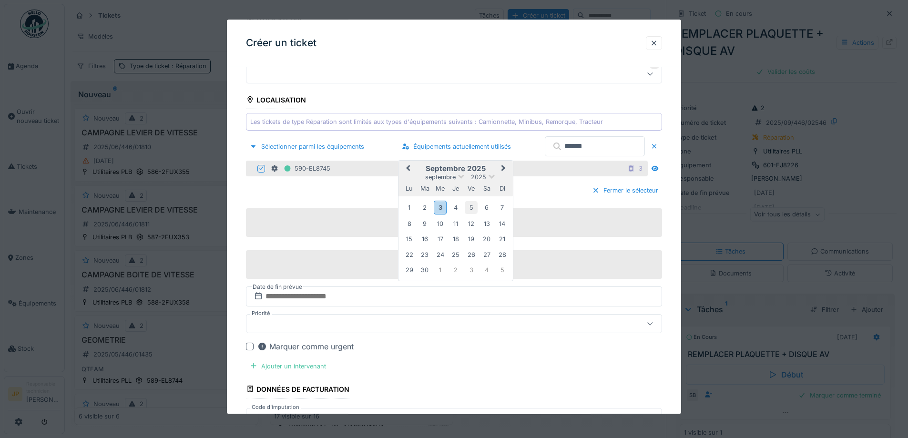
click at [475, 209] on div "5" at bounding box center [471, 208] width 13 height 13
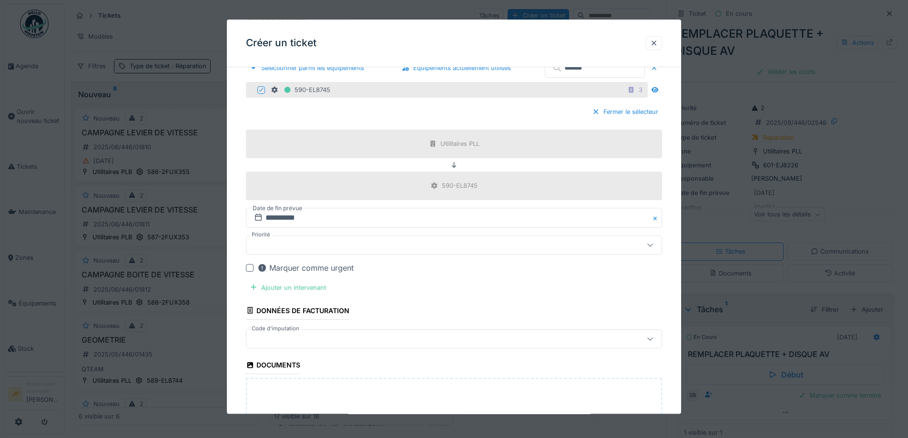
scroll to position [481, 0]
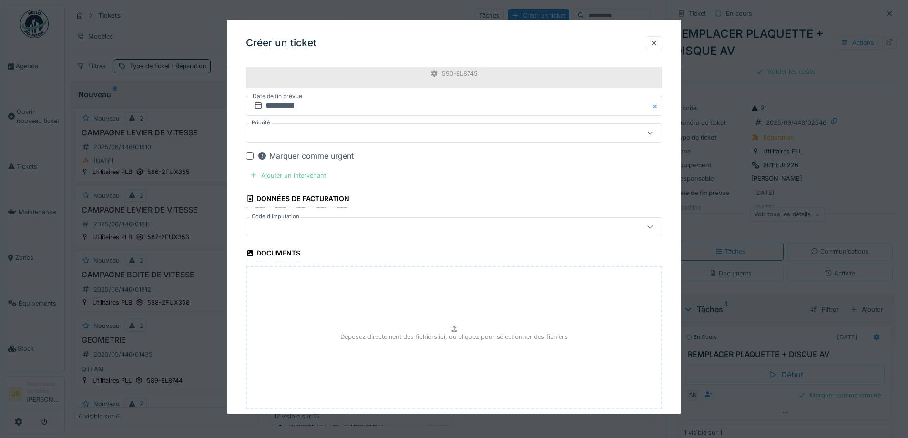
click at [306, 176] on div "Ajouter un intervenant" at bounding box center [288, 175] width 84 height 13
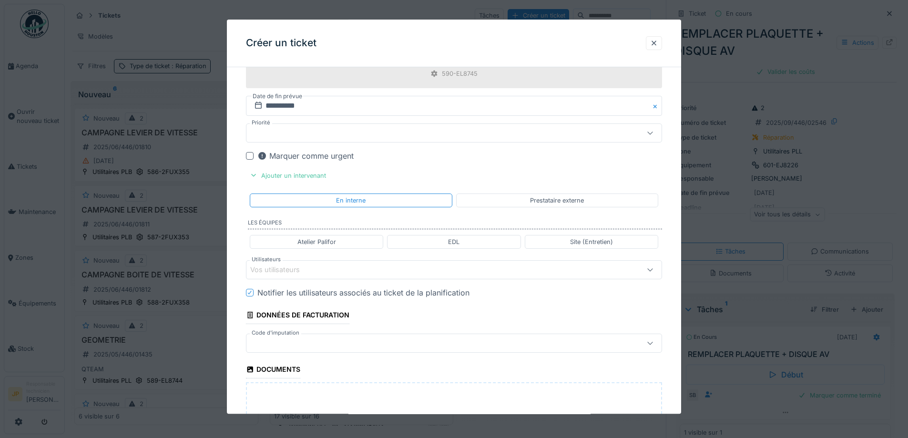
click at [353, 265] on div "Vos utilisateurs" at bounding box center [429, 270] width 359 height 10
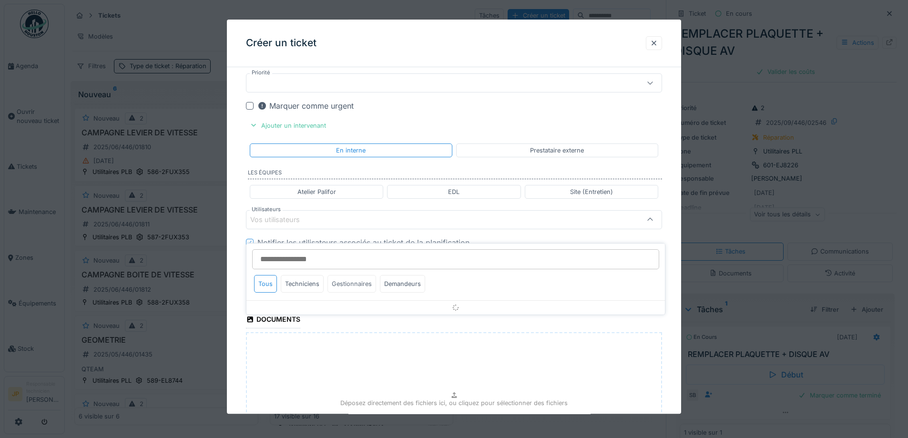
scroll to position [534, 0]
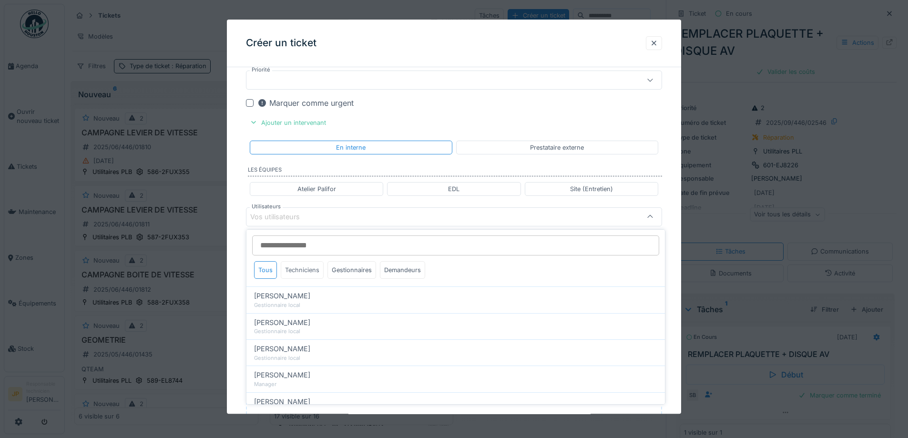
click at [304, 270] on div "Techniciens" at bounding box center [302, 270] width 43 height 18
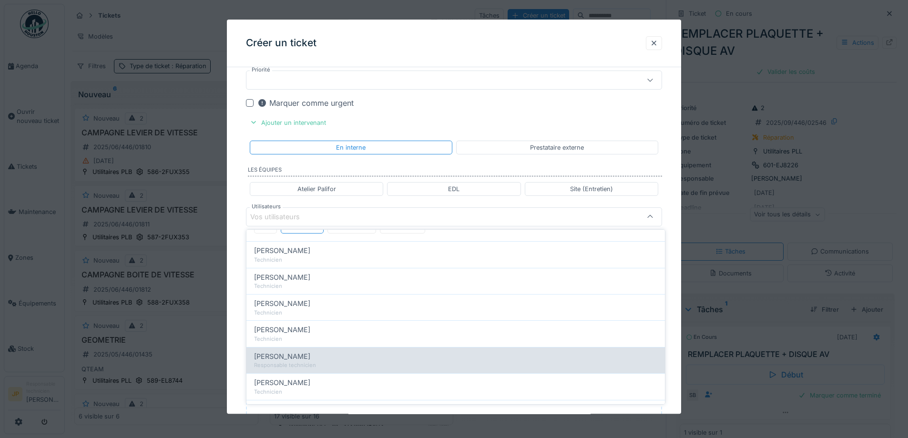
scroll to position [84, 0]
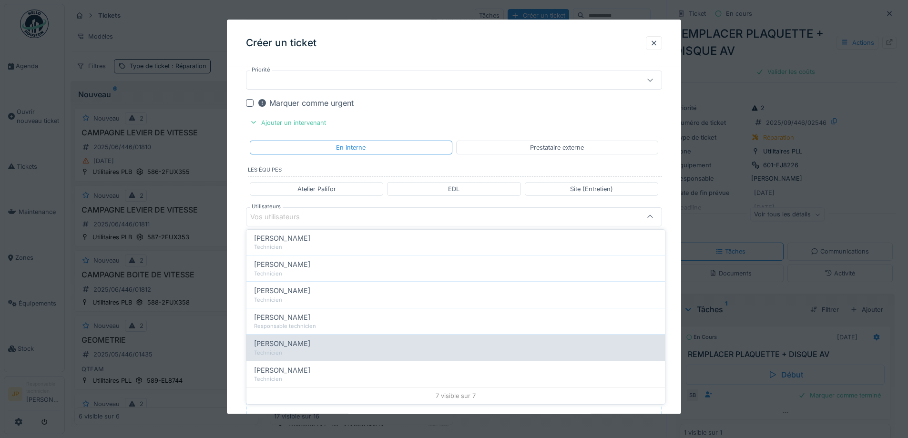
click at [315, 354] on div "Technicien" at bounding box center [455, 353] width 403 height 8
type input "*****"
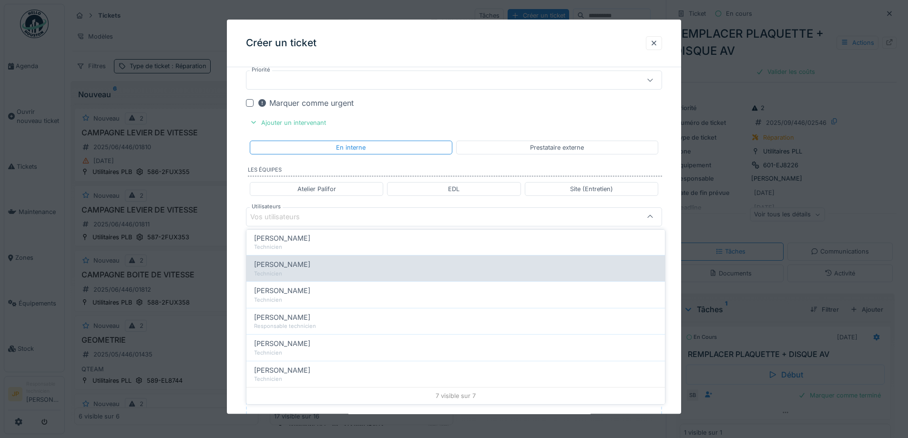
scroll to position [0, 0]
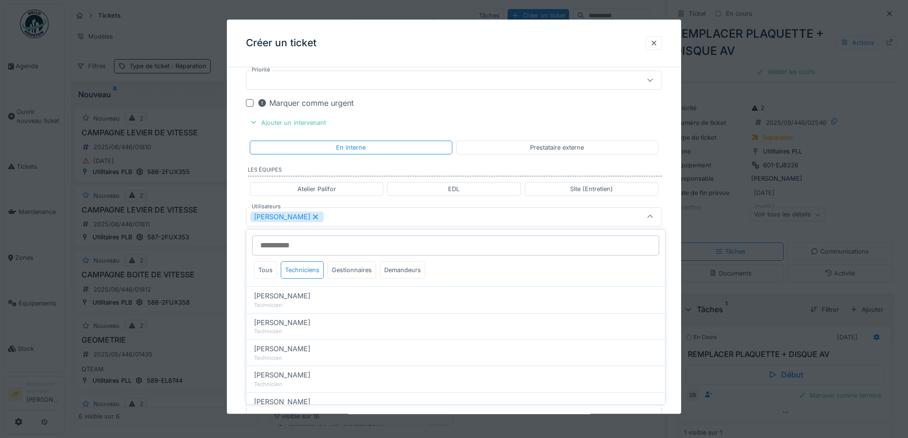
click at [467, 41] on div "Créer un ticket" at bounding box center [454, 44] width 454 height 48
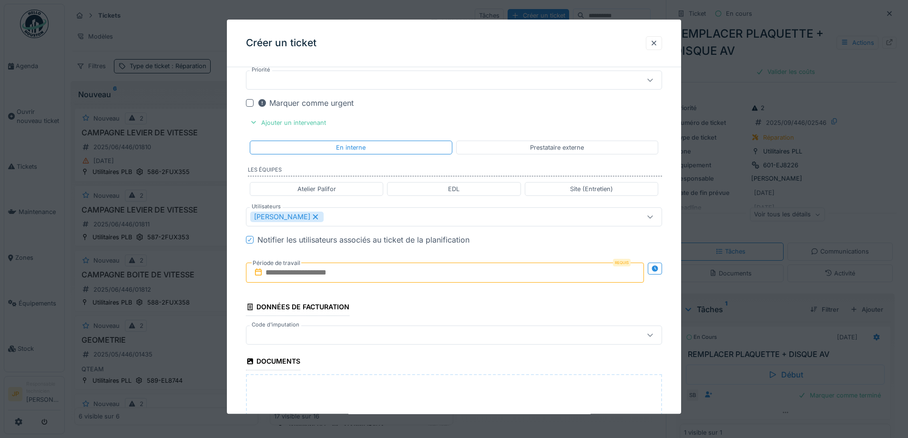
click at [343, 273] on input "text" at bounding box center [445, 273] width 398 height 20
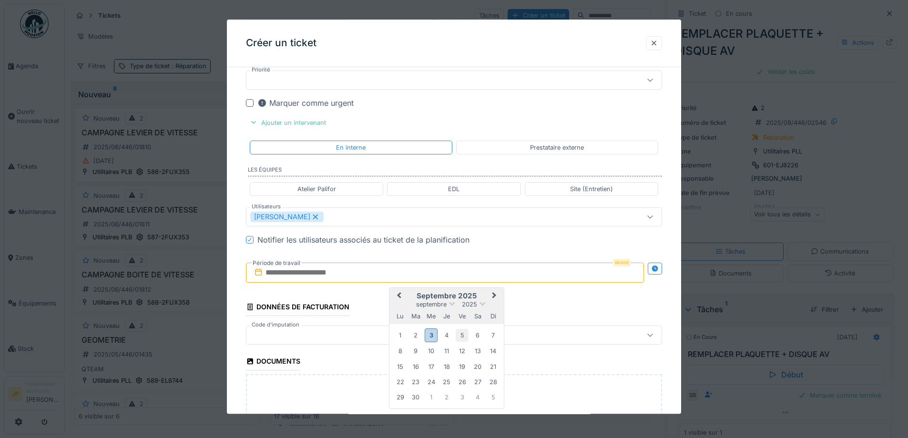
drag, startPoint x: 449, startPoint y: 337, endPoint x: 457, endPoint y: 336, distance: 8.6
click at [449, 337] on div "4" at bounding box center [446, 335] width 13 height 13
click at [462, 336] on div "5" at bounding box center [462, 335] width 13 height 13
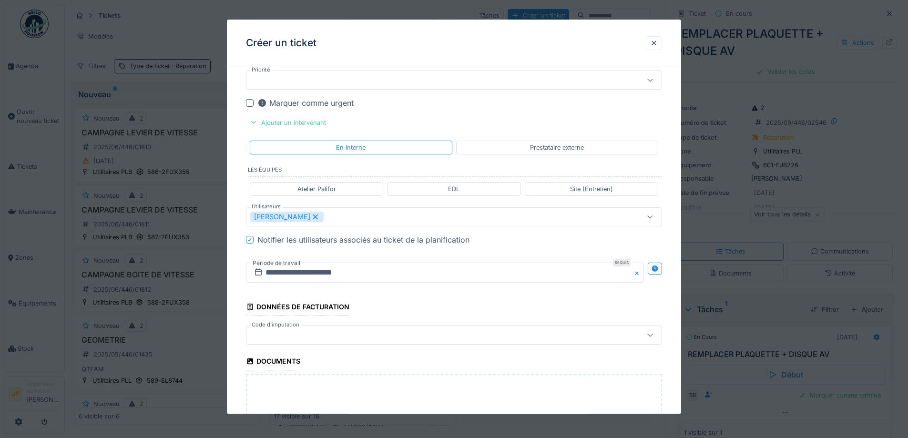
click at [305, 331] on div at bounding box center [429, 335] width 359 height 10
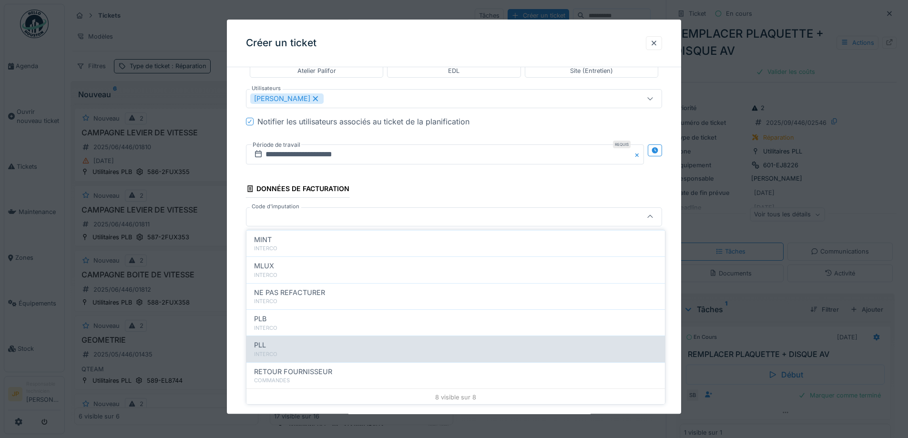
scroll to position [104, 0]
click at [310, 346] on div "PLL" at bounding box center [455, 343] width 403 height 10
type input "***"
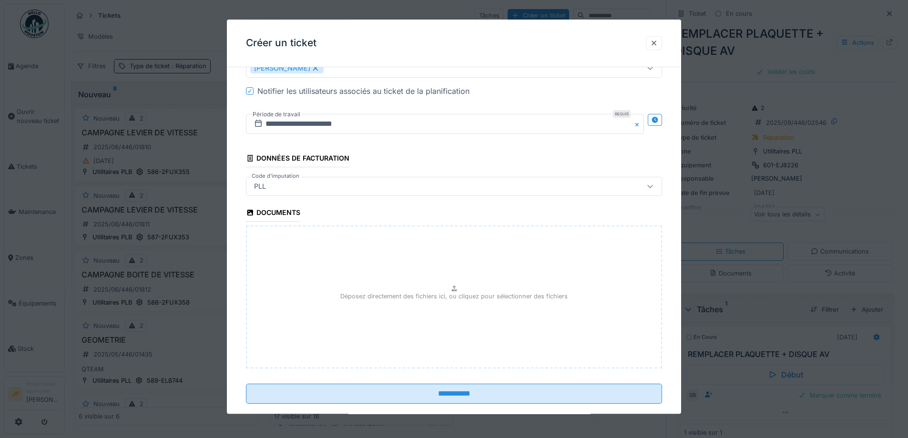
scroll to position [700, 0]
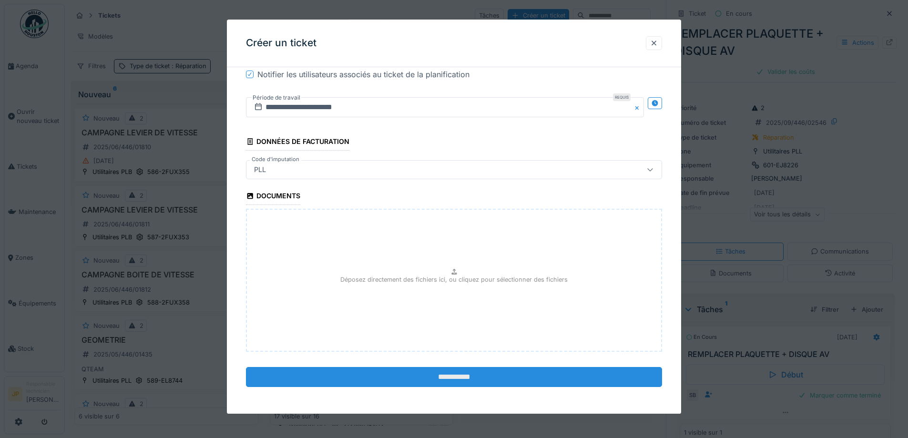
click at [448, 378] on input "**********" at bounding box center [454, 377] width 416 height 20
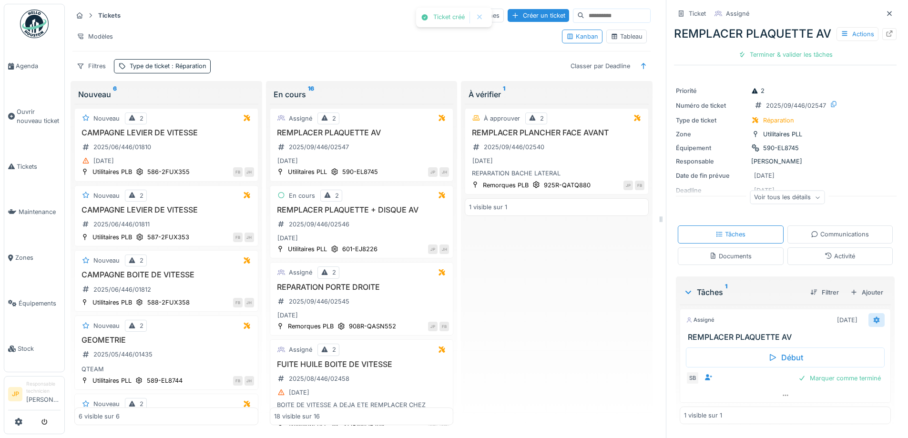
click at [869, 327] on div at bounding box center [877, 320] width 16 height 14
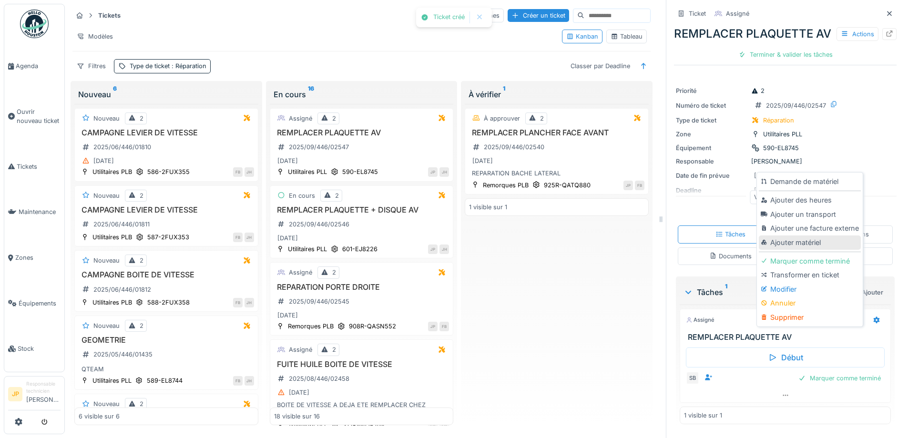
click at [794, 247] on div "Ajouter matériel" at bounding box center [810, 242] width 102 height 14
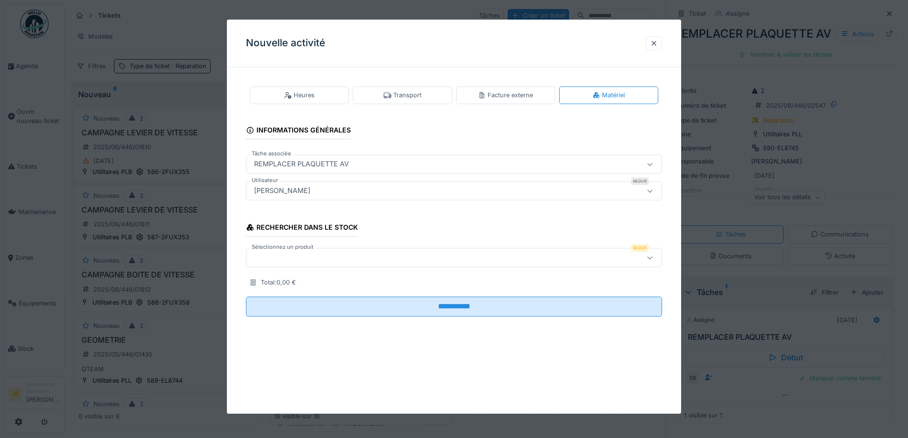
click at [330, 266] on div at bounding box center [454, 257] width 416 height 19
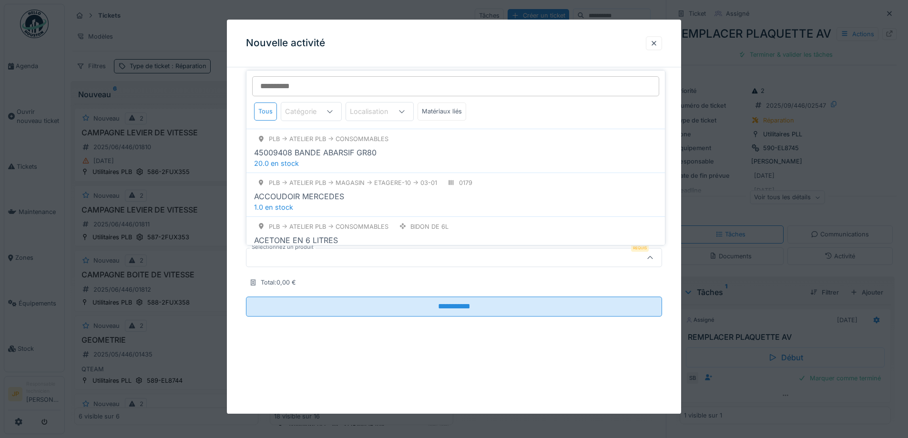
click at [303, 90] on input "Sélectionnez un produit" at bounding box center [455, 86] width 407 height 20
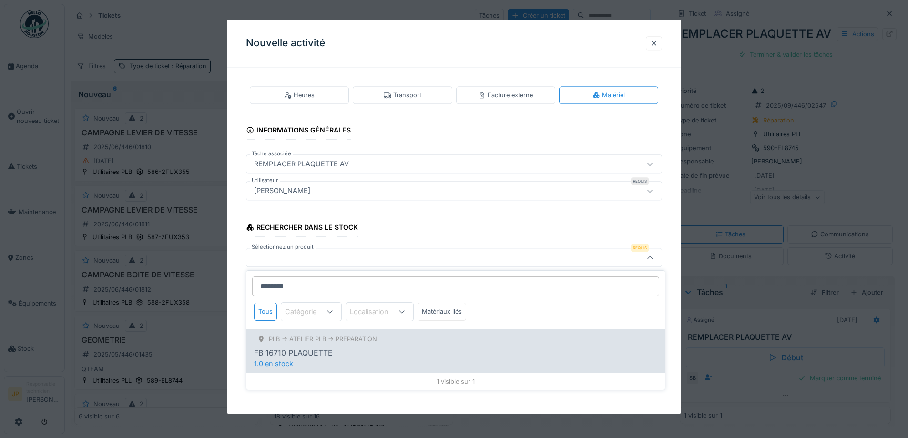
type input "********"
click at [341, 366] on div "PLB -> Atelier PLB -> Préparation FB 16710 PLAQUETTE 1.0 en stock" at bounding box center [455, 351] width 419 height 44
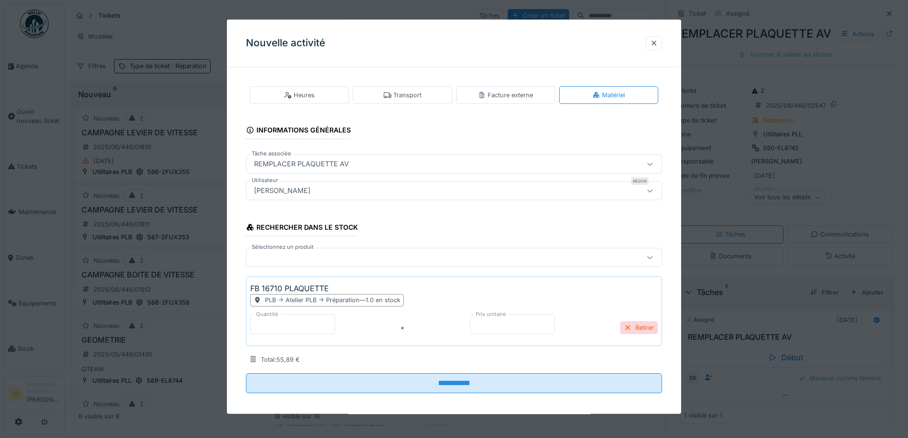
scroll to position [6, 0]
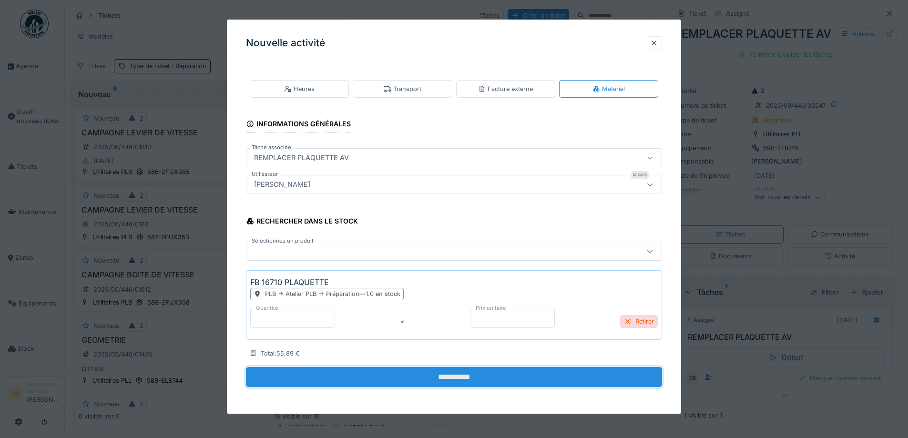
click at [453, 378] on input "**********" at bounding box center [454, 377] width 416 height 20
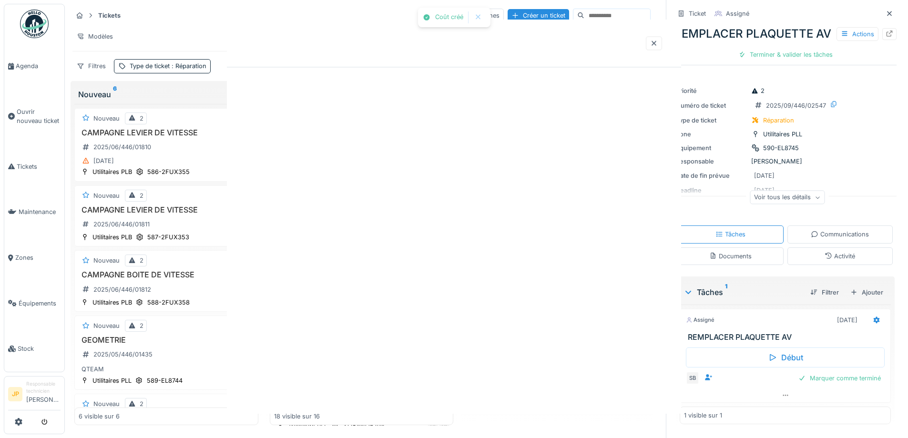
scroll to position [0, 0]
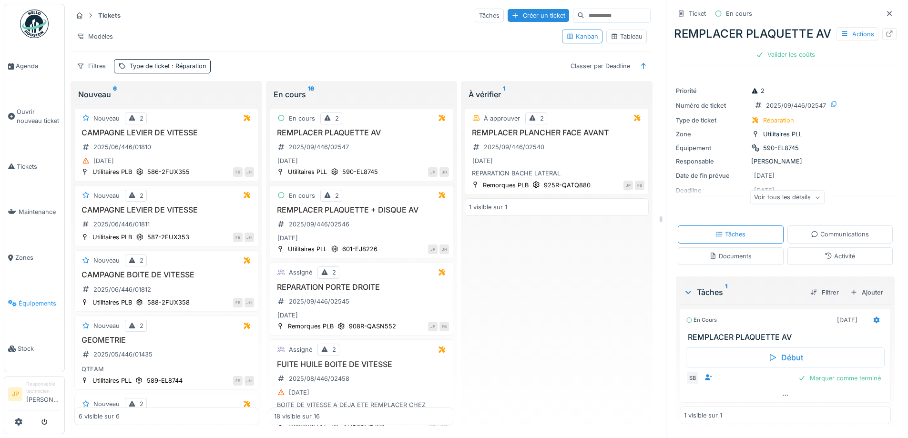
click at [38, 300] on span "Équipements" at bounding box center [40, 303] width 42 height 9
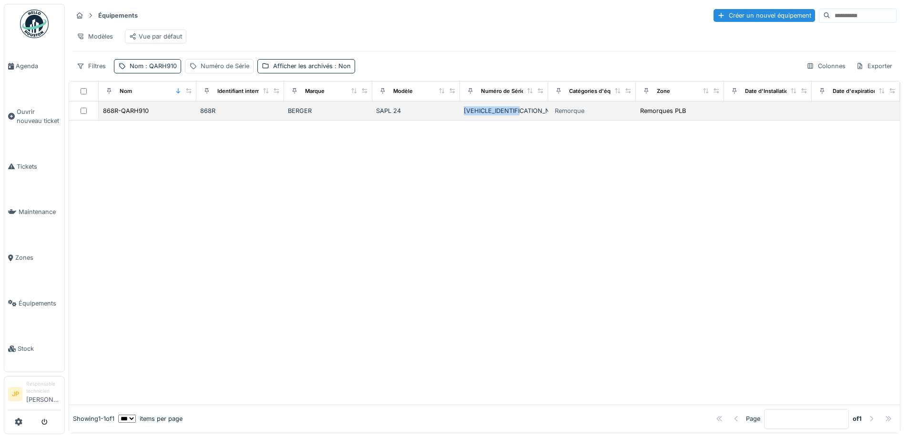
drag, startPoint x: 523, startPoint y: 121, endPoint x: 455, endPoint y: 118, distance: 68.7
click at [464, 115] on div "[VEHICLE_IDENTIFICATION_NUMBER]" at bounding box center [504, 110] width 81 height 9
